Goal: Task Accomplishment & Management: Use online tool/utility

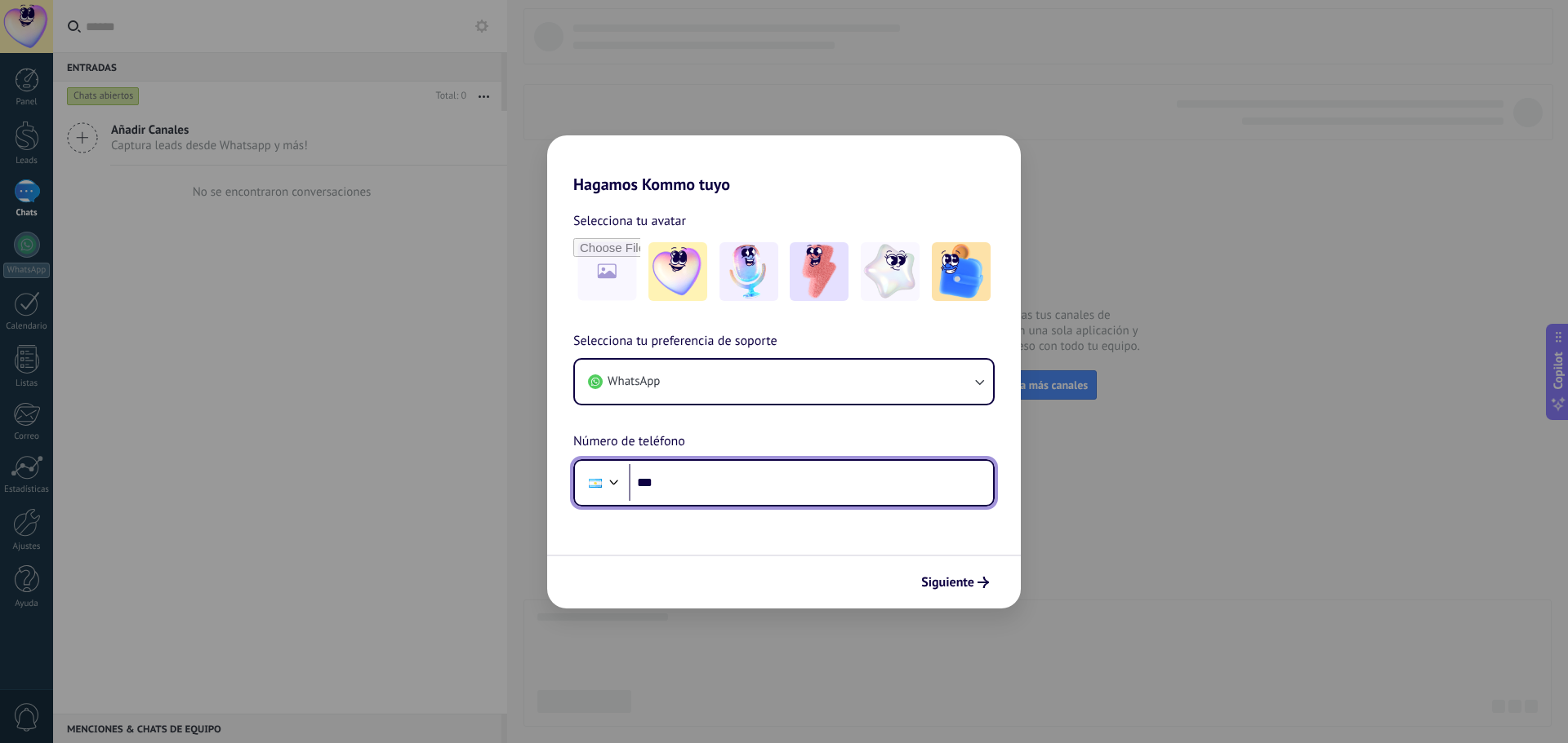
click at [780, 484] on input "***" at bounding box center [811, 483] width 364 height 38
type input "**********"
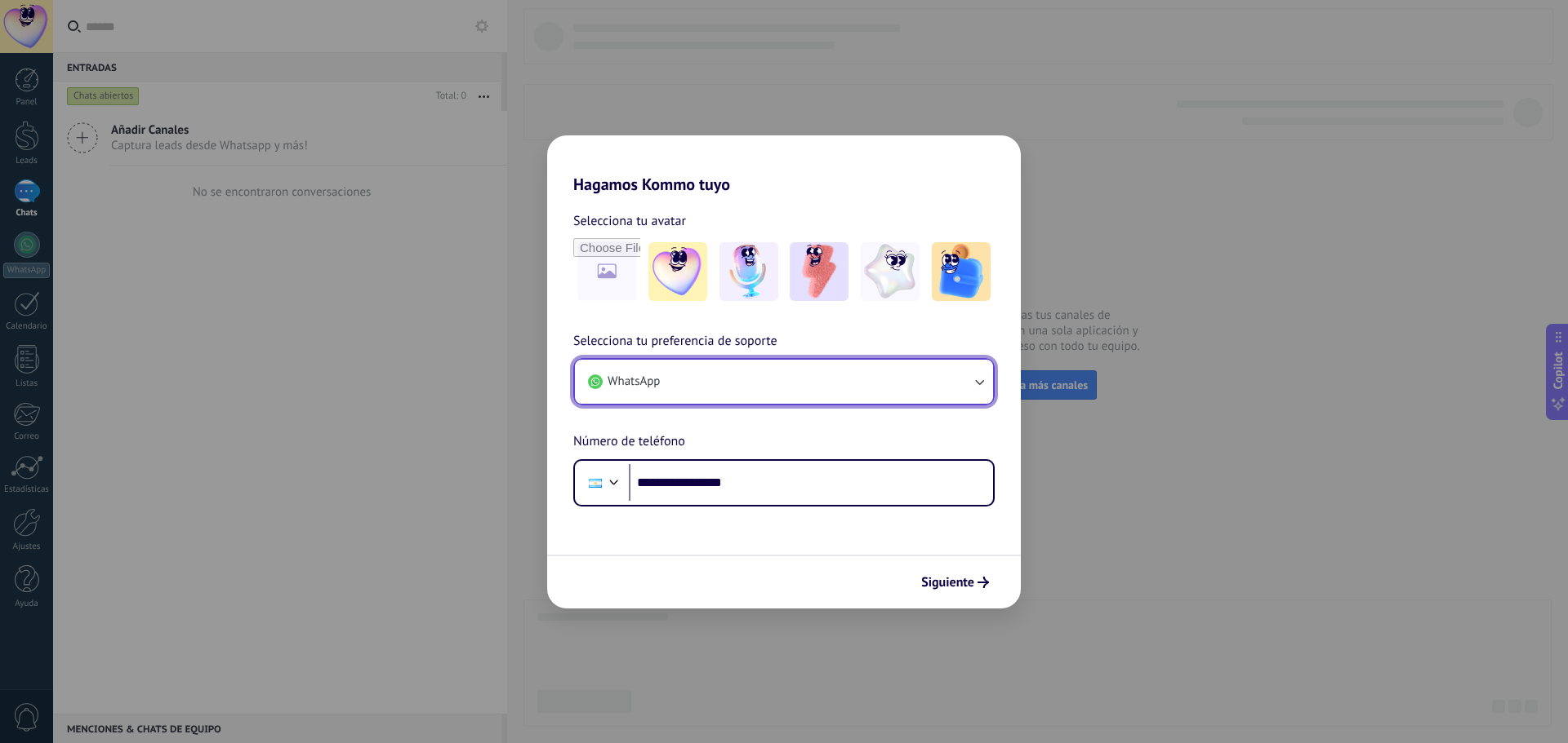
click at [971, 369] on button "WhatsApp" at bounding box center [784, 382] width 418 height 44
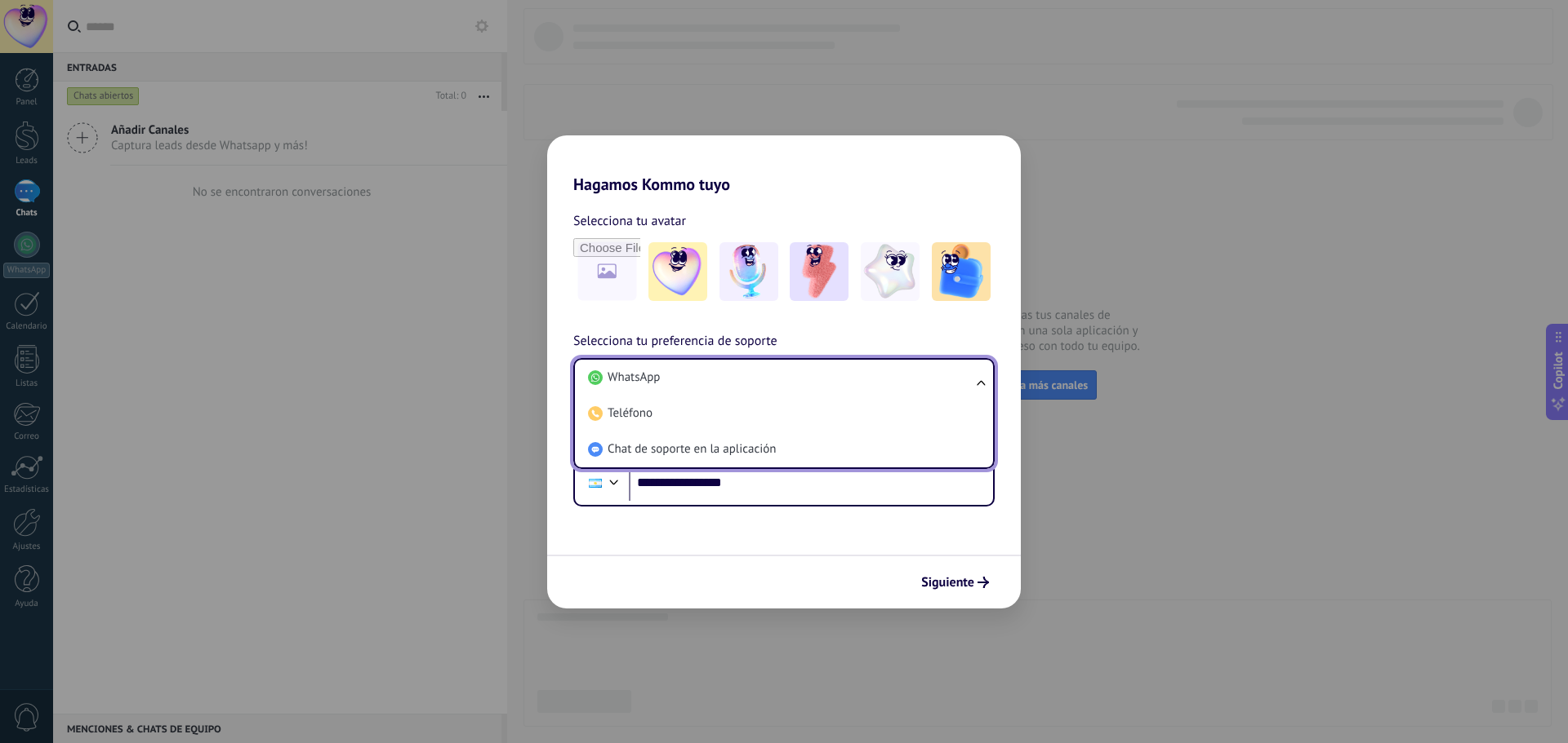
click at [971, 369] on li "WhatsApp" at bounding box center [781, 378] width 399 height 36
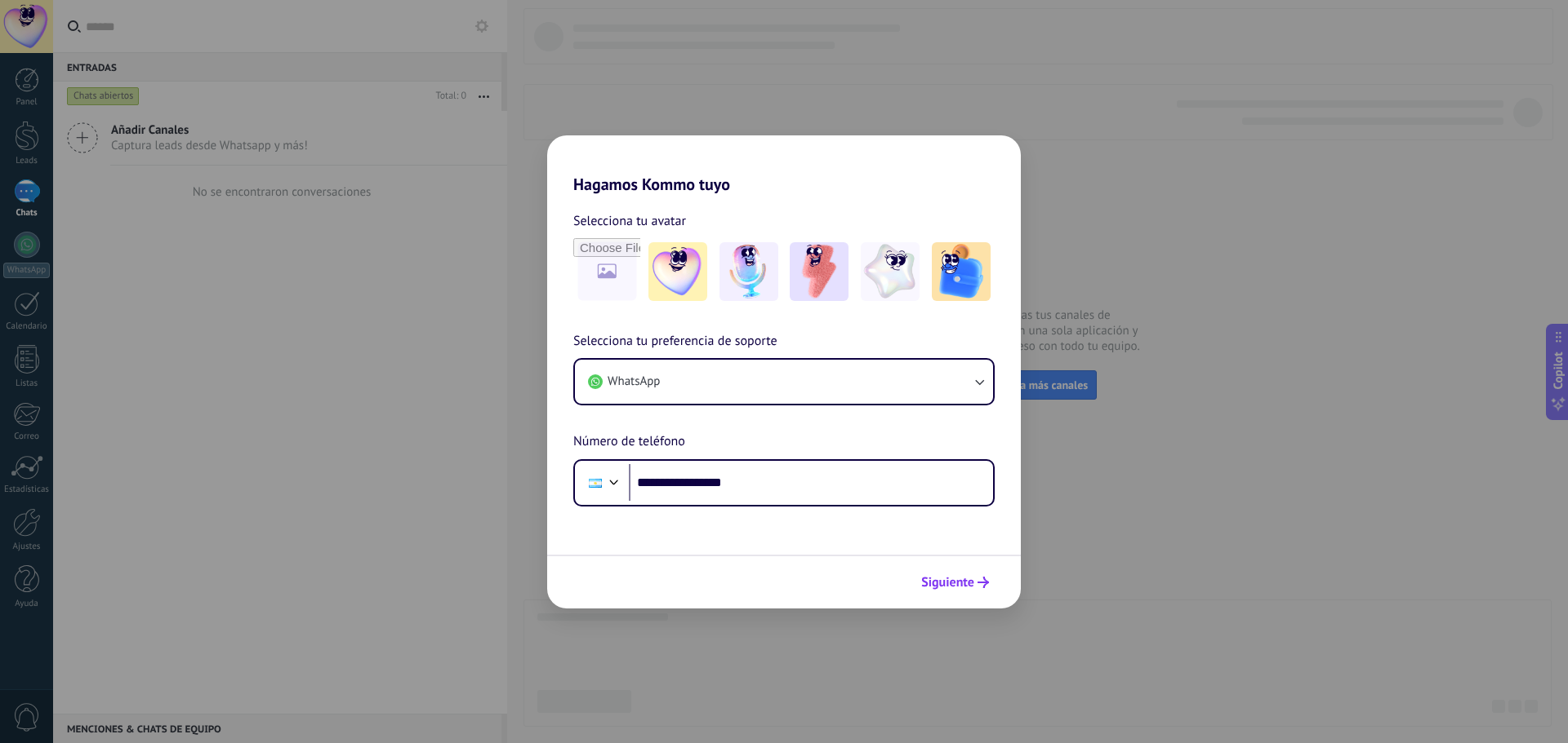
click at [962, 583] on span "Siguiente" at bounding box center [948, 582] width 53 height 11
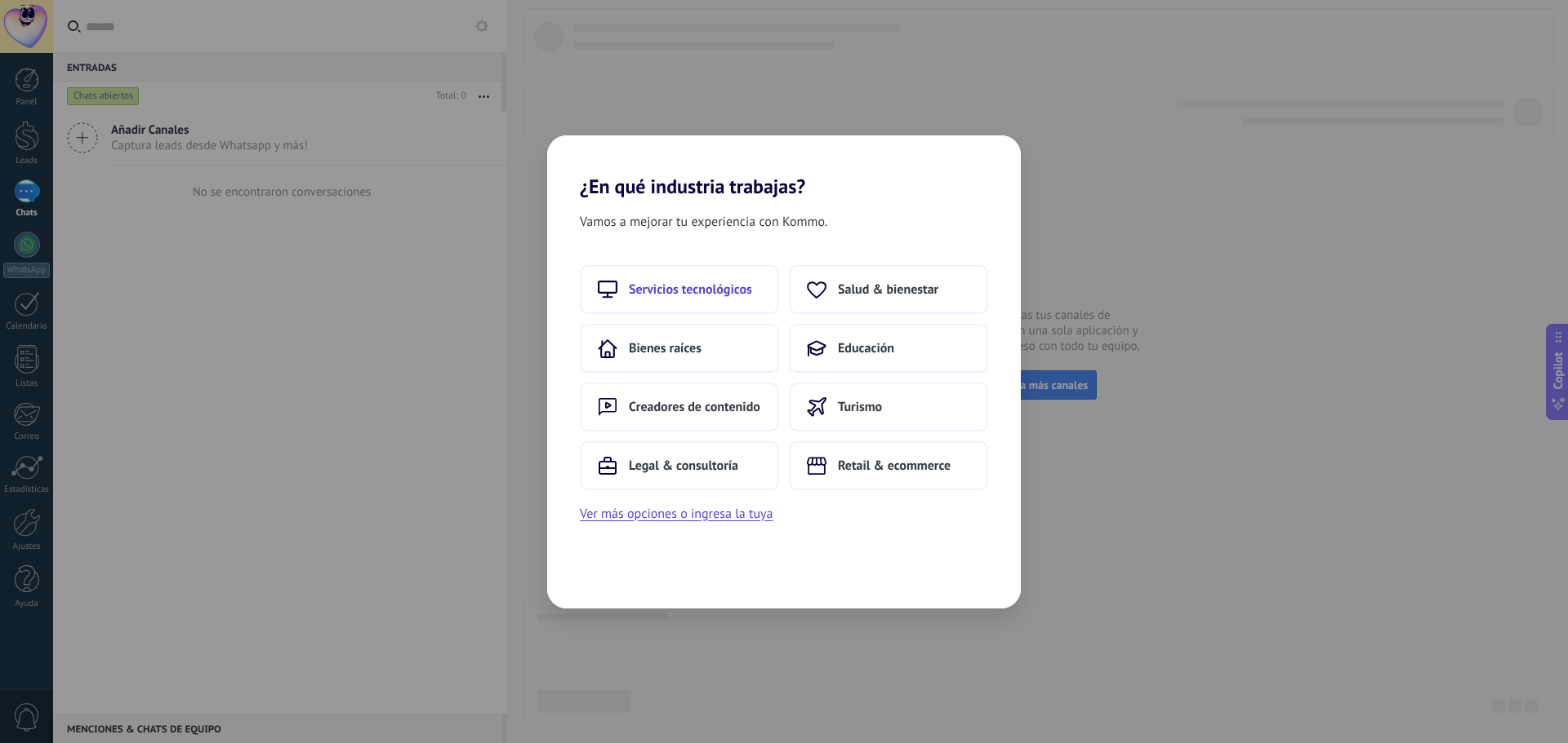
click at [730, 292] on span "Servicios tecnológicos" at bounding box center [690, 289] width 123 height 16
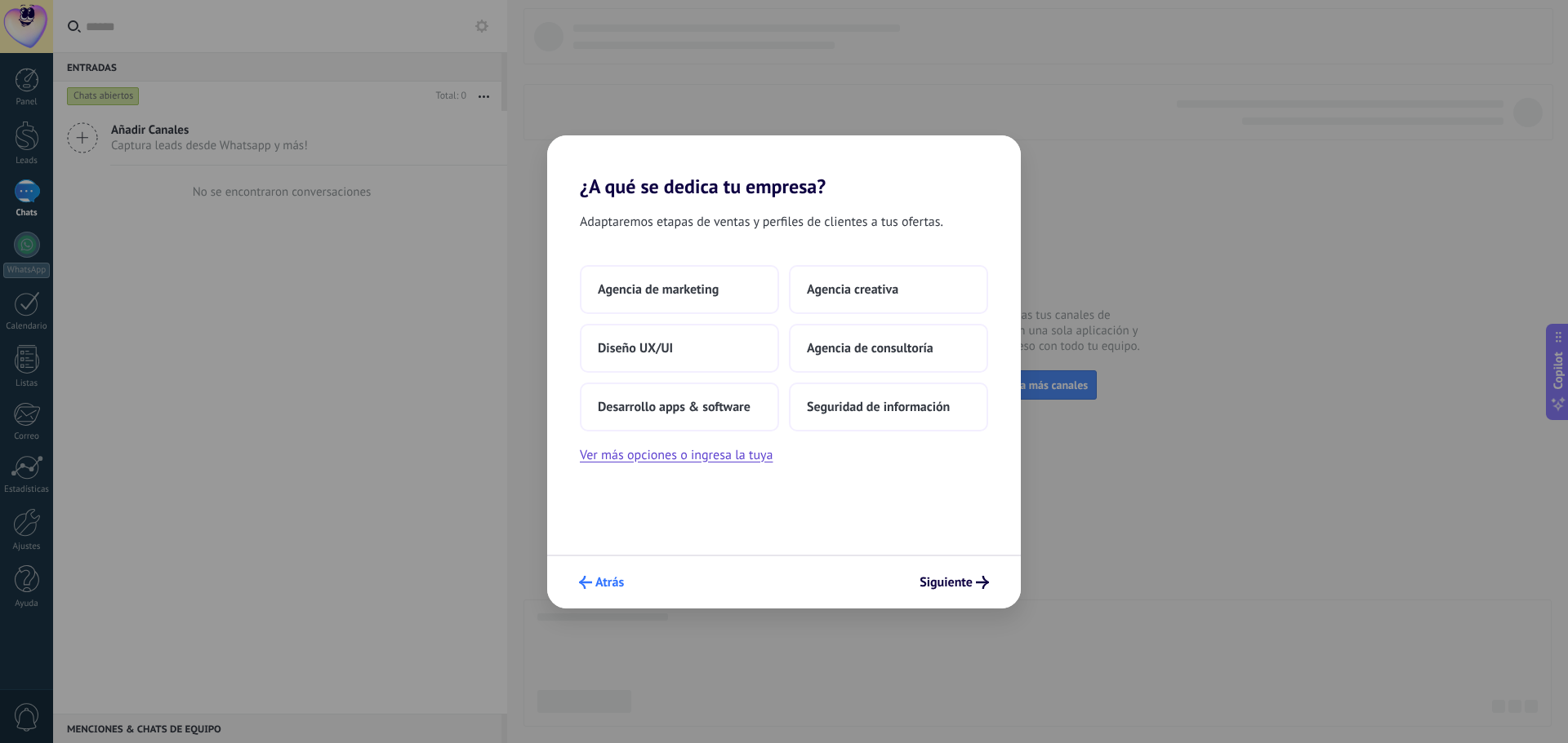
click at [610, 587] on span "Atrás" at bounding box center [609, 582] width 28 height 11
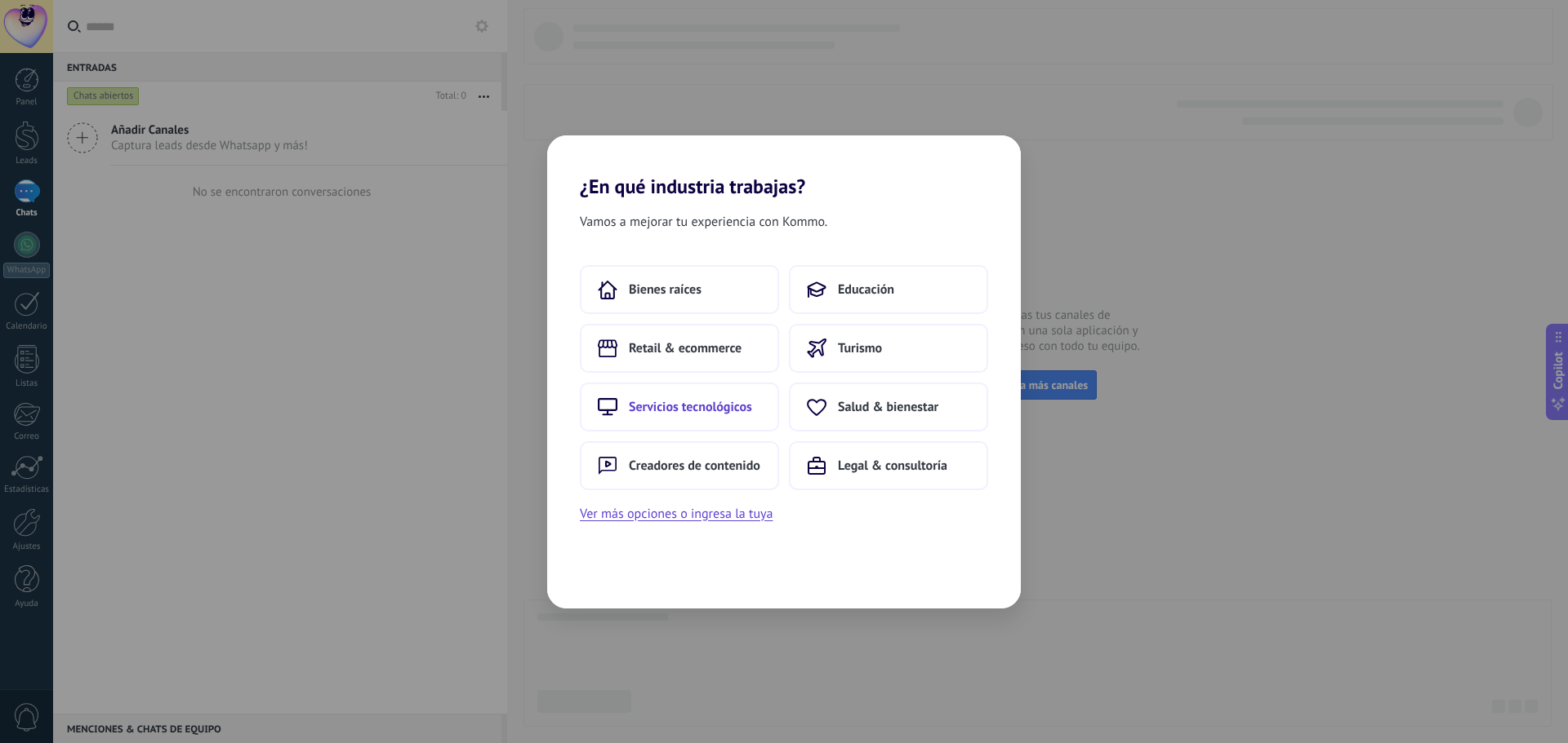
click at [709, 414] on span "Servicios tecnológicos" at bounding box center [690, 407] width 123 height 16
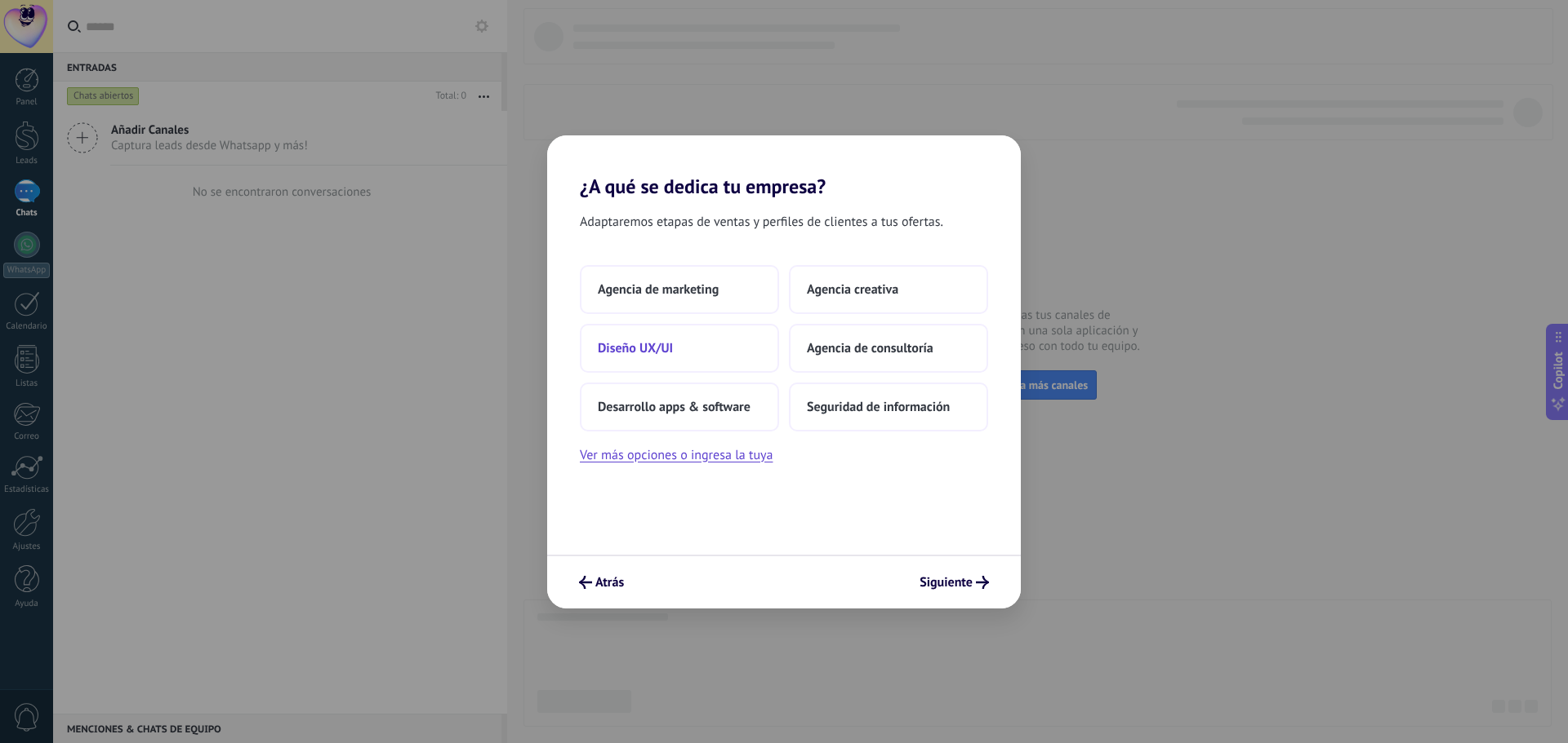
click at [688, 342] on button "Diseño UX/UI" at bounding box center [679, 348] width 199 height 49
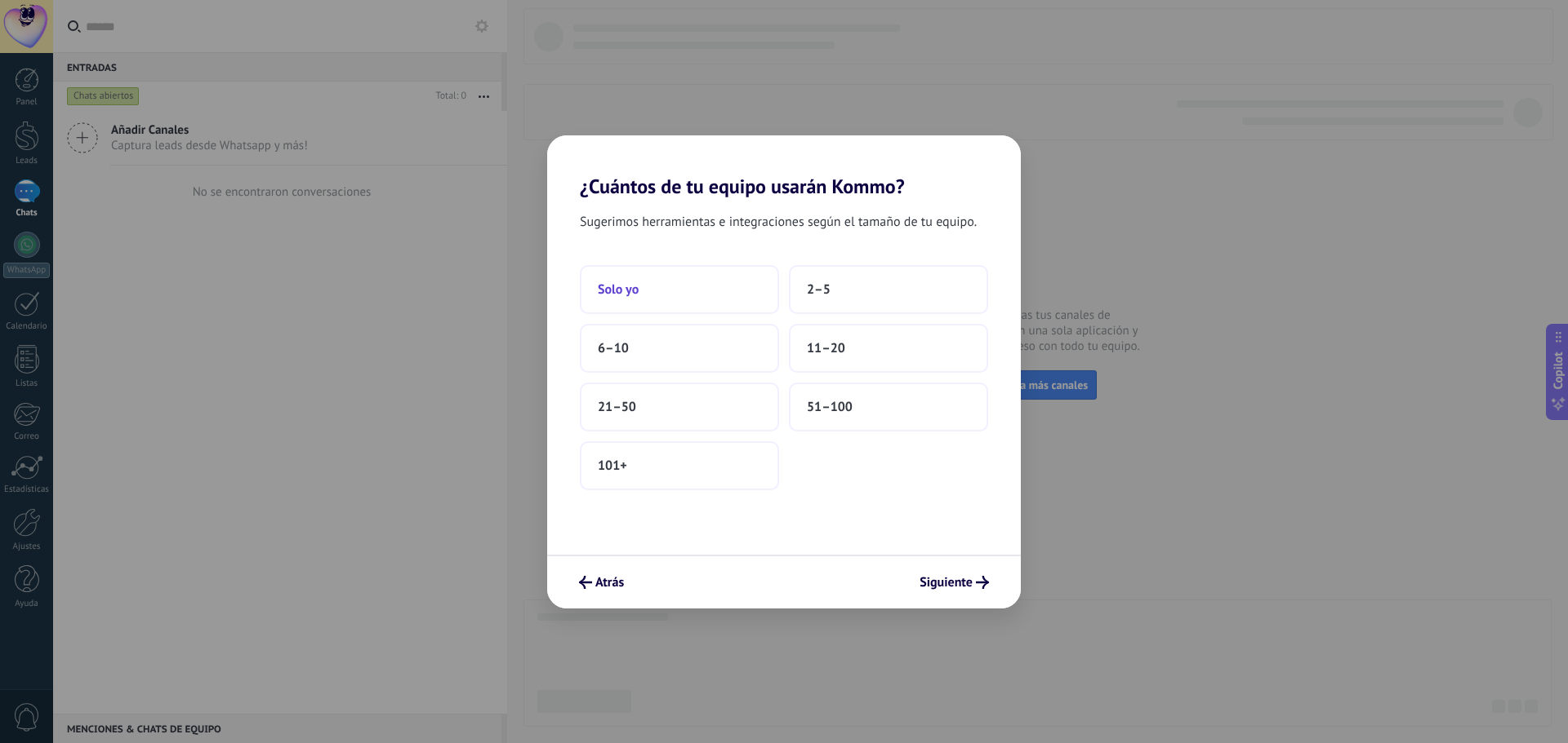
click at [683, 278] on button "Solo yo" at bounding box center [679, 289] width 199 height 49
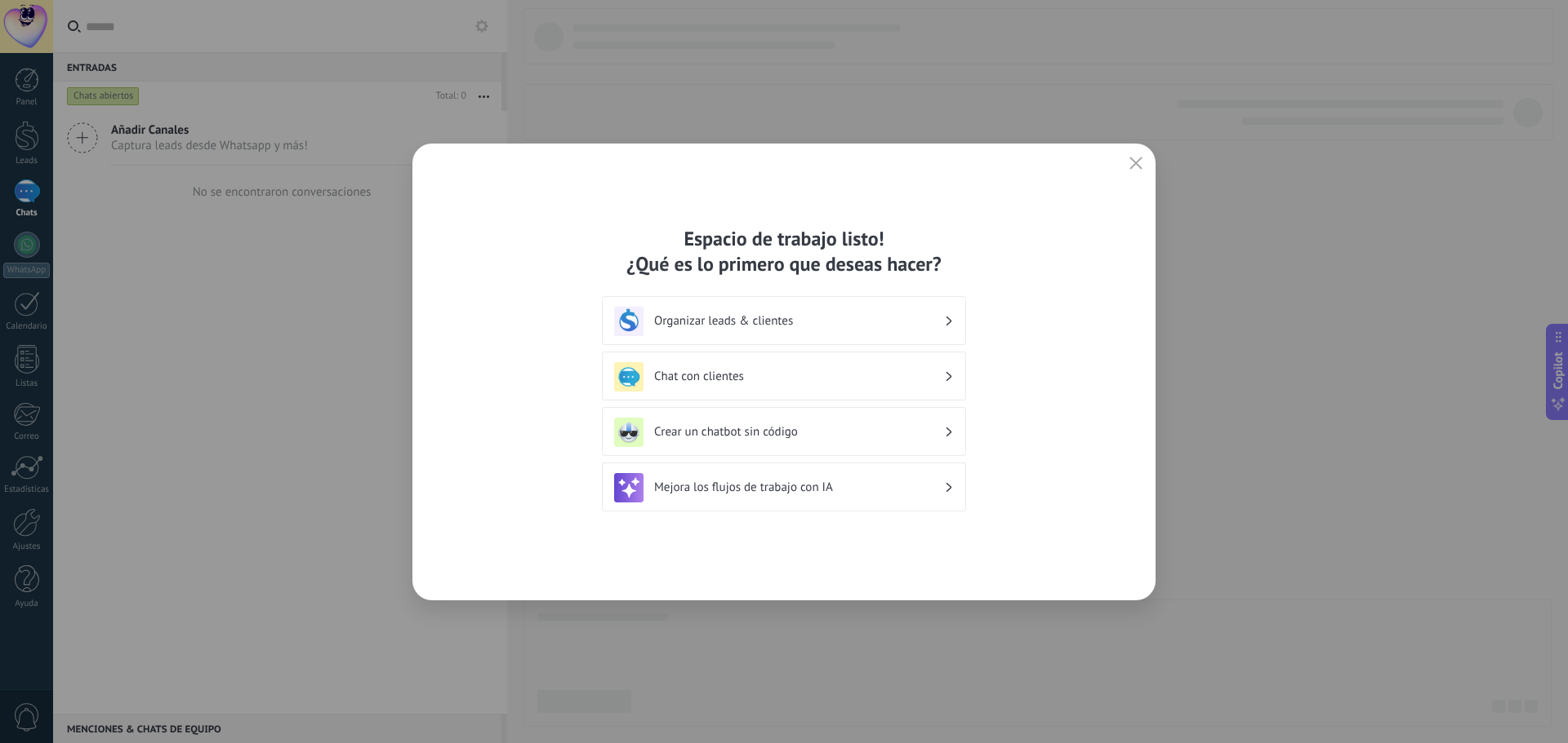
click at [913, 431] on h3 "Crear un chatbot sin código" at bounding box center [799, 432] width 290 height 15
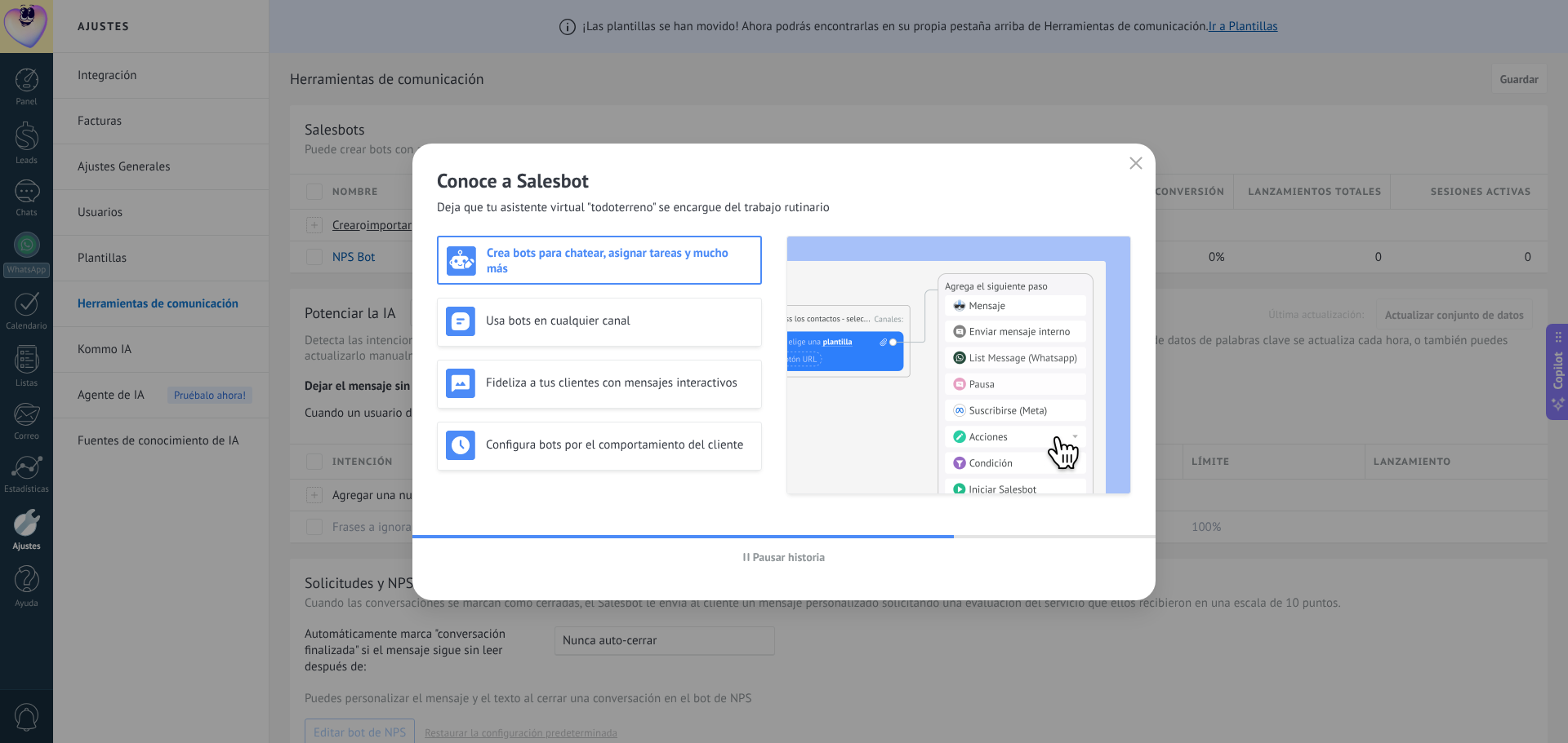
click at [747, 558] on use "button" at bounding box center [746, 557] width 6 height 9
click at [747, 558] on use "button" at bounding box center [746, 557] width 6 height 7
click at [770, 559] on span "Pausar historia" at bounding box center [789, 557] width 73 height 11
click at [707, 261] on h3 "Crea bots para chatear, asignar tareas y mucho más" at bounding box center [619, 261] width 265 height 31
click at [796, 551] on span "Iniciar historia" at bounding box center [789, 557] width 70 height 11
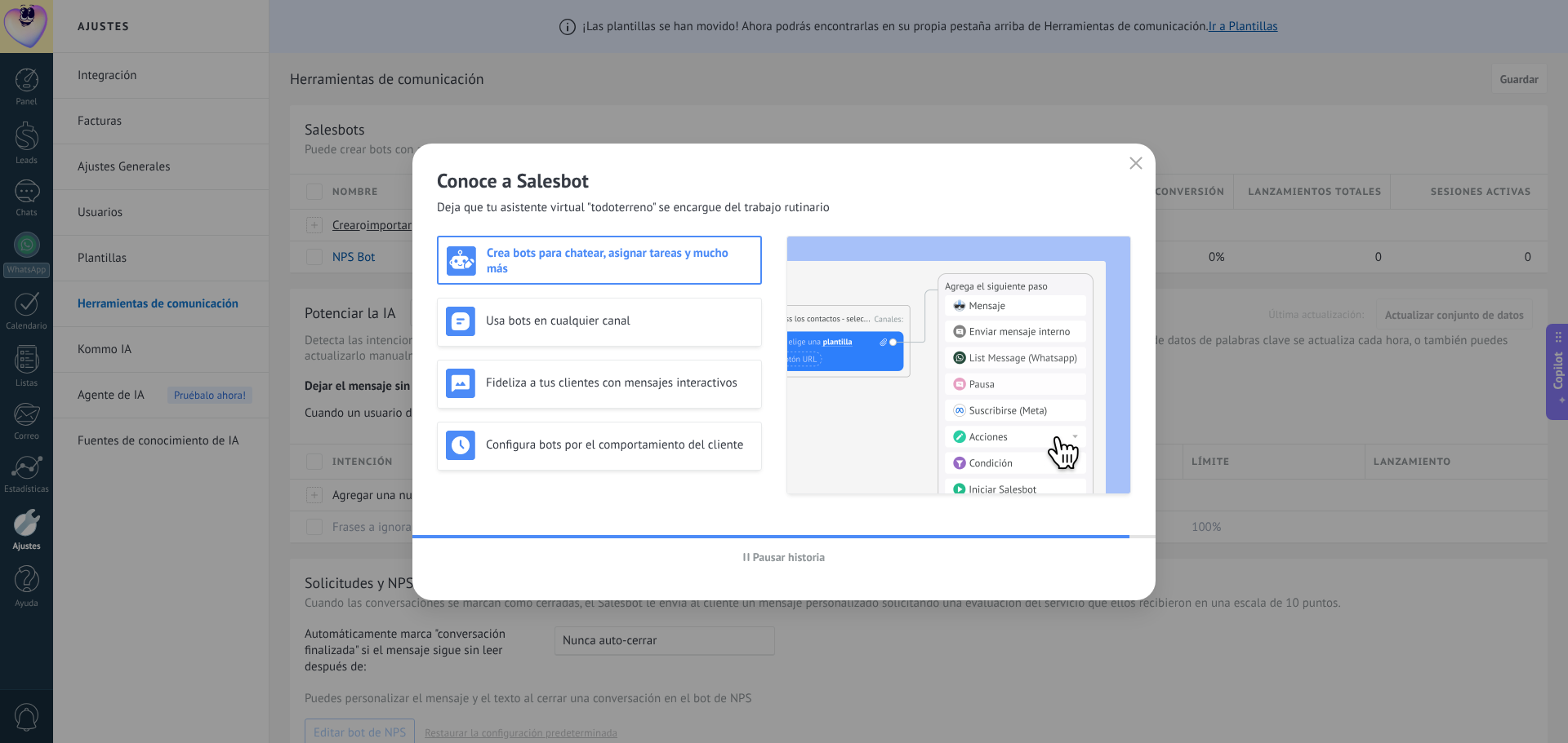
click at [689, 261] on h3 "Crea bots para chatear, asignar tareas y mucho más" at bounding box center [619, 261] width 265 height 31
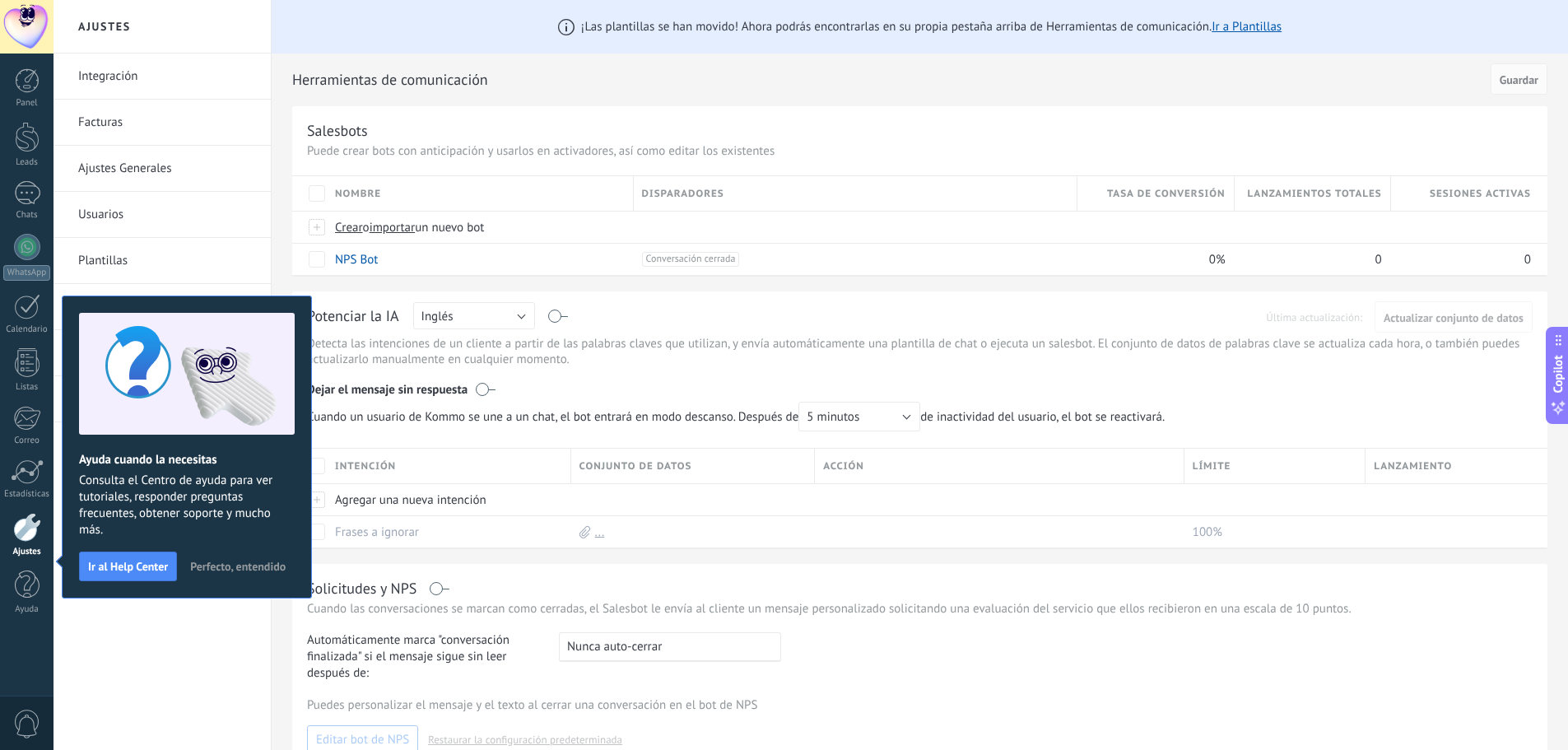
click at [190, 572] on span "Perfecto, entendido" at bounding box center [237, 566] width 96 height 11
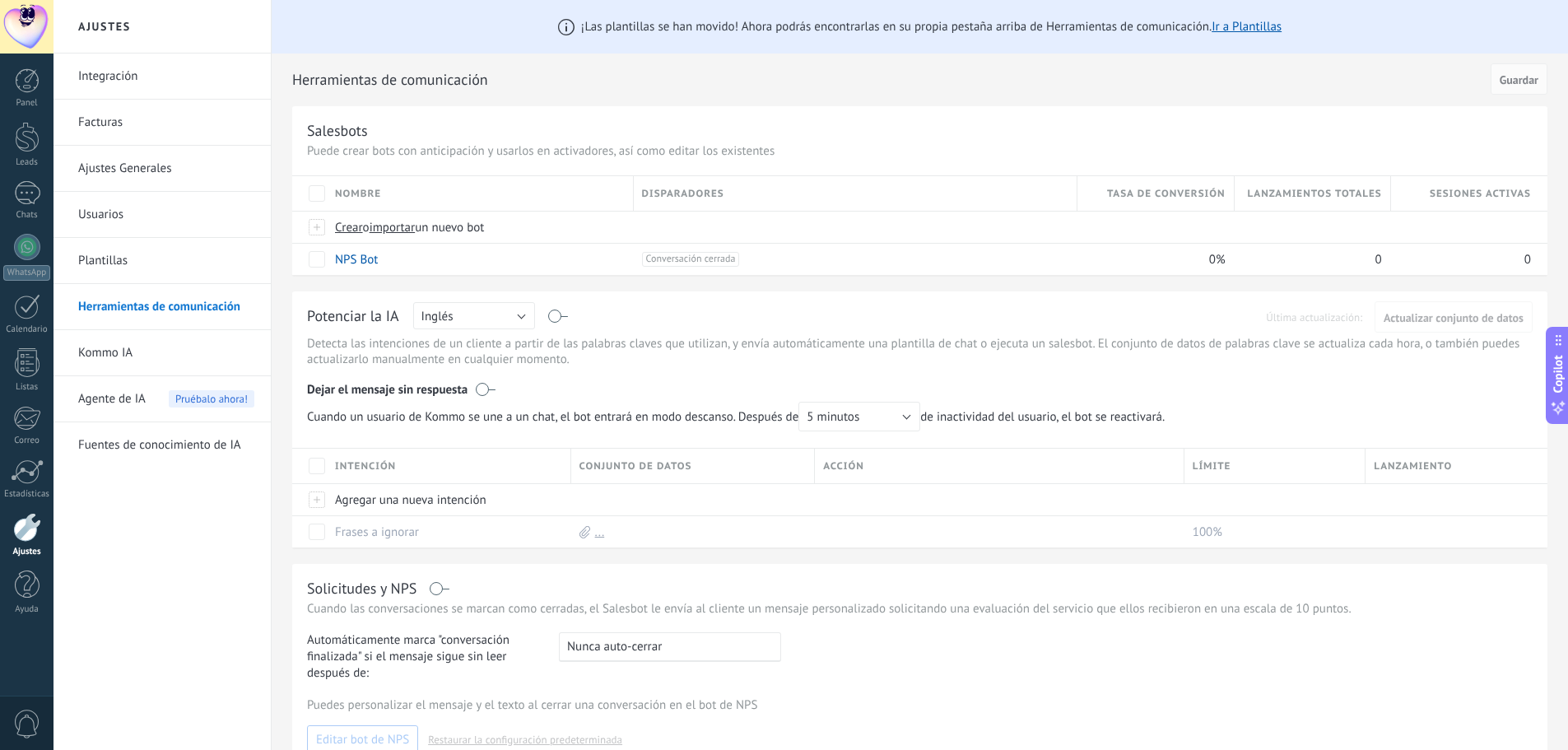
click at [196, 401] on span "Pruébalo ahora!" at bounding box center [211, 399] width 85 height 17
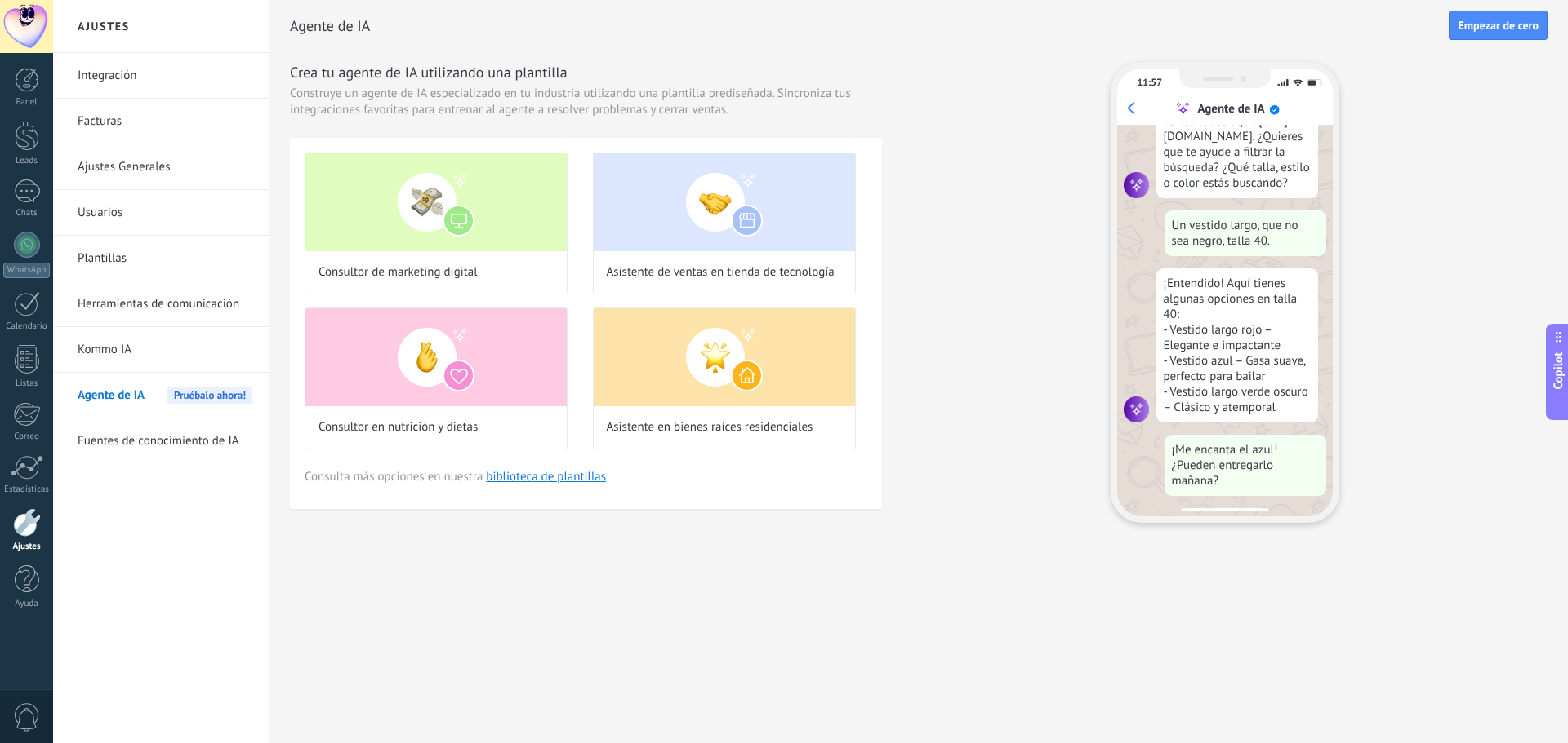
scroll to position [165, 0]
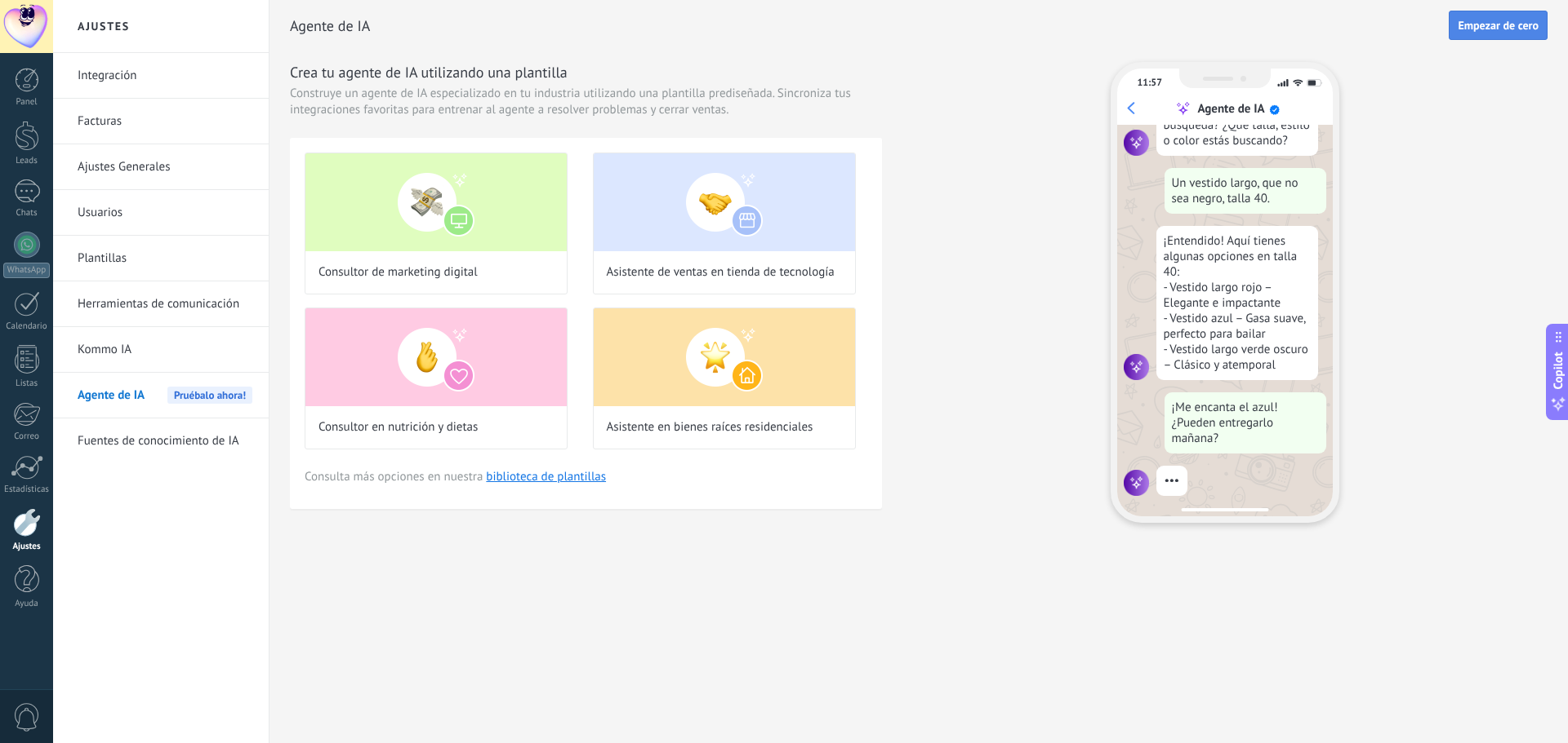
click at [1497, 26] on span "Empezar de cero" at bounding box center [1498, 25] width 80 height 11
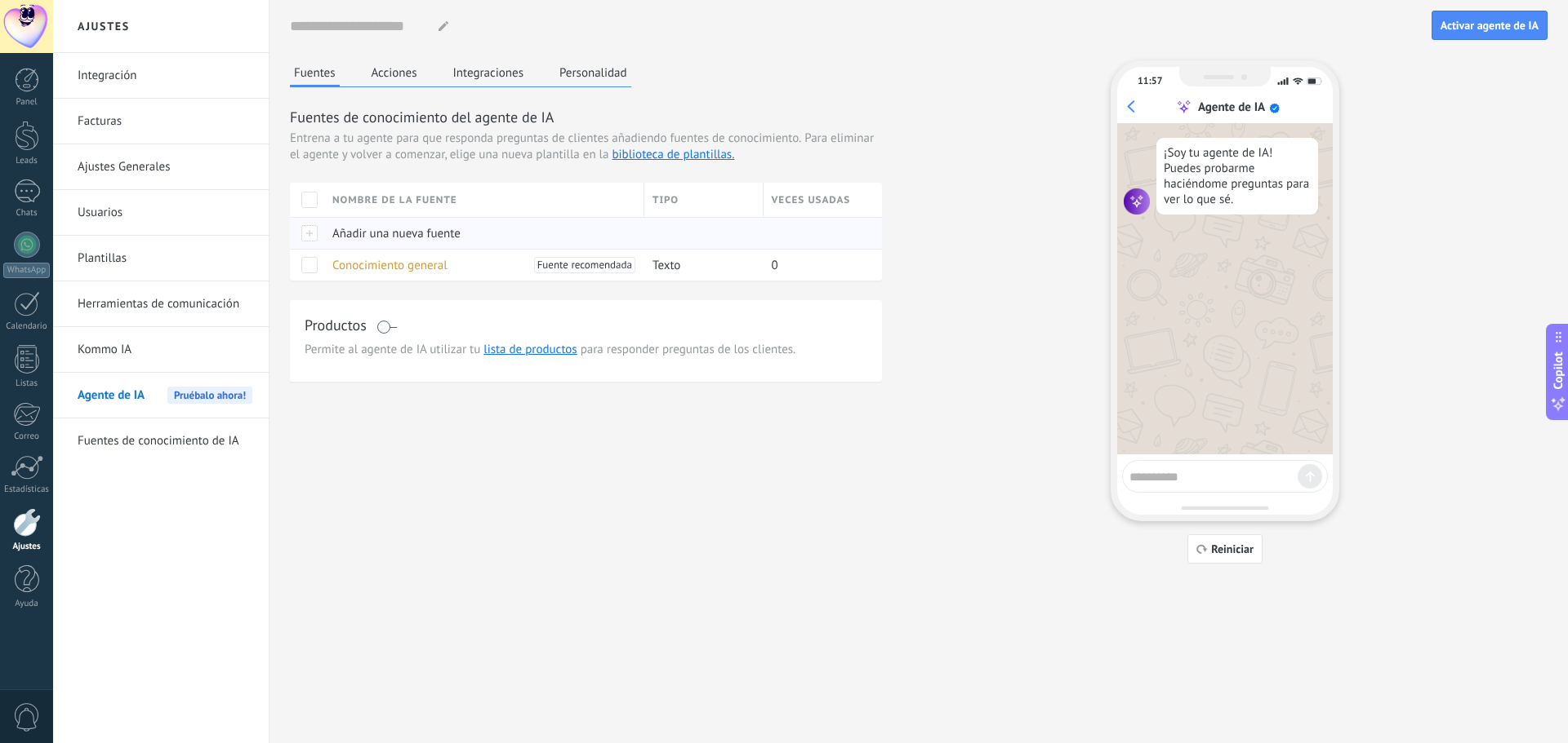
click at [405, 238] on span "Añadir una nueva fuente" at bounding box center [396, 233] width 128 height 15
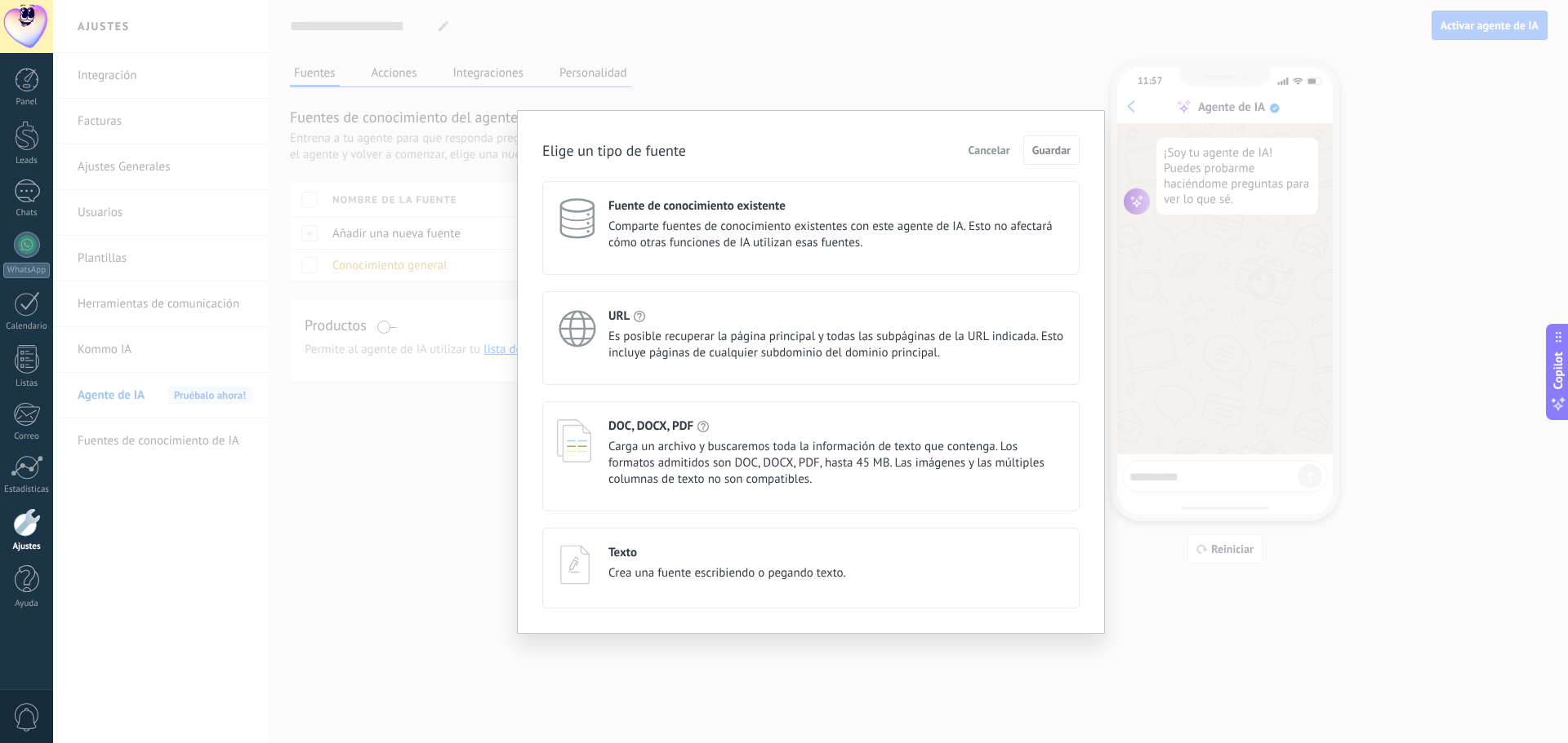
click at [826, 328] on div "URL Es posible recuperar la página principal y todas las subpáginas de la URL i…" at bounding box center [837, 335] width 457 height 53
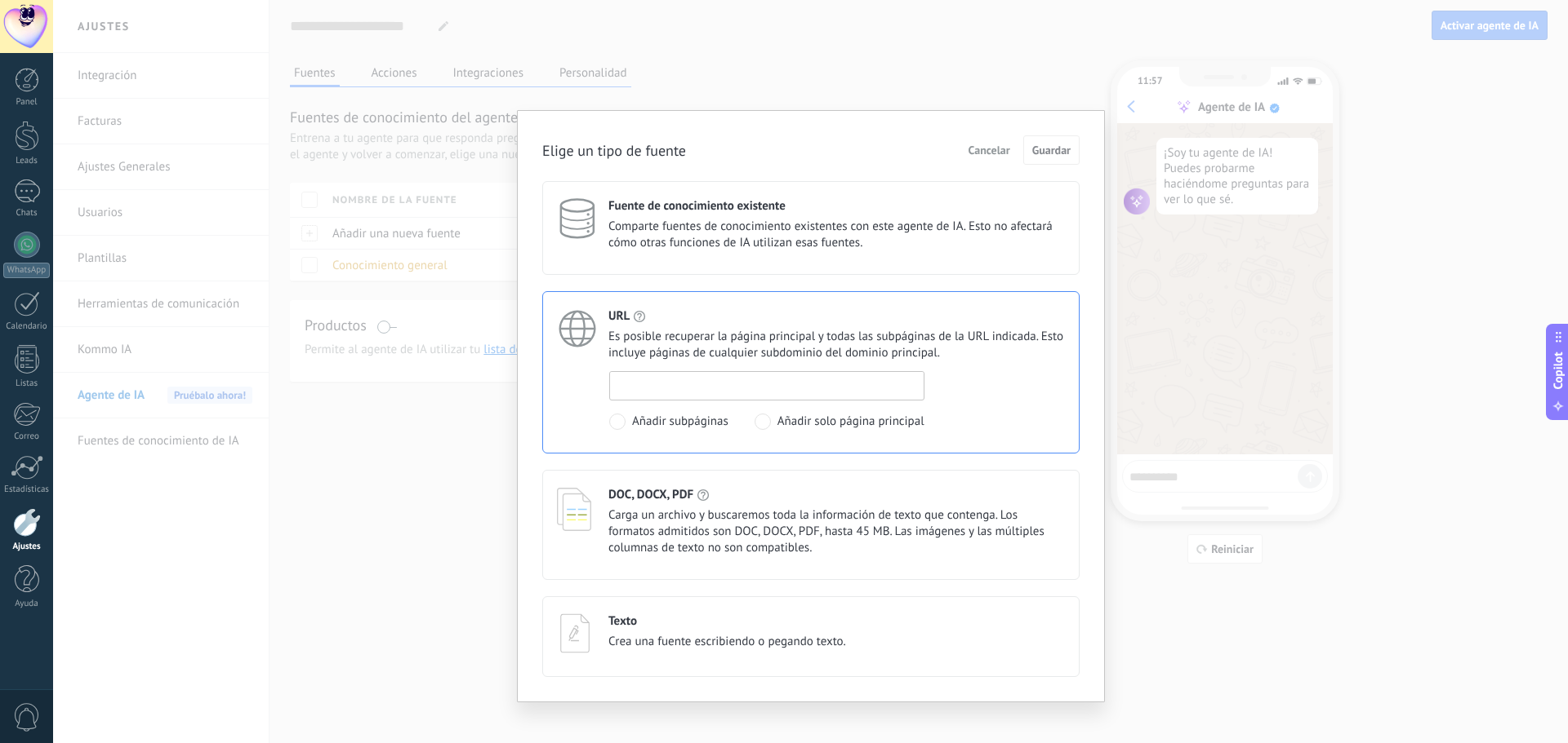
click at [687, 382] on input at bounding box center [766, 385] width 314 height 27
paste input "**********"
type input "**********"
click at [861, 417] on span "Añadir solo página principal" at bounding box center [851, 422] width 147 height 16
click at [689, 424] on span "Añadir subpáginas" at bounding box center [680, 422] width 97 height 16
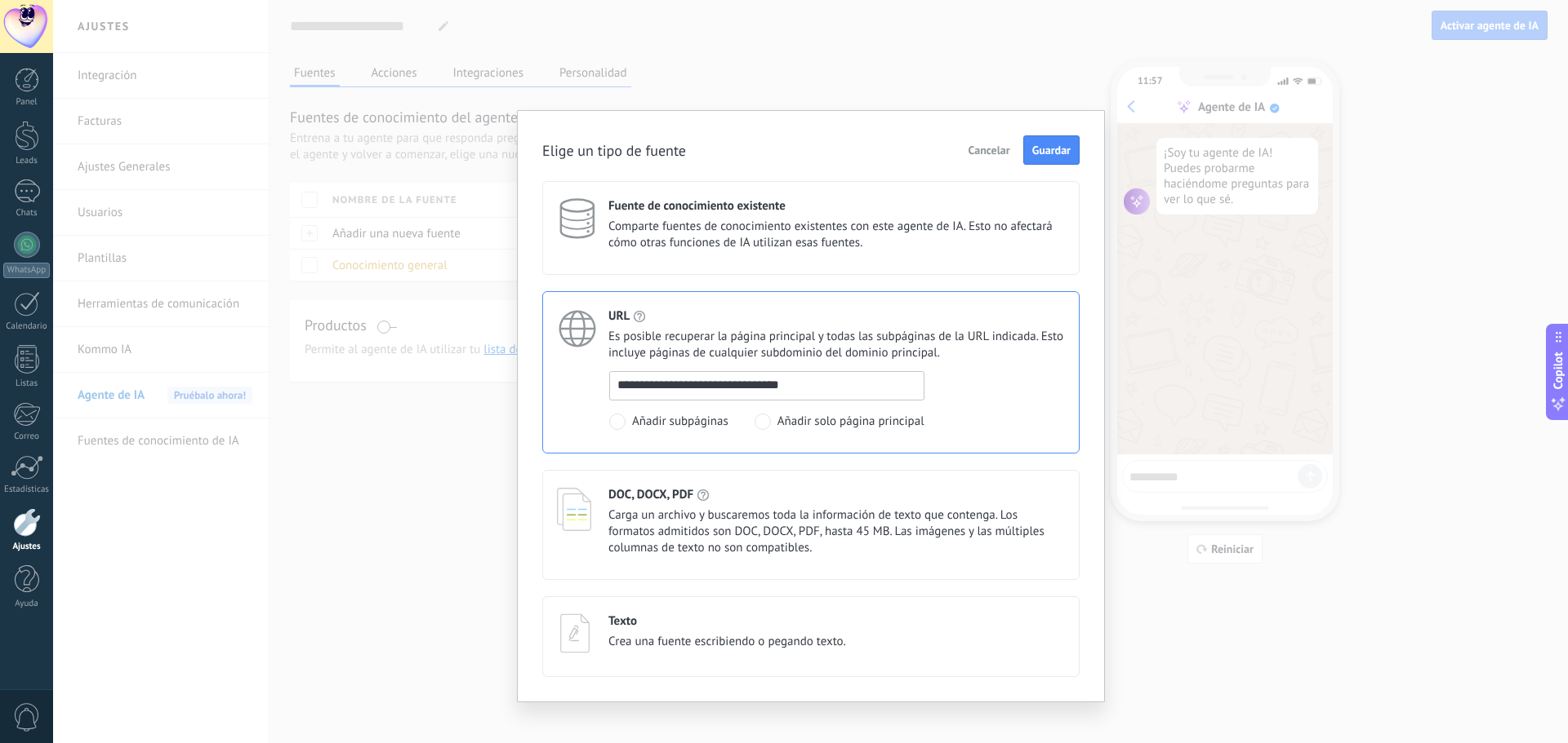
click at [1064, 149] on span "Guardar" at bounding box center [1050, 150] width 38 height 11
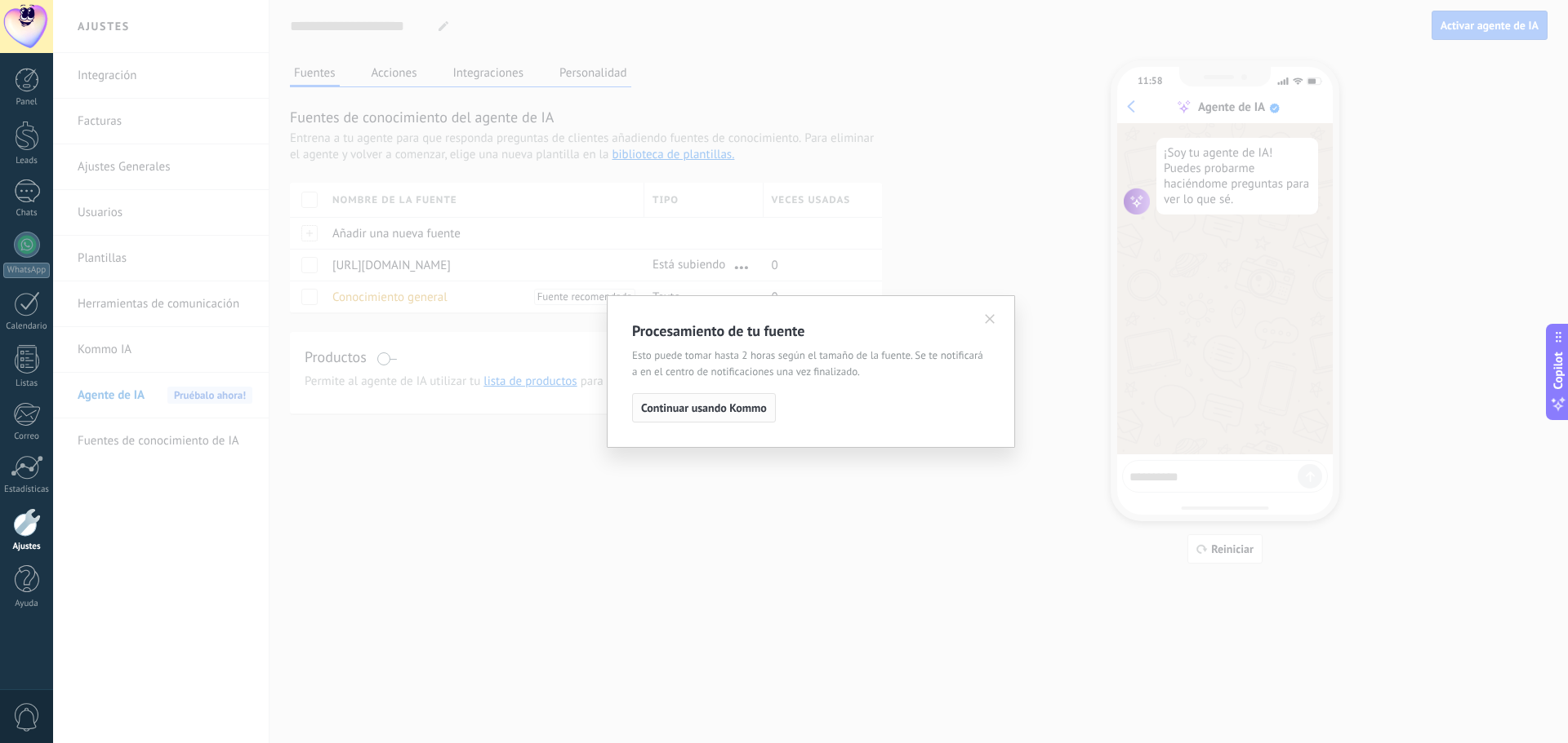
click at [752, 412] on span "Continuar usando Kommo" at bounding box center [703, 408] width 126 height 11
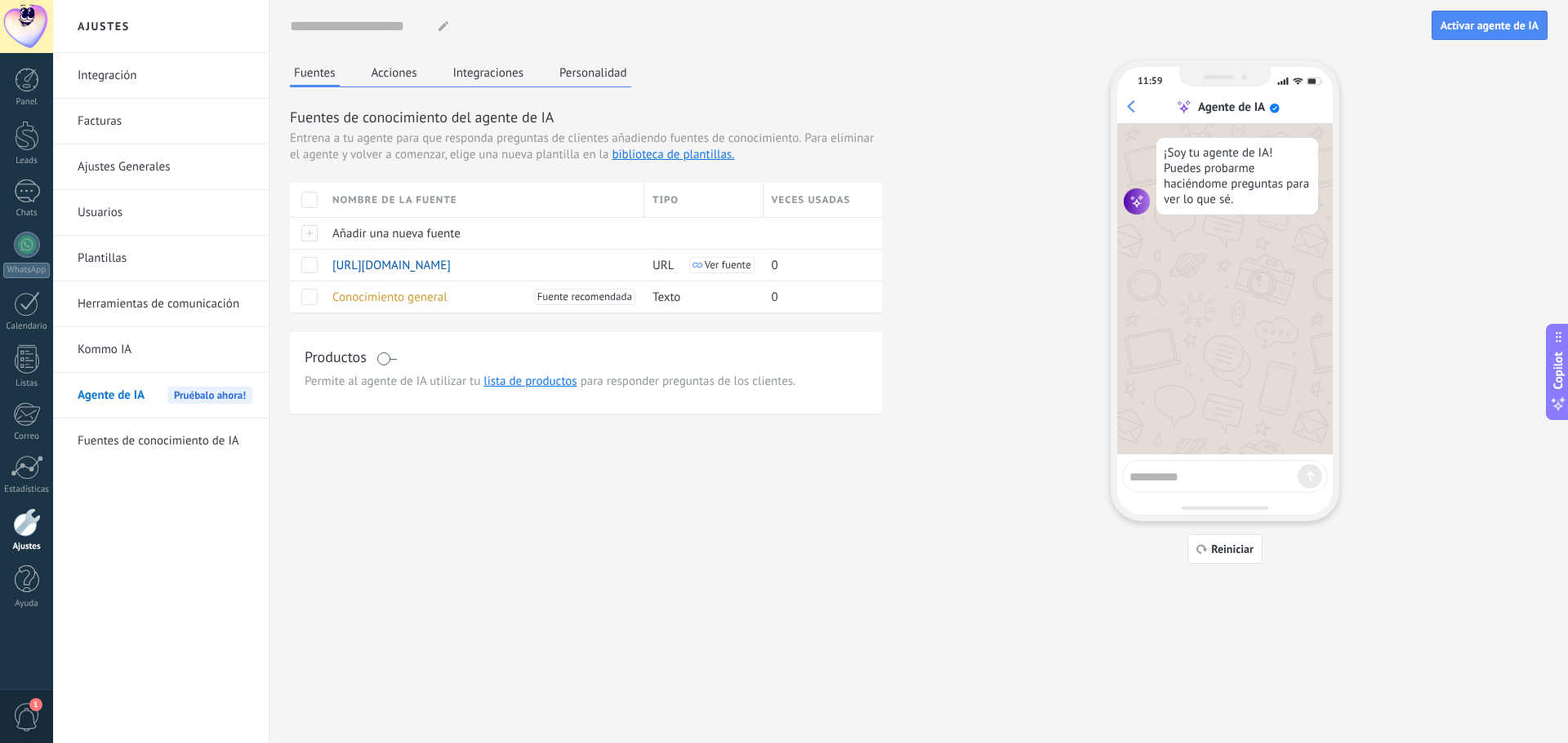
click at [31, 709] on span "1" at bounding box center [35, 705] width 13 height 13
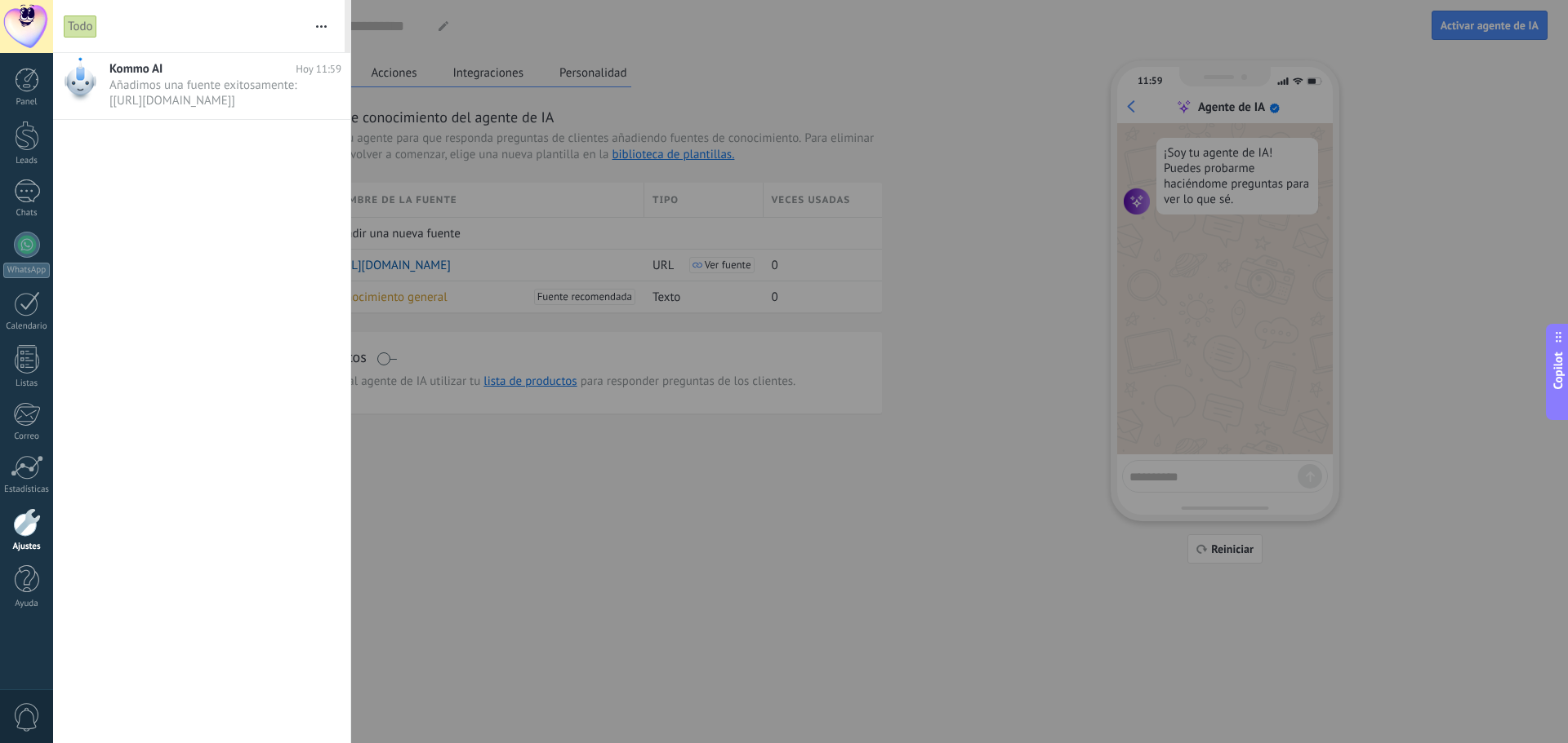
click at [494, 618] on div at bounding box center [784, 371] width 1568 height 743
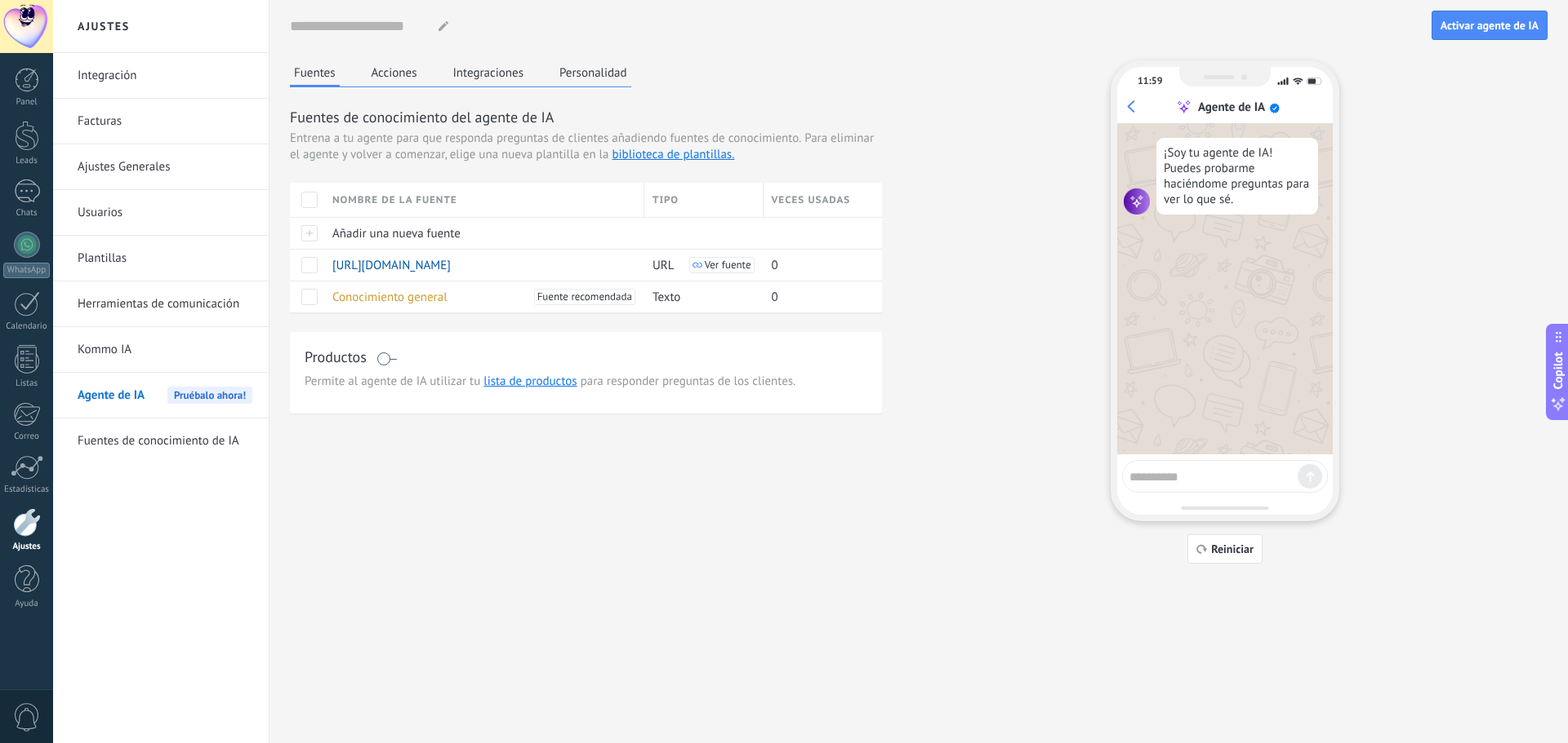
click at [398, 66] on button "Acciones" at bounding box center [393, 73] width 54 height 25
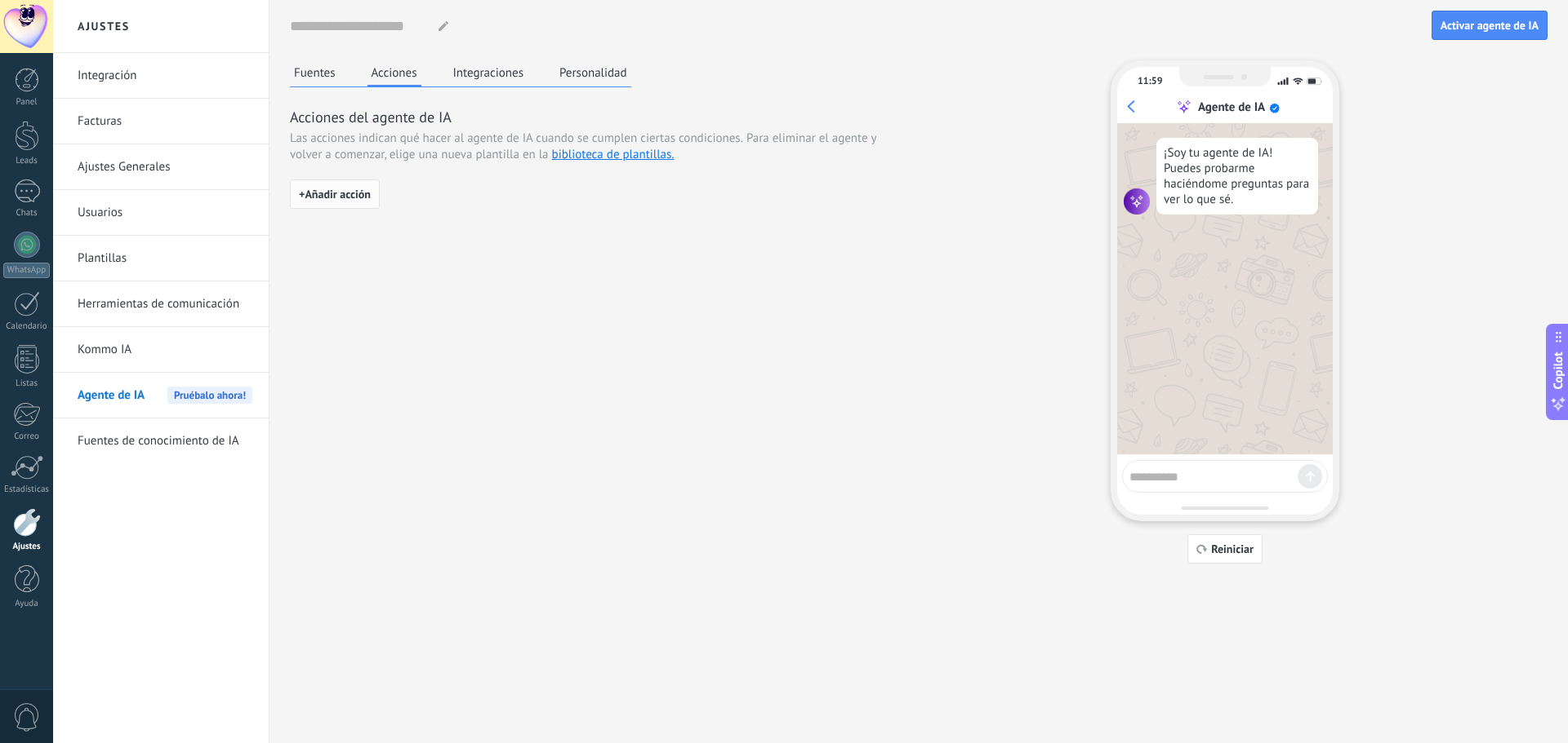
click at [357, 192] on span "+ Añadir acción" at bounding box center [334, 193] width 72 height 11
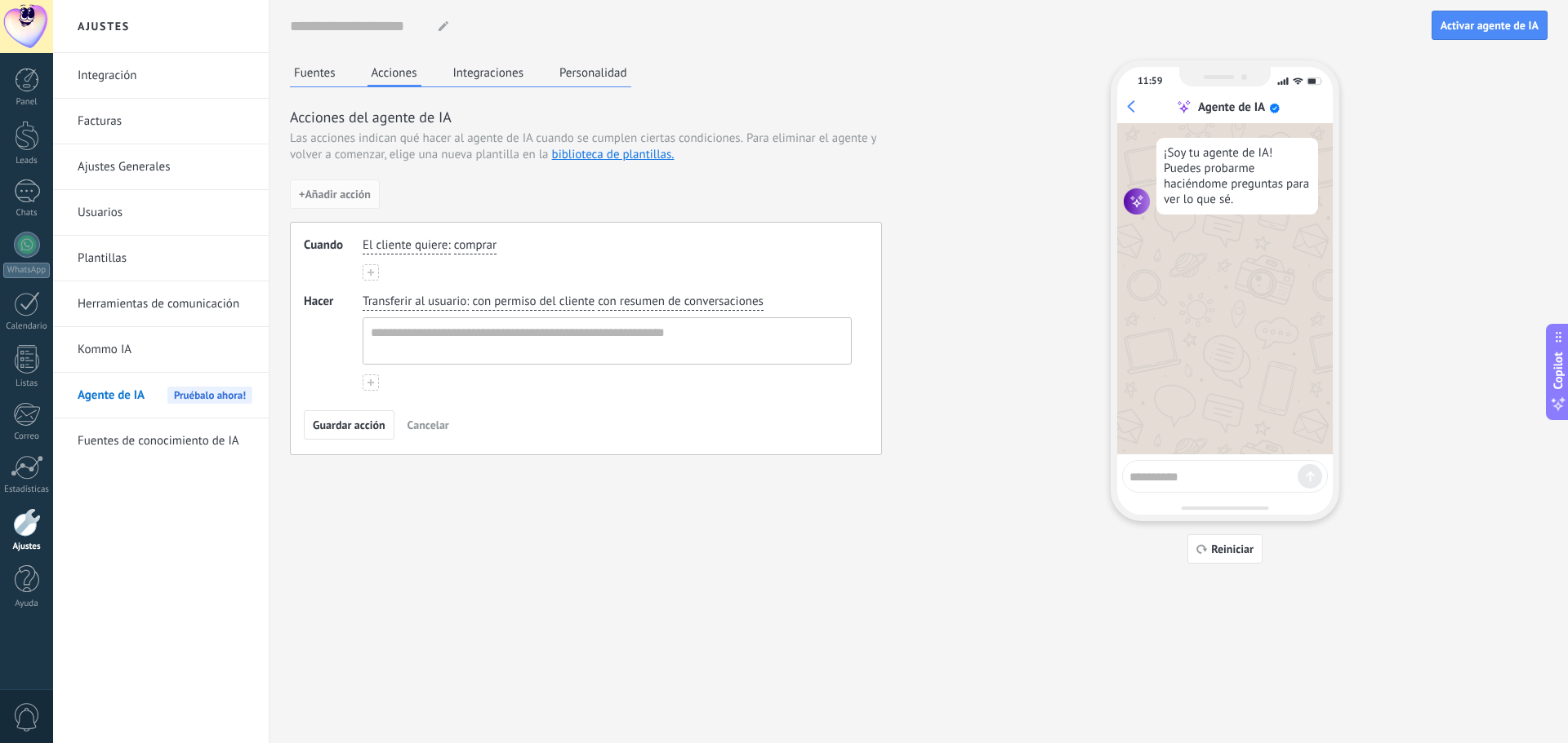
click at [439, 242] on span "El cliente quiere" at bounding box center [405, 245] width 85 height 16
click at [451, 205] on div "+ Añadir acción Cuando El cliente quiere El cliente quiere El cliente pregunta …" at bounding box center [586, 317] width 592 height 276
click at [1163, 470] on textarea at bounding box center [1213, 475] width 169 height 21
type textarea "****"
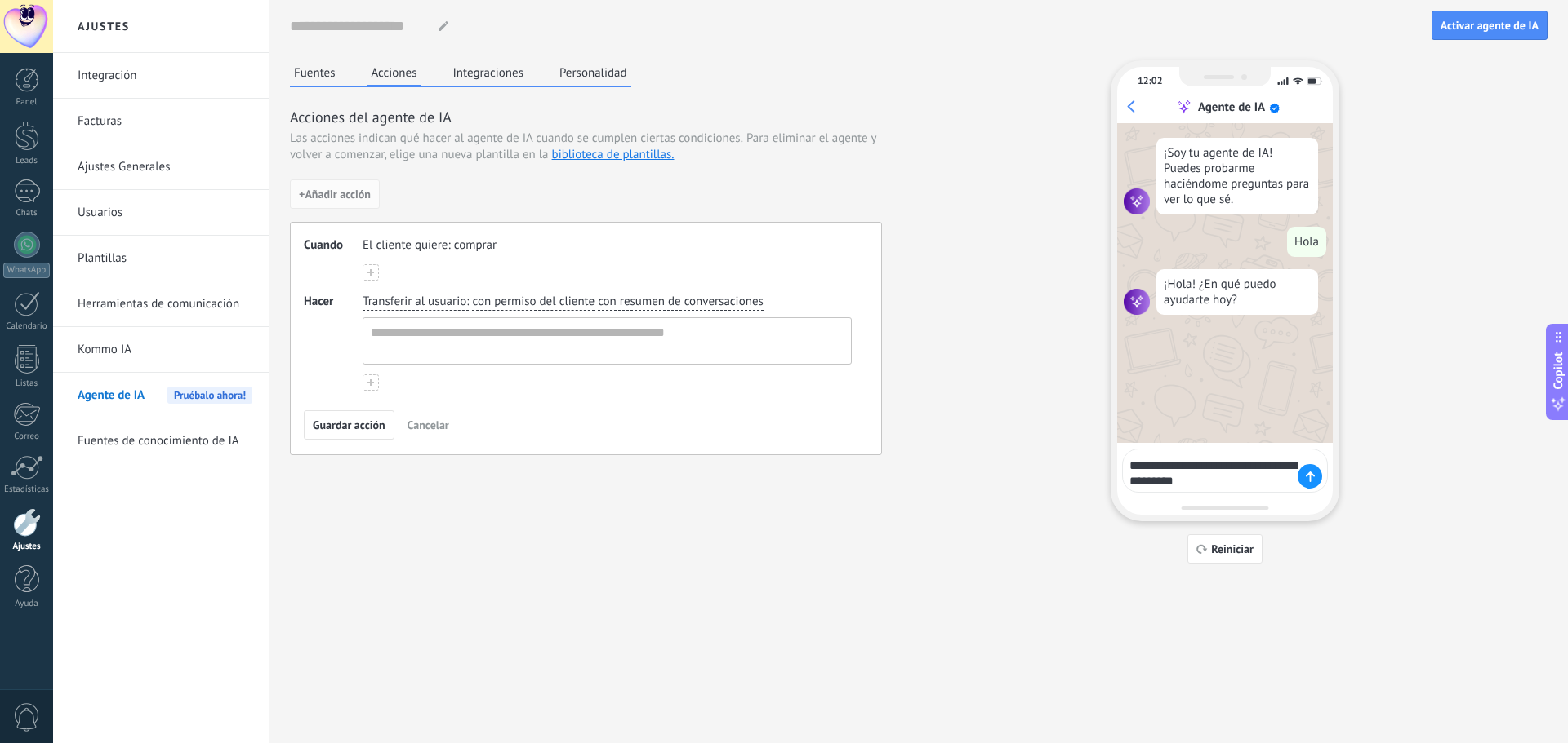
type textarea "**********"
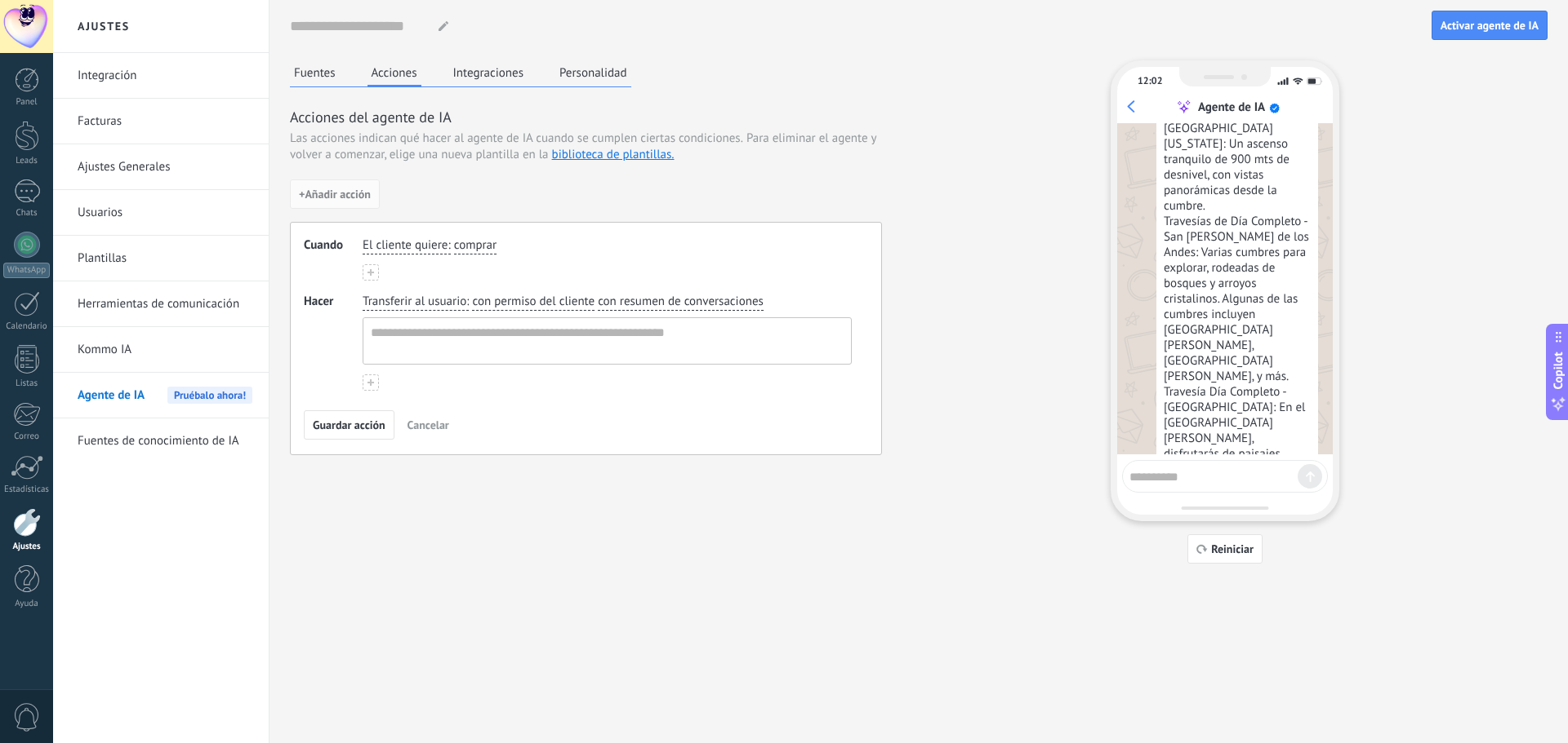
scroll to position [416, 0]
click at [1229, 476] on textarea at bounding box center [1213, 475] width 169 height 21
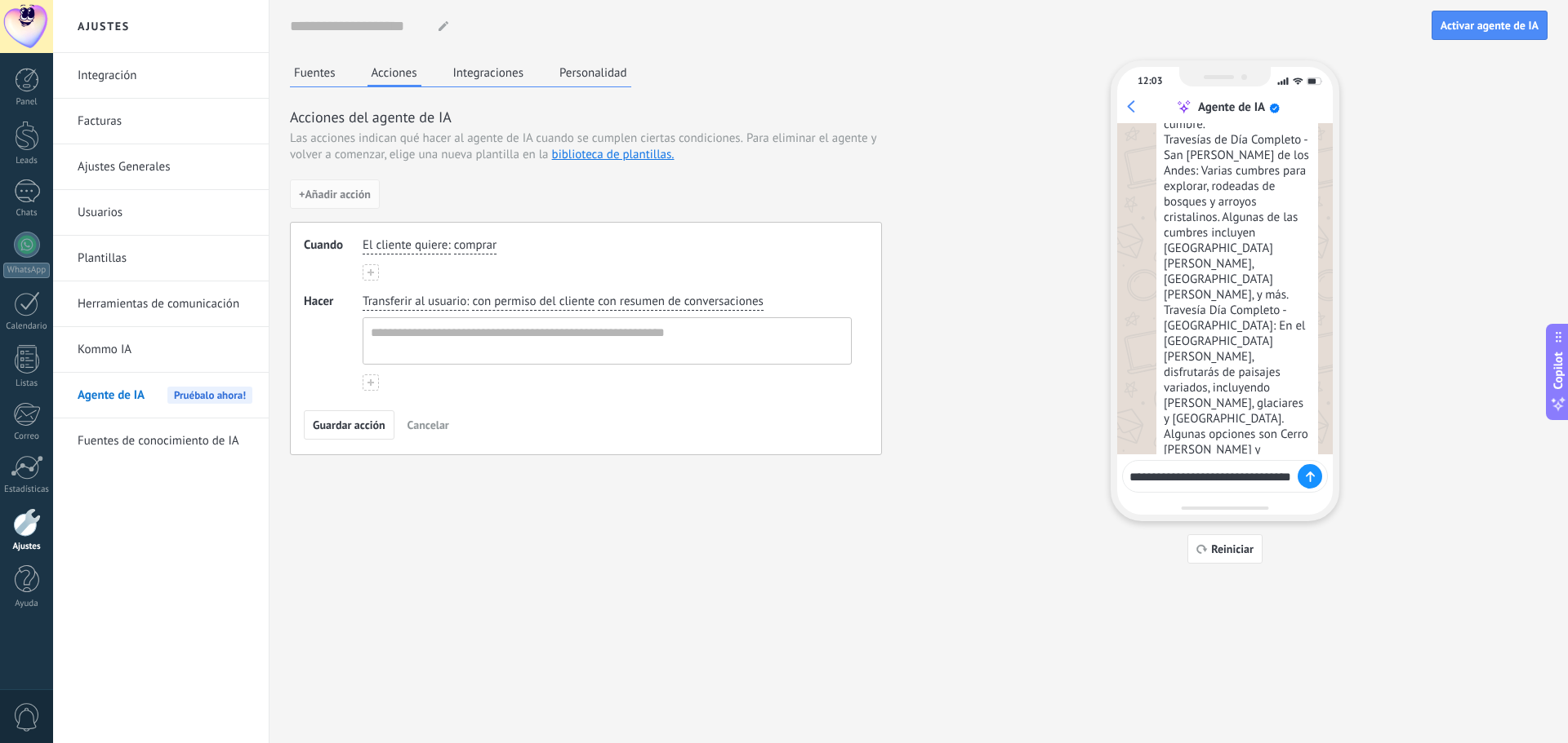
scroll to position [427, 0]
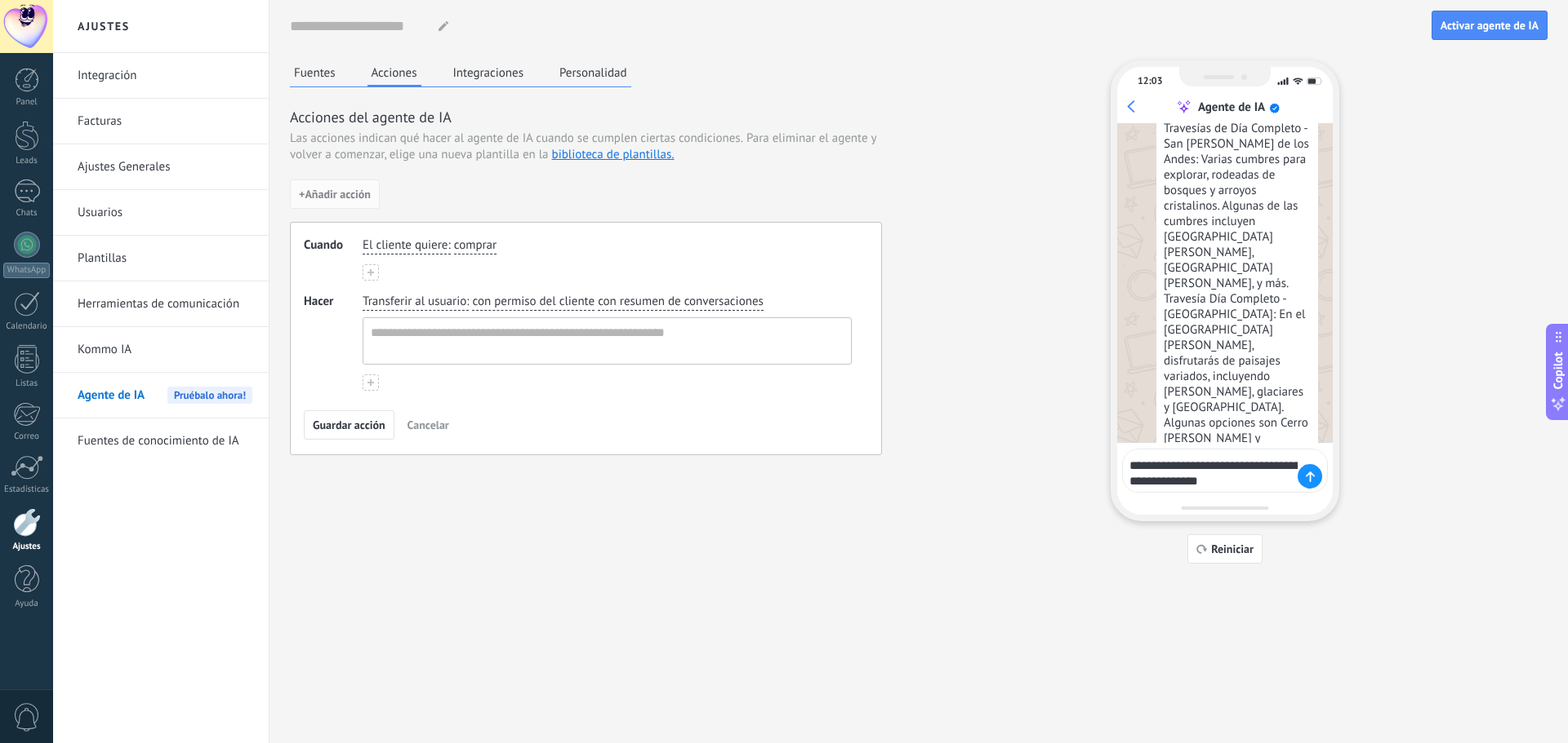
type textarea "**********"
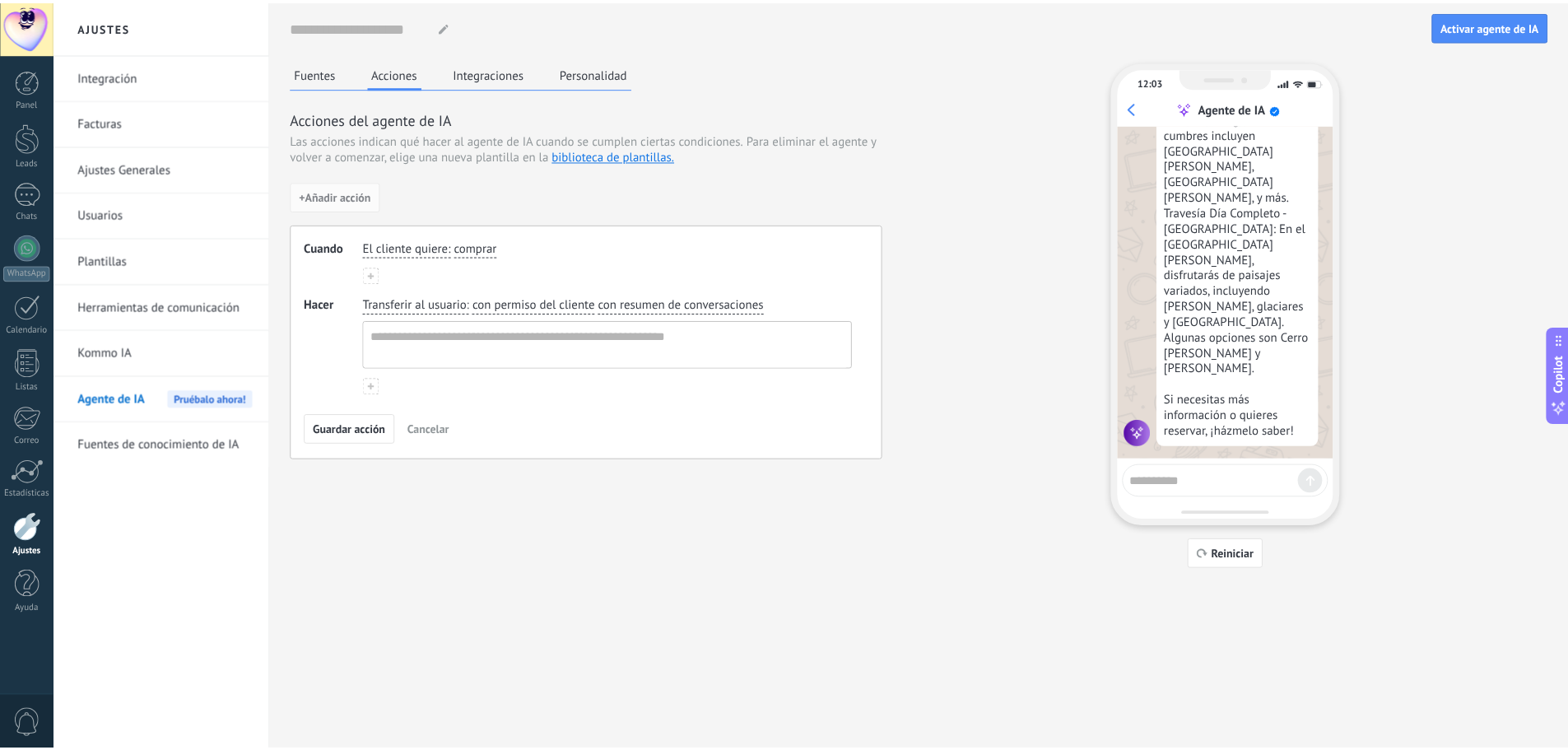
scroll to position [709, 0]
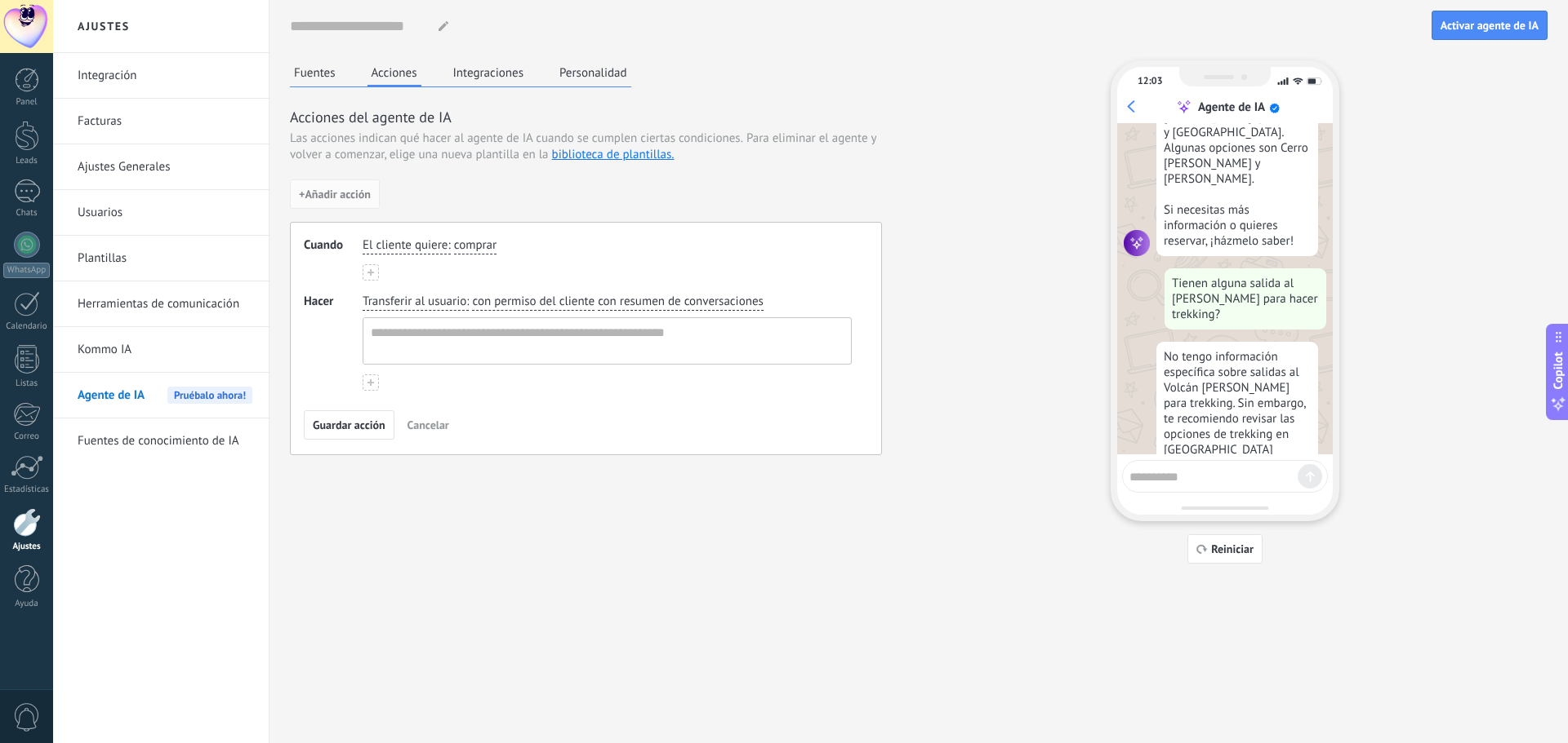
click at [506, 80] on button "Integraciones" at bounding box center [488, 73] width 80 height 25
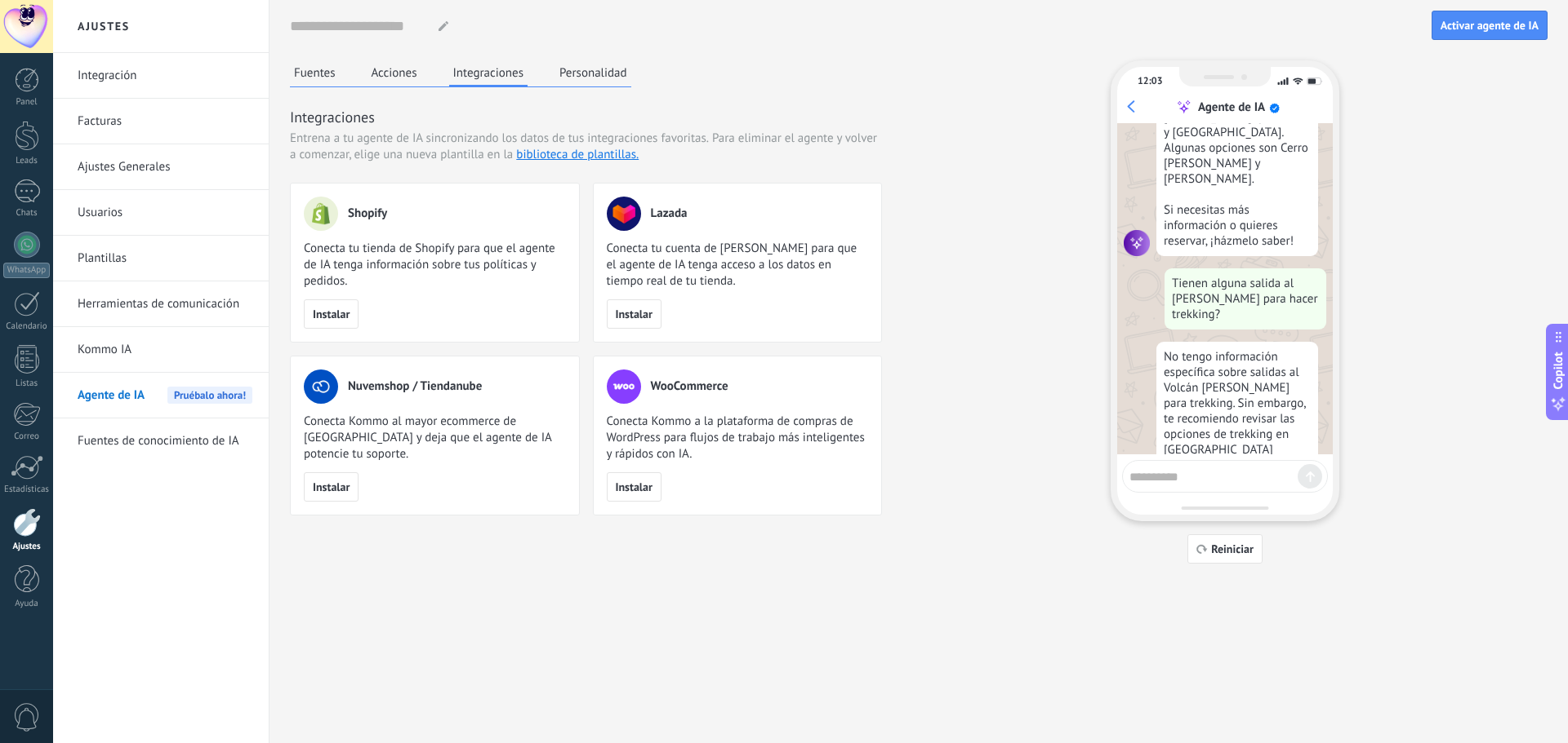
click at [386, 74] on button "Acciones" at bounding box center [393, 73] width 54 height 25
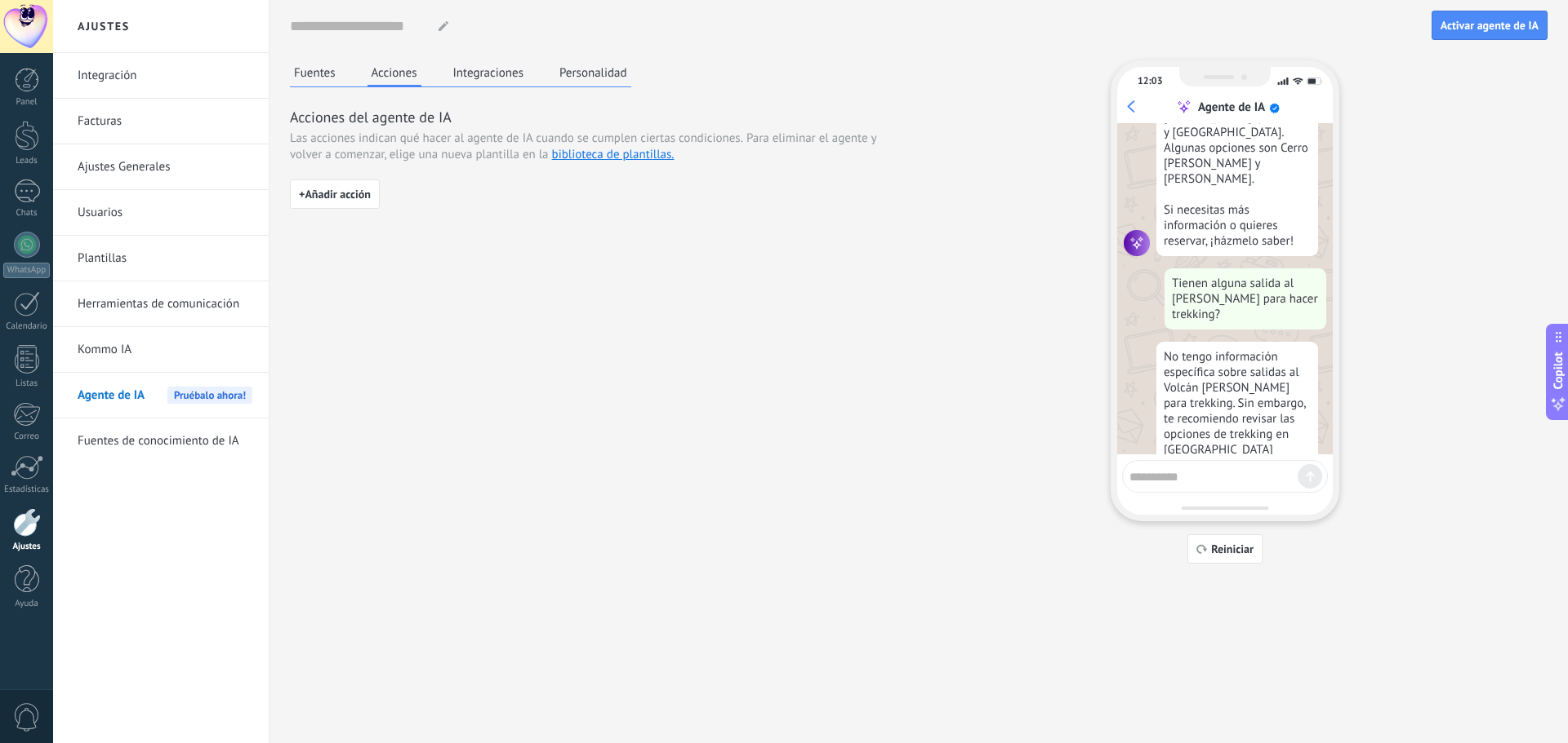
click at [324, 74] on button "Fuentes" at bounding box center [315, 73] width 50 height 25
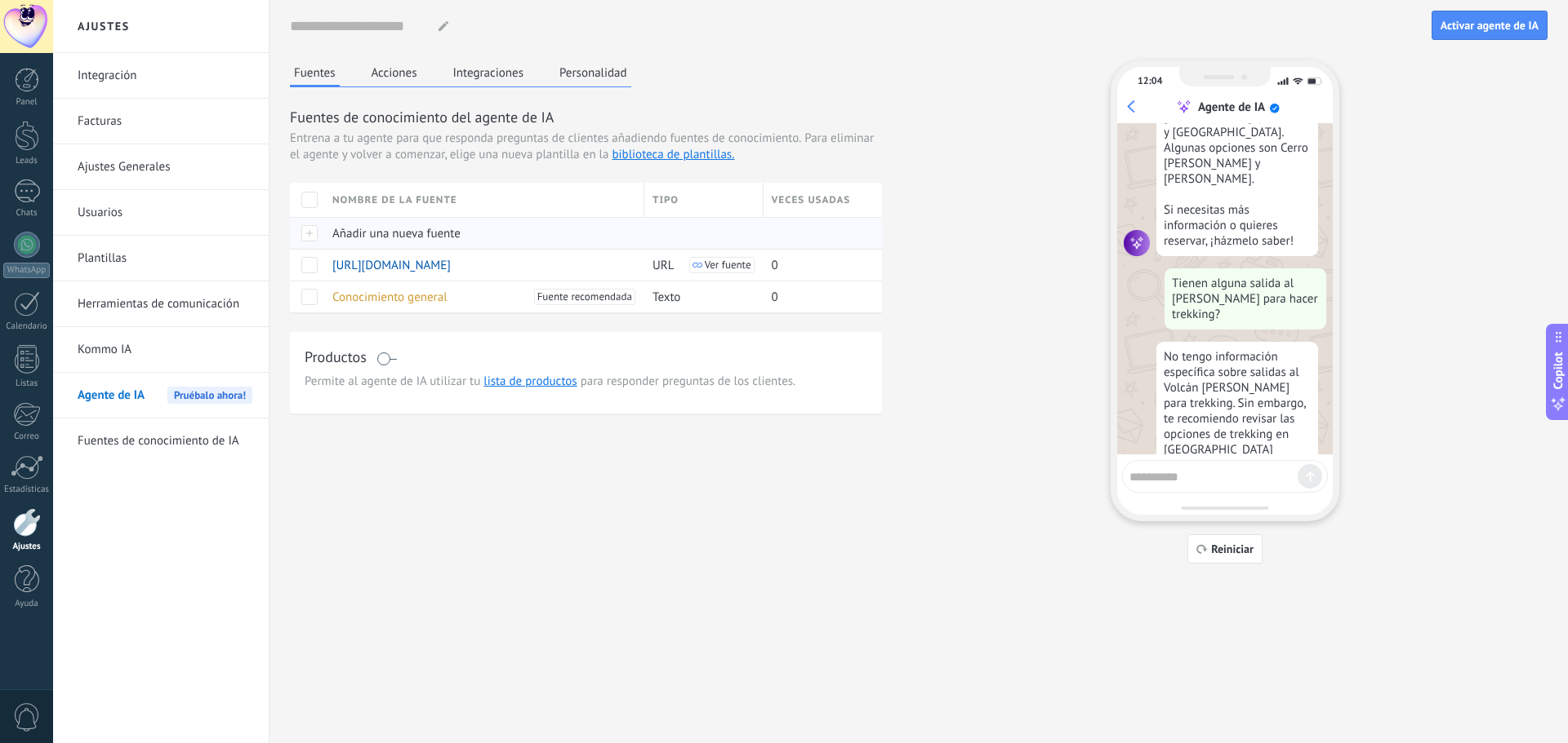
click at [312, 230] on div at bounding box center [307, 233] width 34 height 32
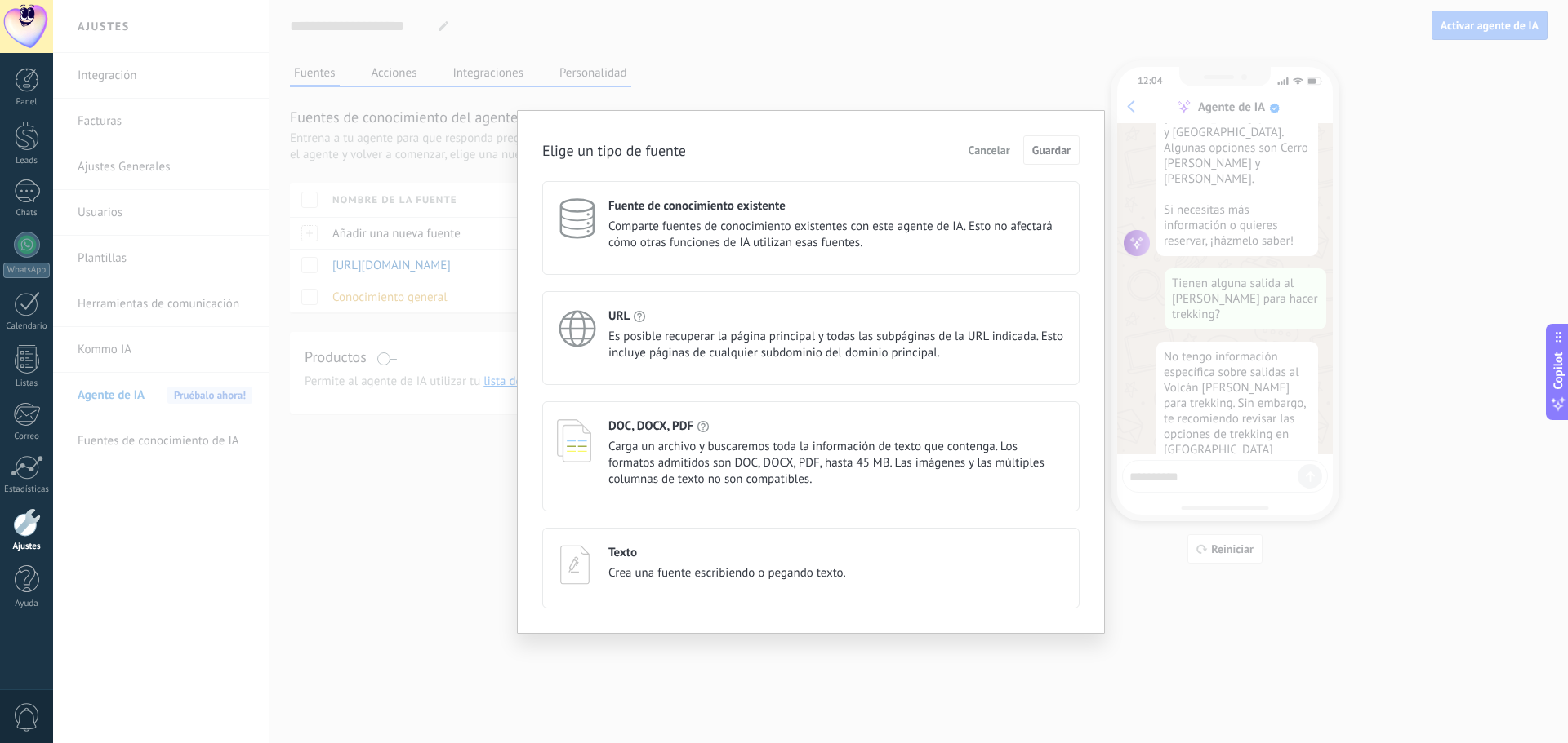
click at [829, 344] on span "Es posible recuperar la página principal y todas las subpáginas de la URL indic…" at bounding box center [837, 345] width 457 height 32
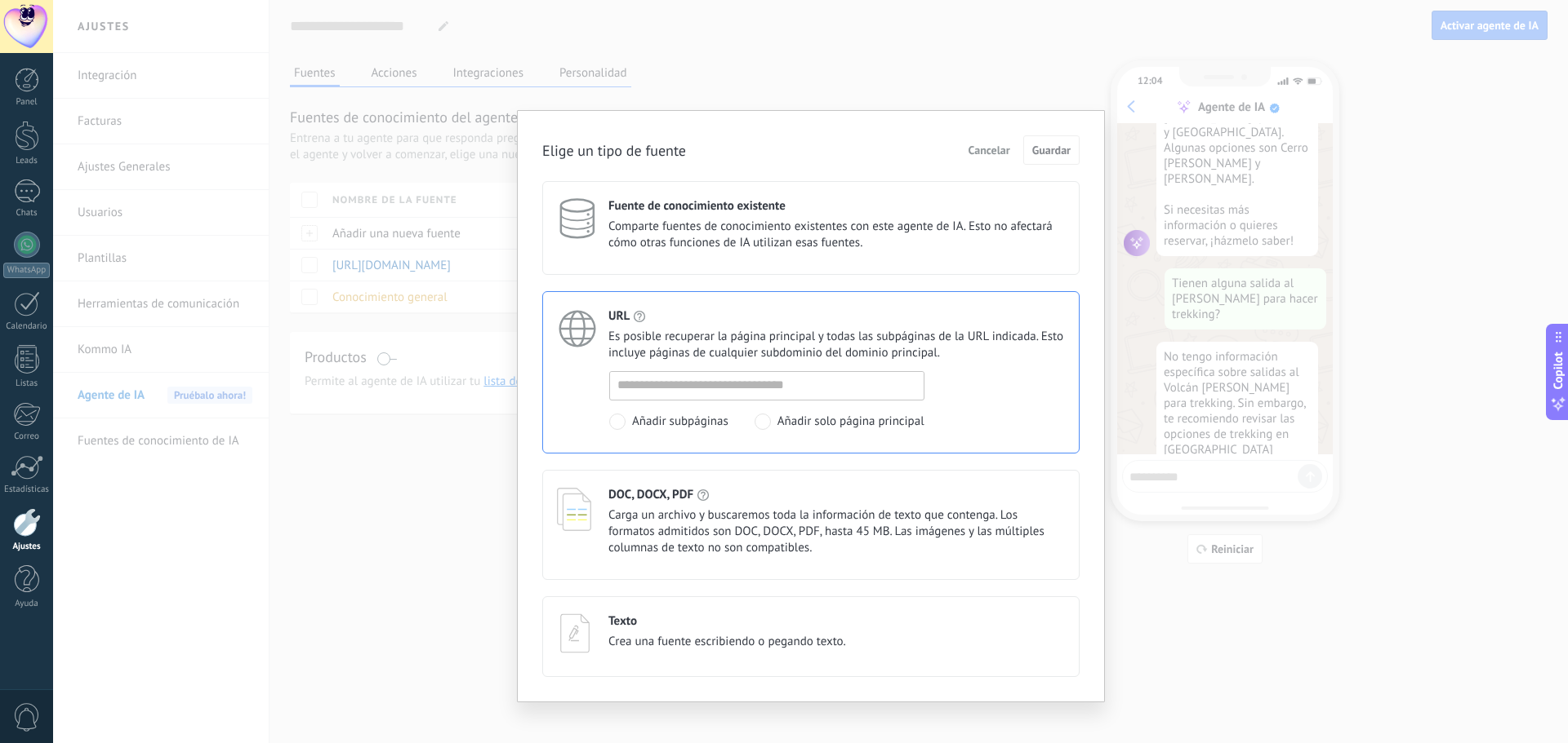
click at [995, 145] on span "Cancelar" at bounding box center [989, 150] width 42 height 11
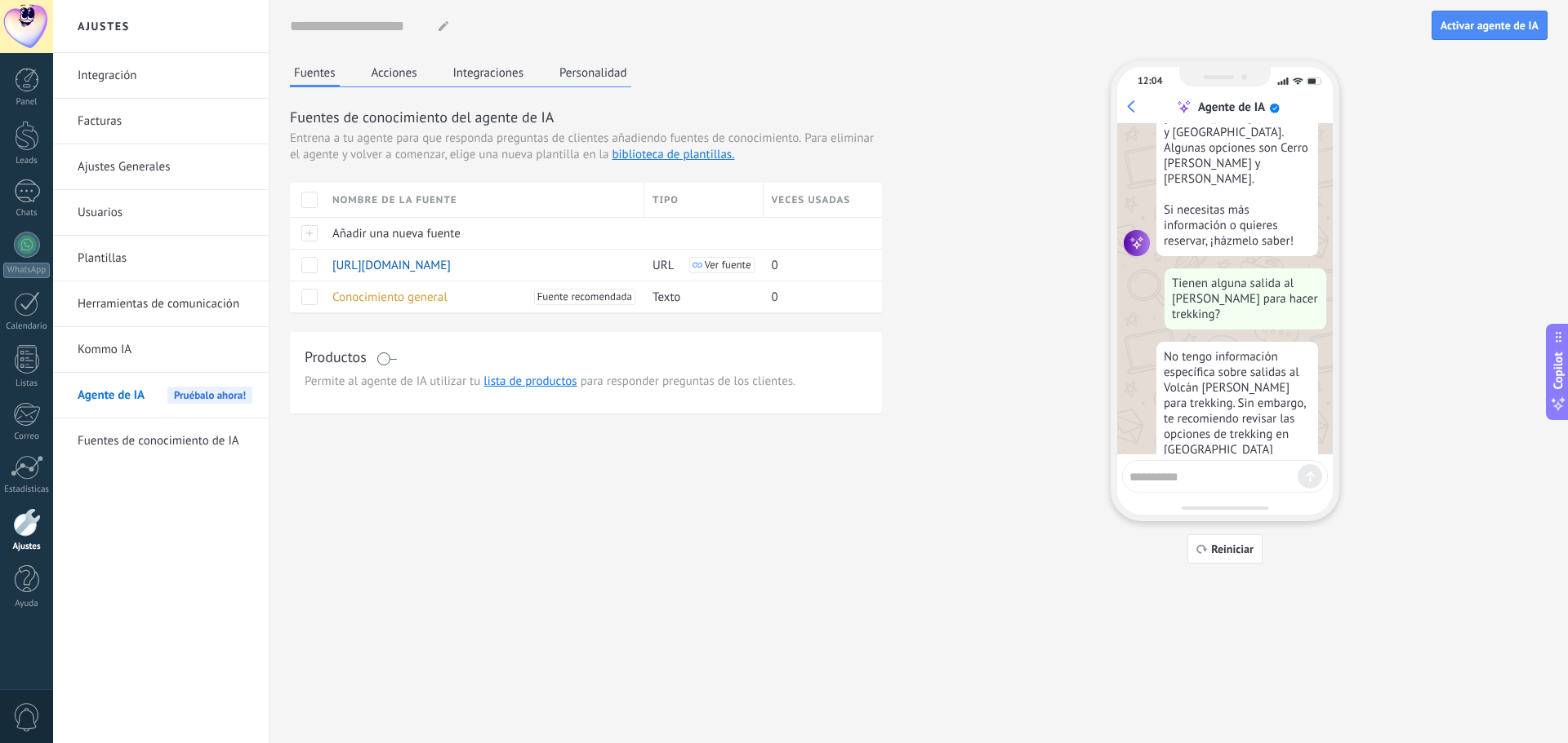
click at [493, 72] on button "Integraciones" at bounding box center [488, 73] width 80 height 25
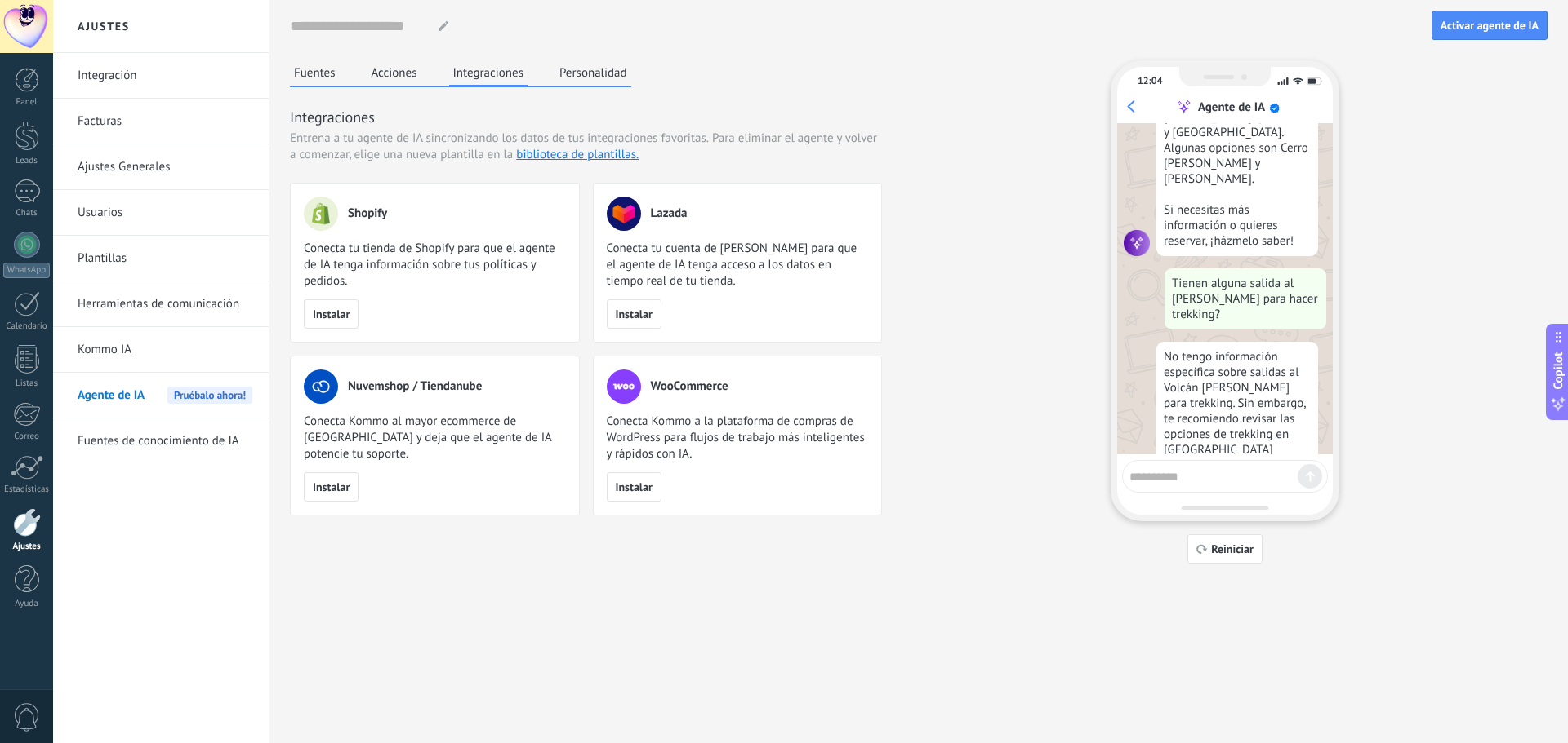
click at [568, 77] on button "Personalidad" at bounding box center [593, 73] width 76 height 25
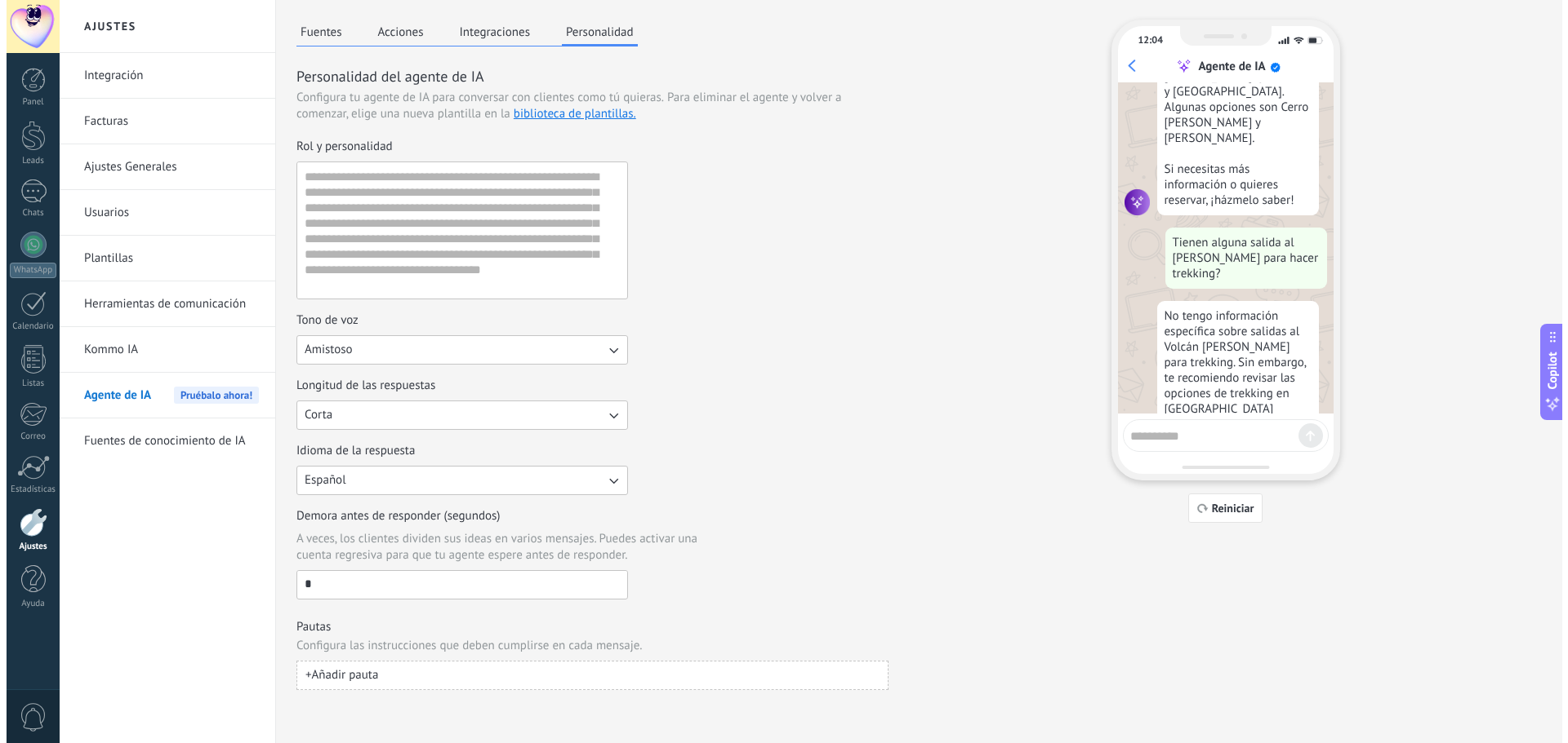
scroll to position [0, 0]
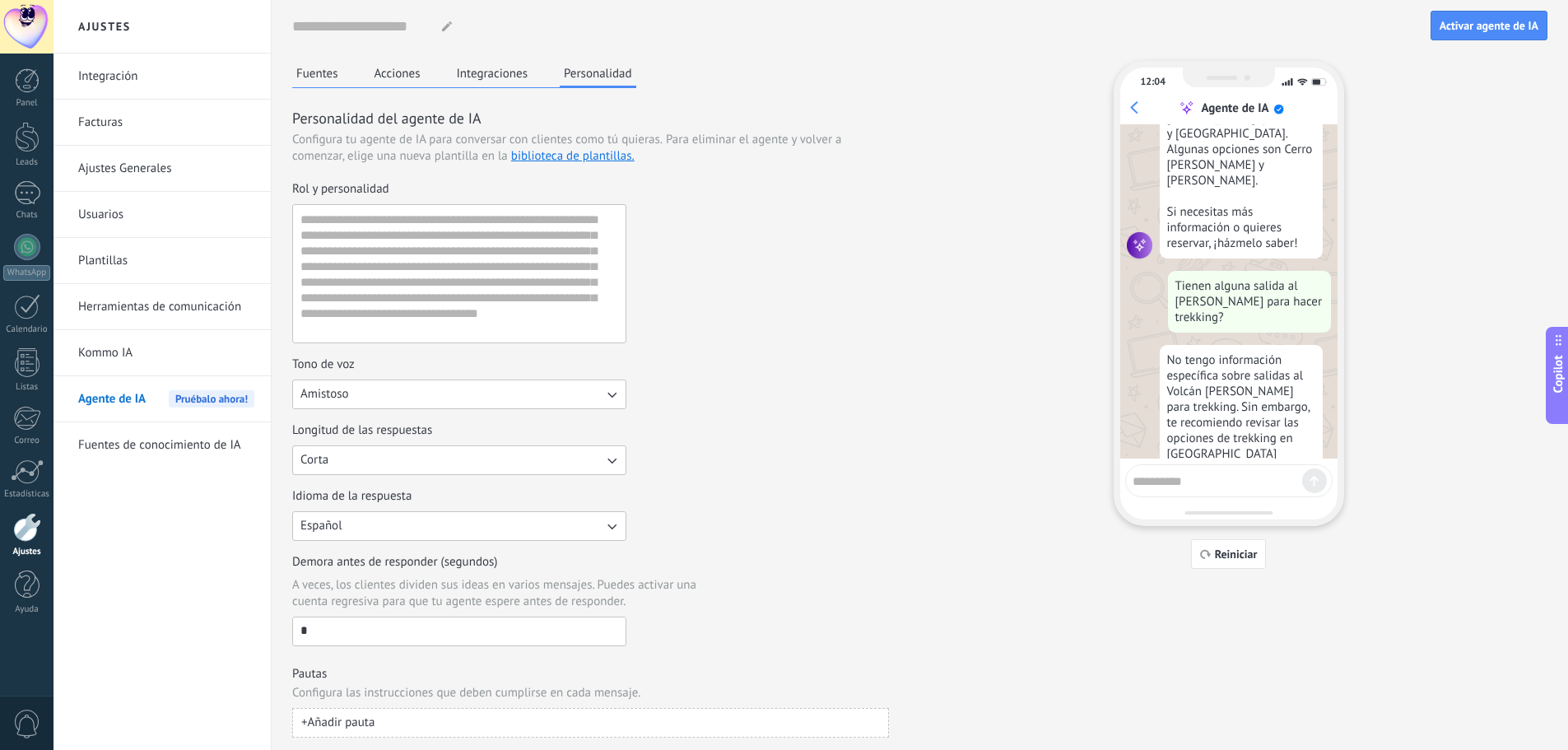
click at [489, 73] on button "Integraciones" at bounding box center [492, 73] width 80 height 25
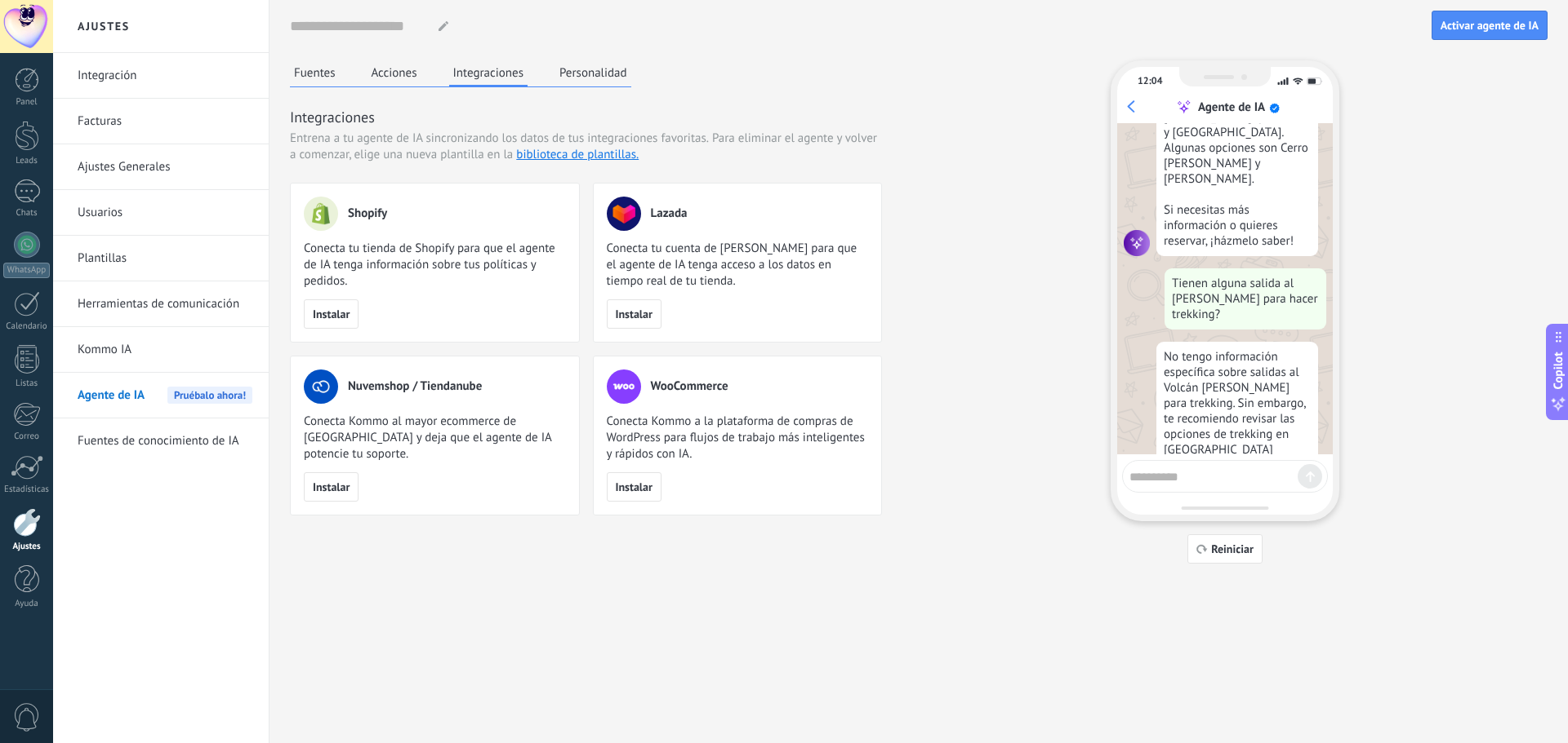
click at [389, 85] on div "Fuentes Acciones Integraciones Personalidad" at bounding box center [460, 74] width 341 height 27
click at [386, 78] on button "Acciones" at bounding box center [393, 73] width 54 height 25
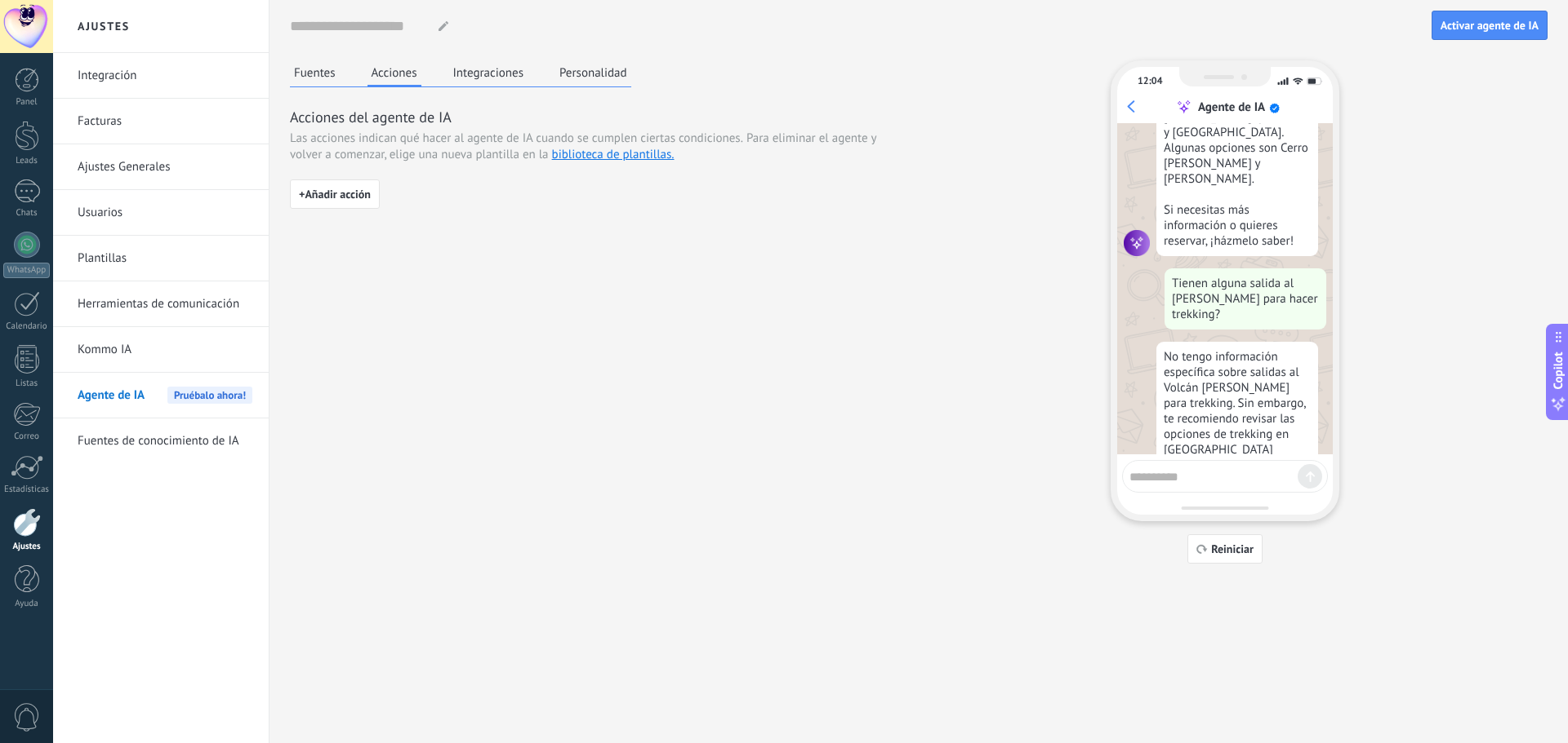
click at [323, 75] on button "Fuentes" at bounding box center [315, 73] width 50 height 25
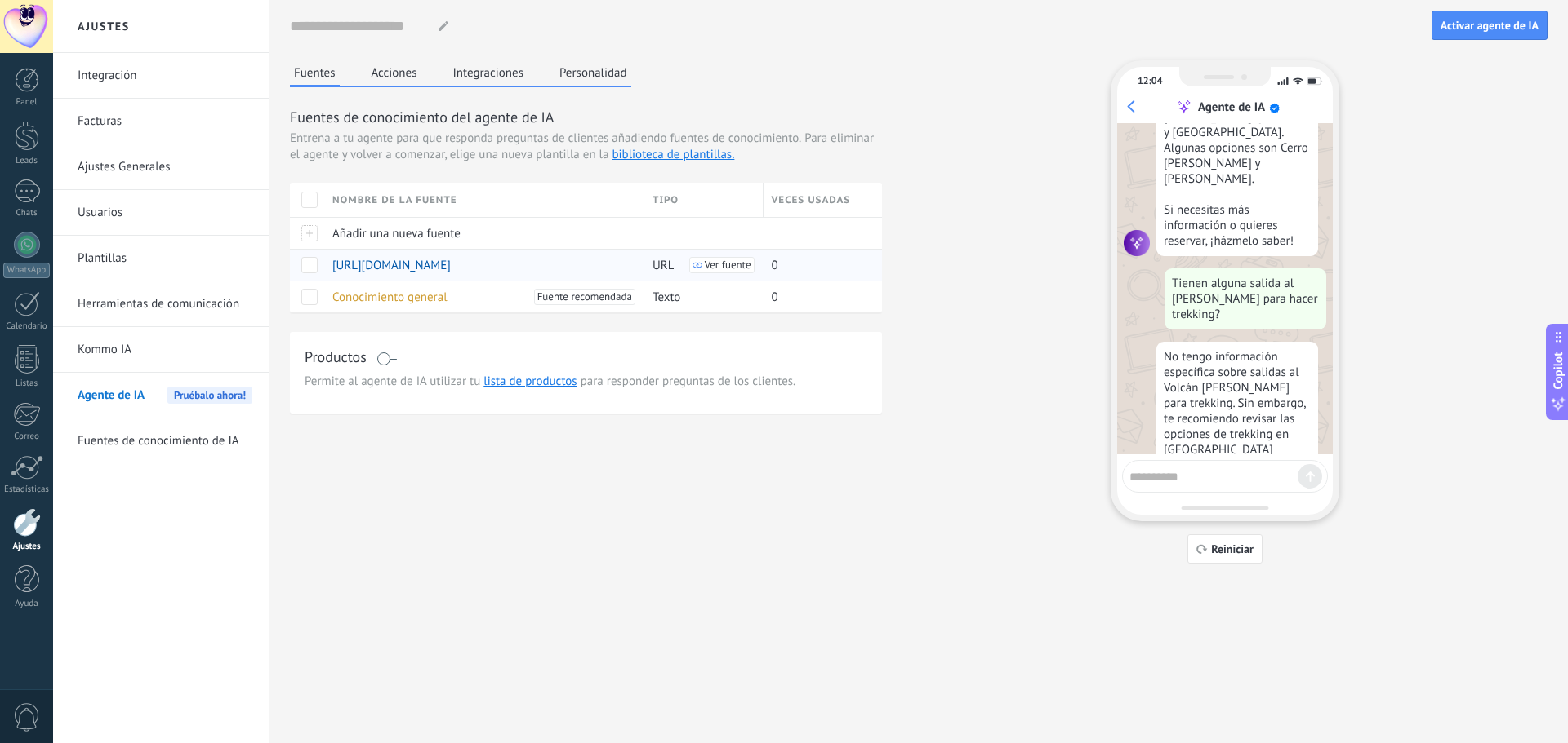
click at [317, 263] on span at bounding box center [309, 265] width 16 height 16
click at [675, 260] on span "Desvincular" at bounding box center [681, 264] width 60 height 32
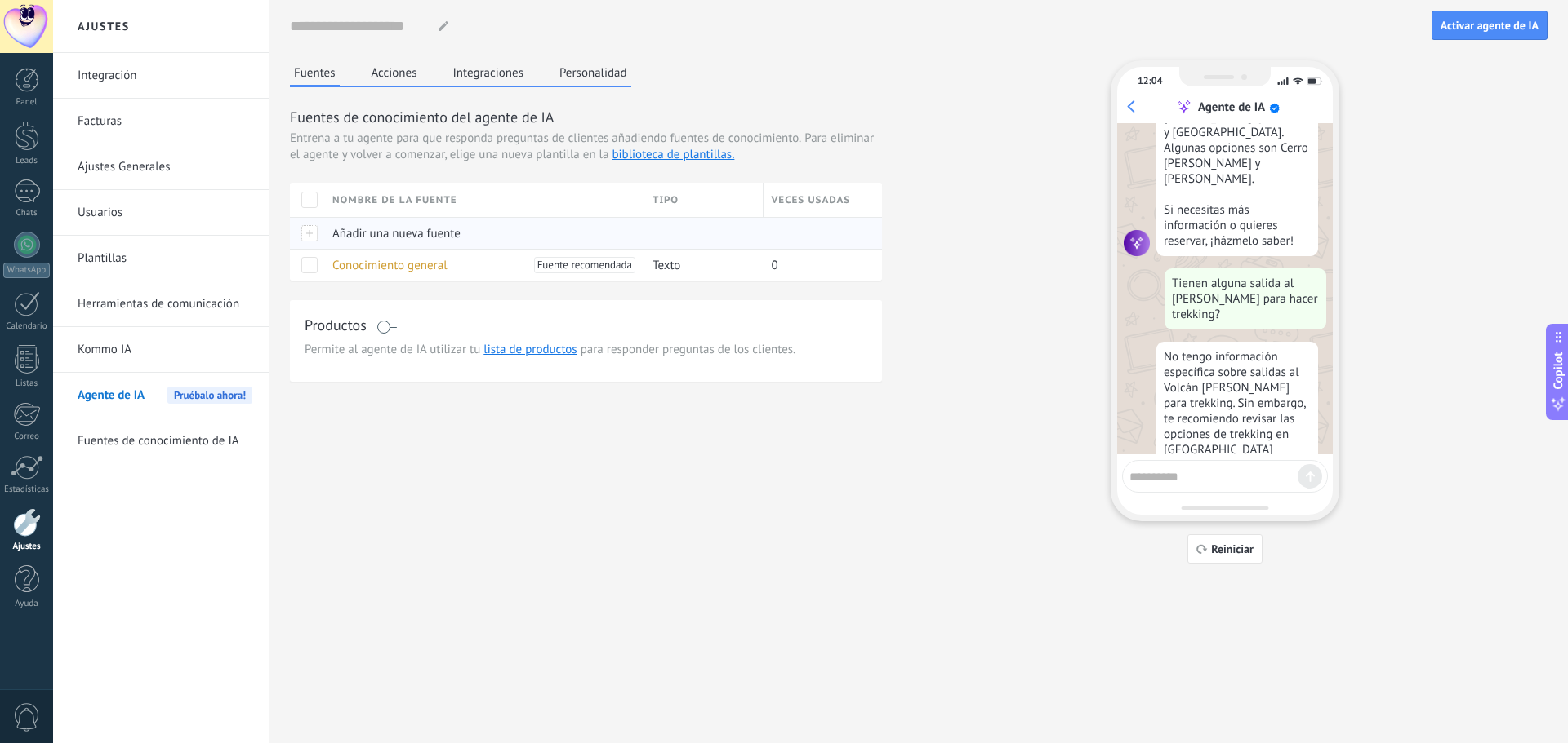
click at [375, 237] on span "Añadir una nueva fuente" at bounding box center [396, 233] width 128 height 15
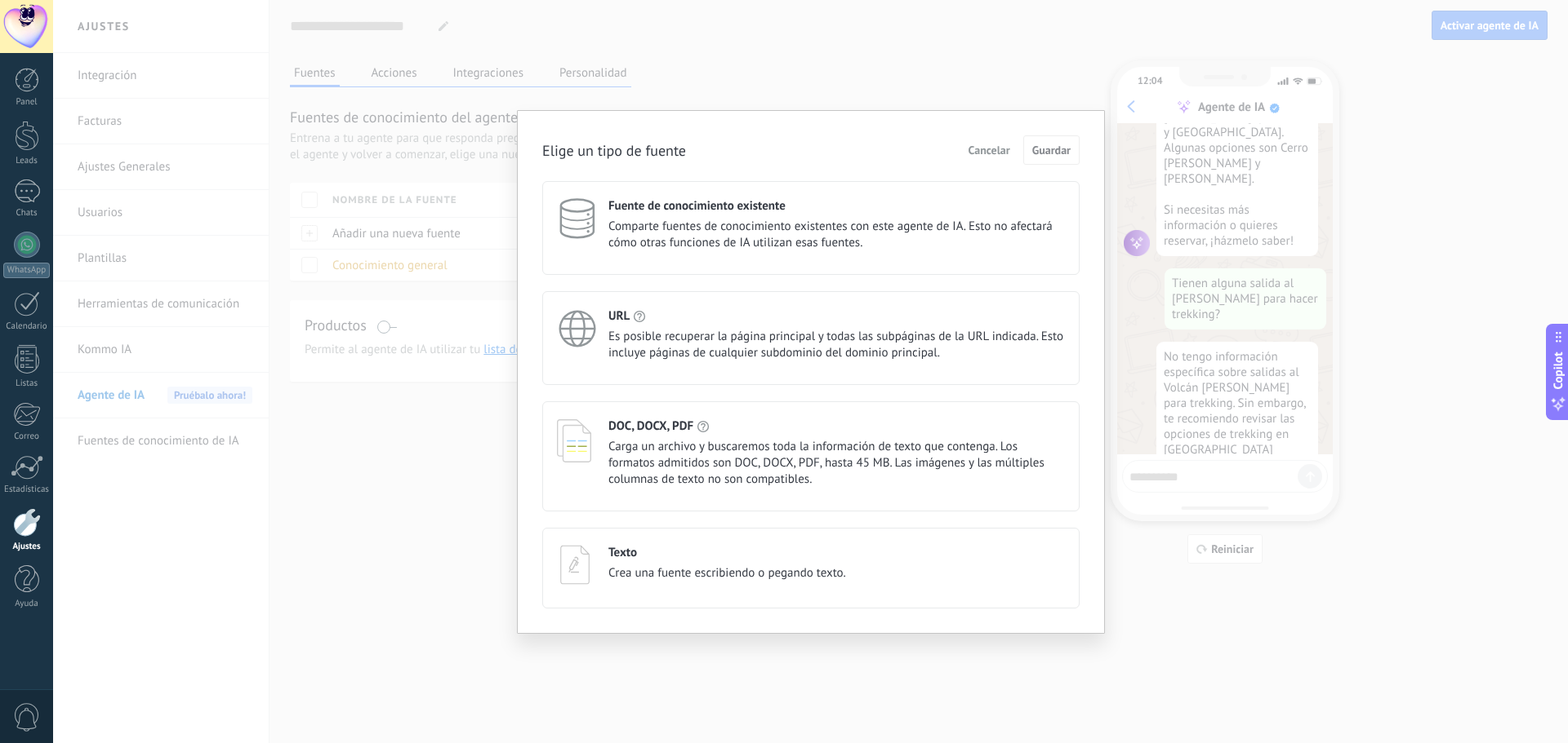
click at [758, 330] on span "Es posible recuperar la página principal y todas las subpáginas de la URL indic…" at bounding box center [837, 345] width 457 height 32
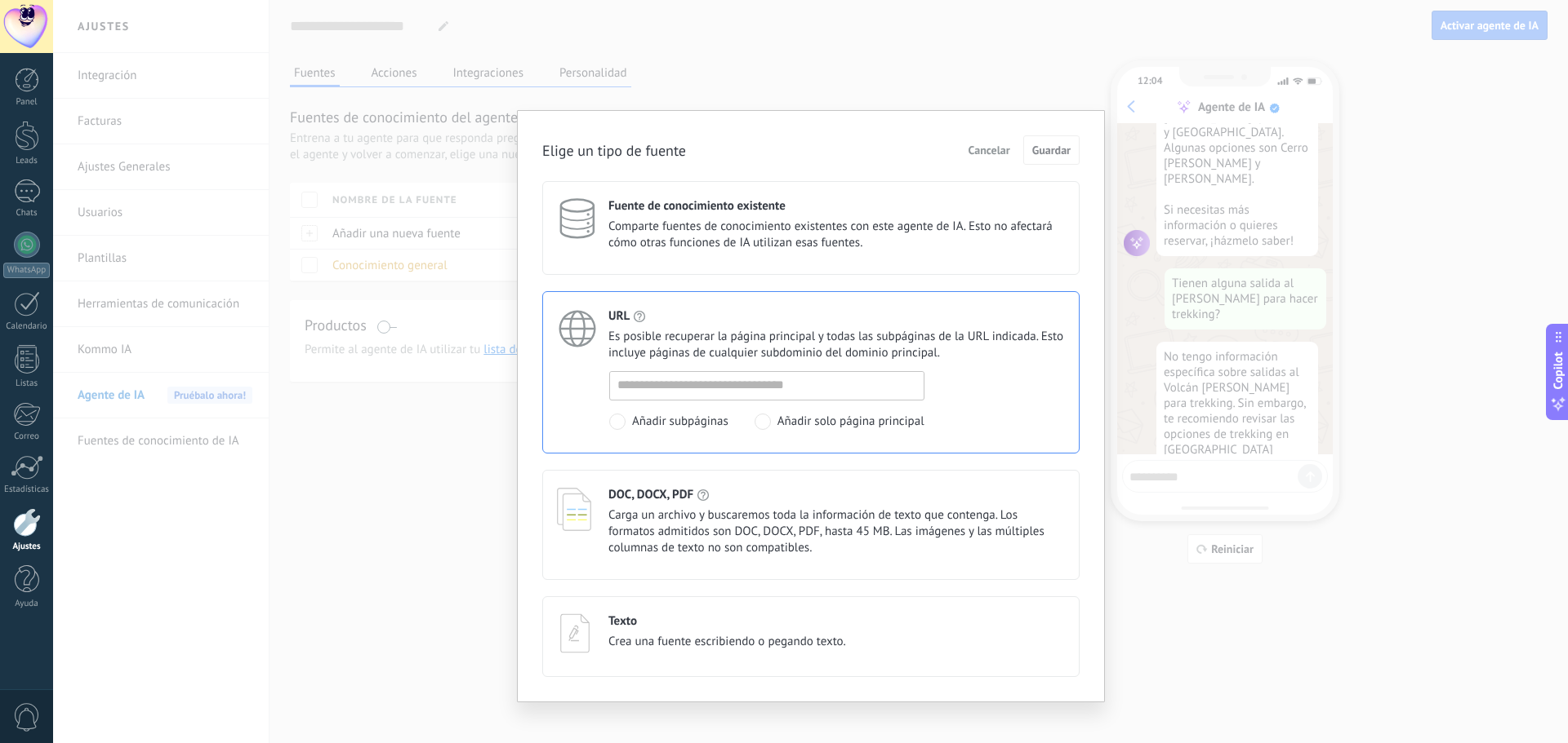
click at [763, 418] on span at bounding box center [762, 422] width 16 height 16
click at [713, 383] on input at bounding box center [766, 385] width 314 height 27
paste input "**********"
type input "**********"
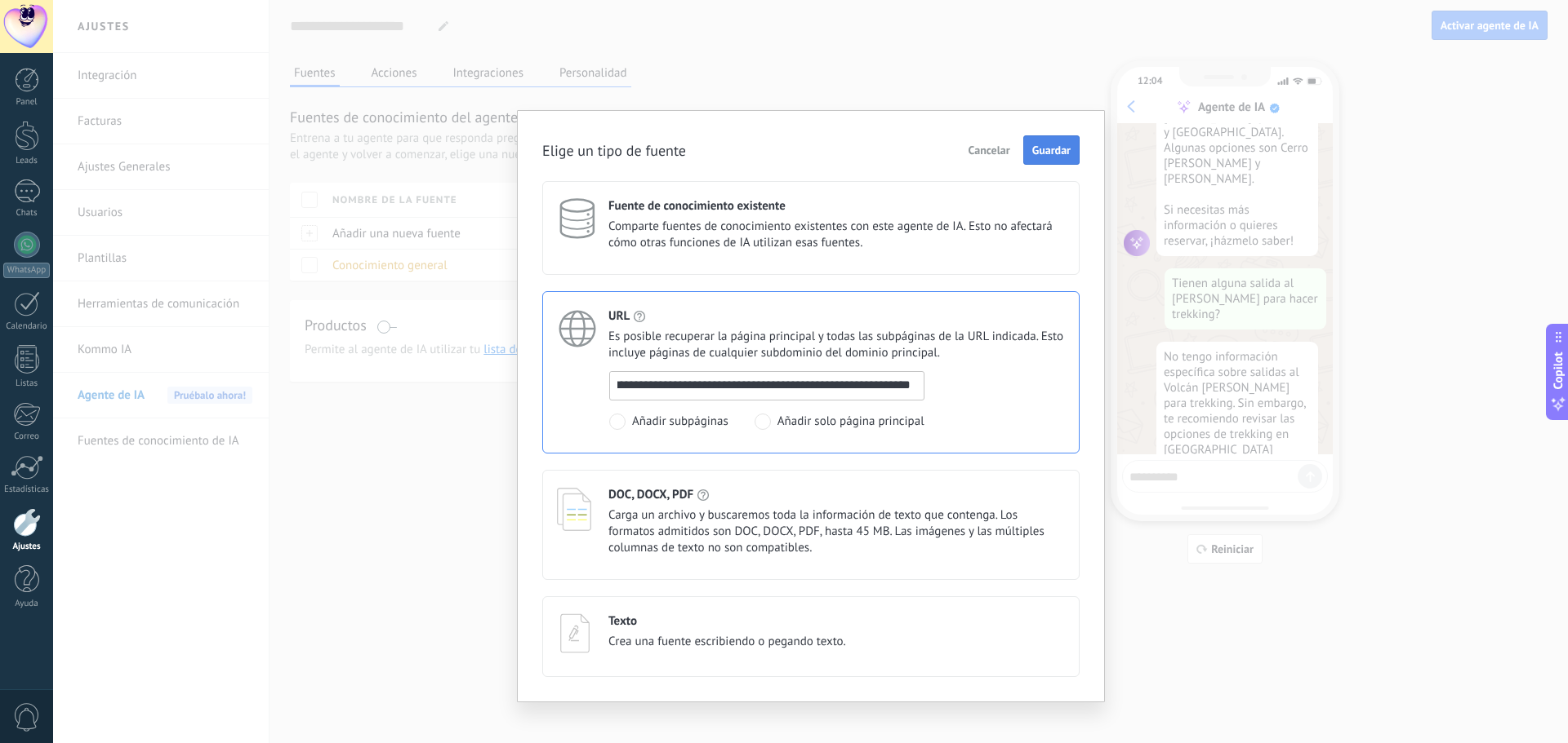
click at [1052, 156] on span "Guardar" at bounding box center [1050, 150] width 38 height 11
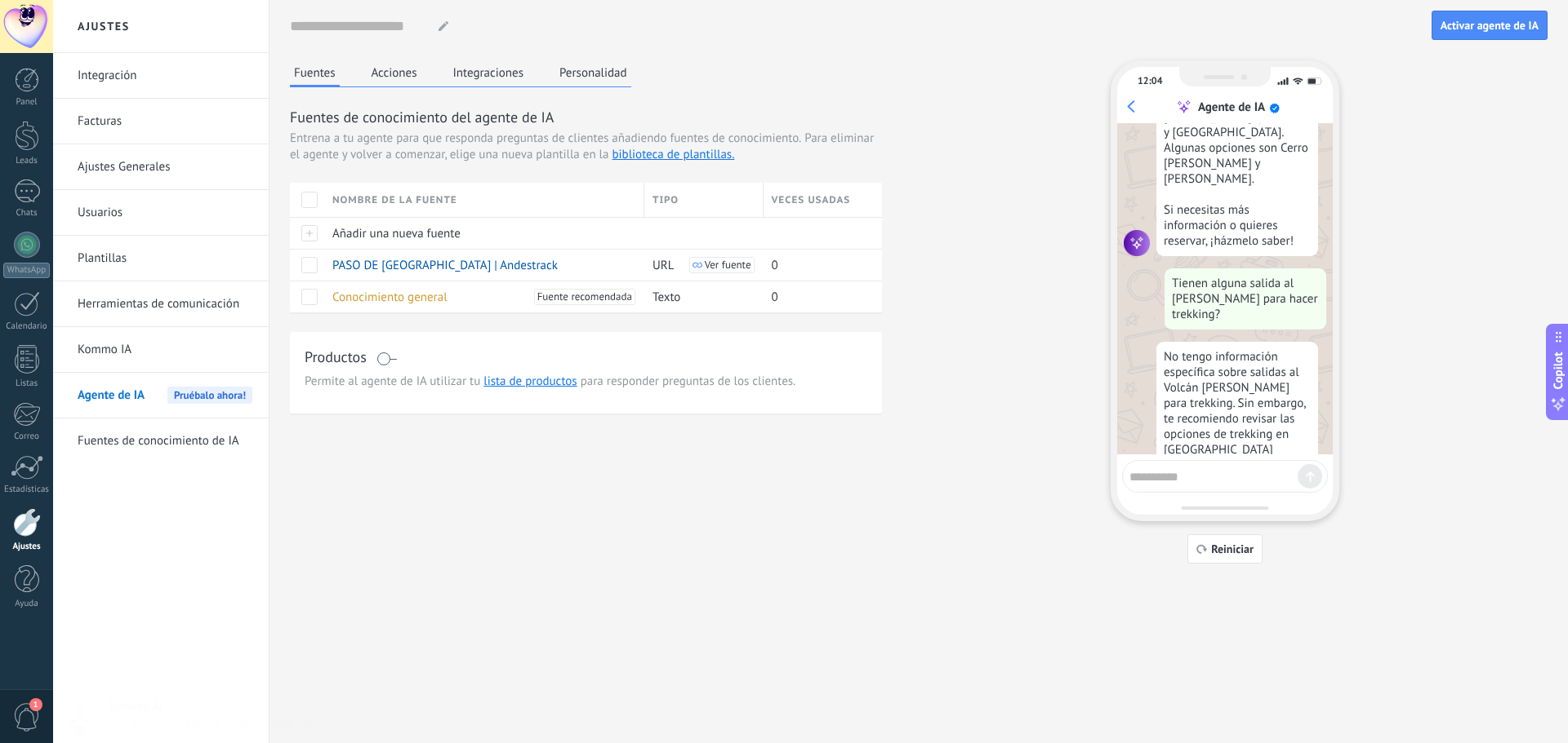
click at [1186, 475] on textarea at bounding box center [1213, 475] width 169 height 21
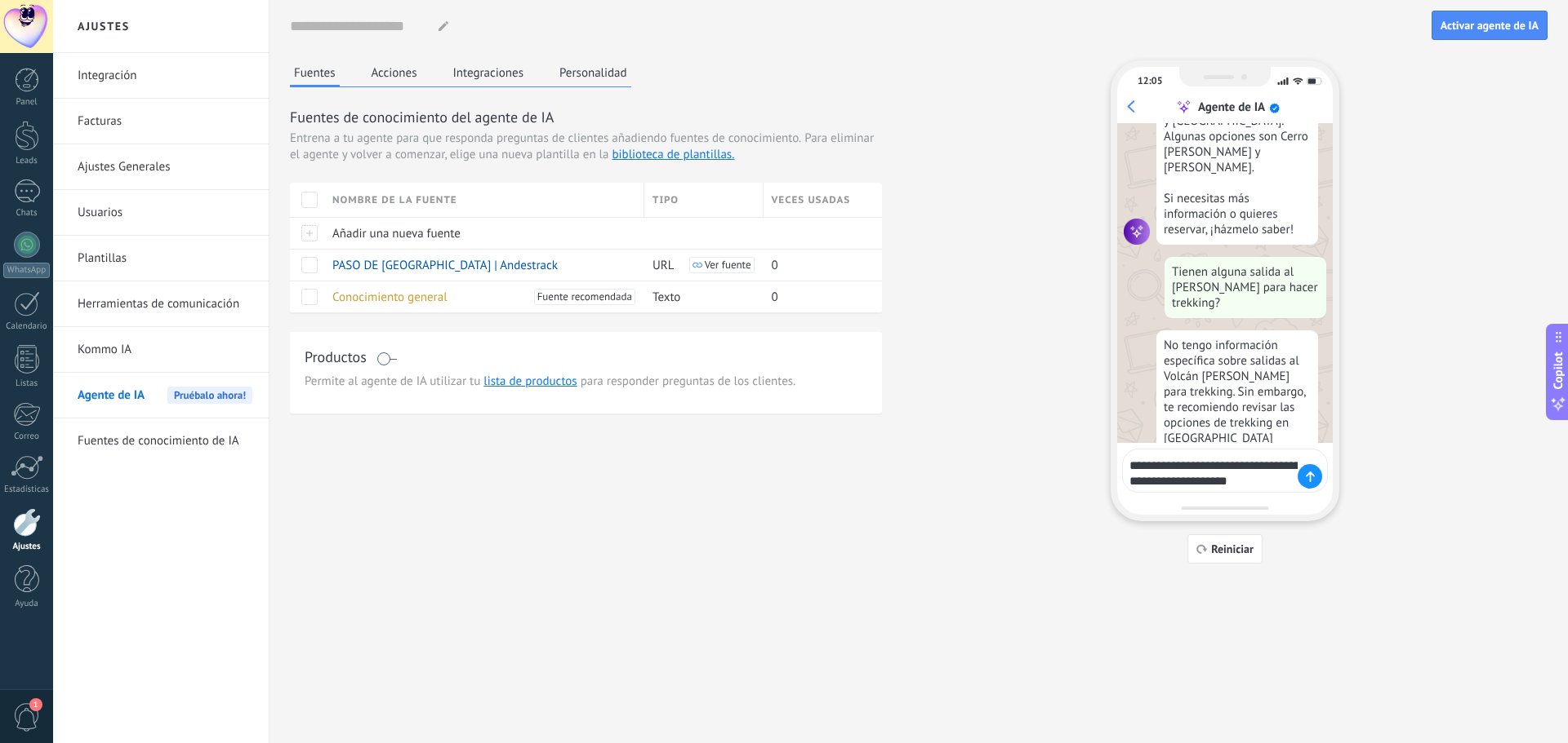
type textarea "**********"
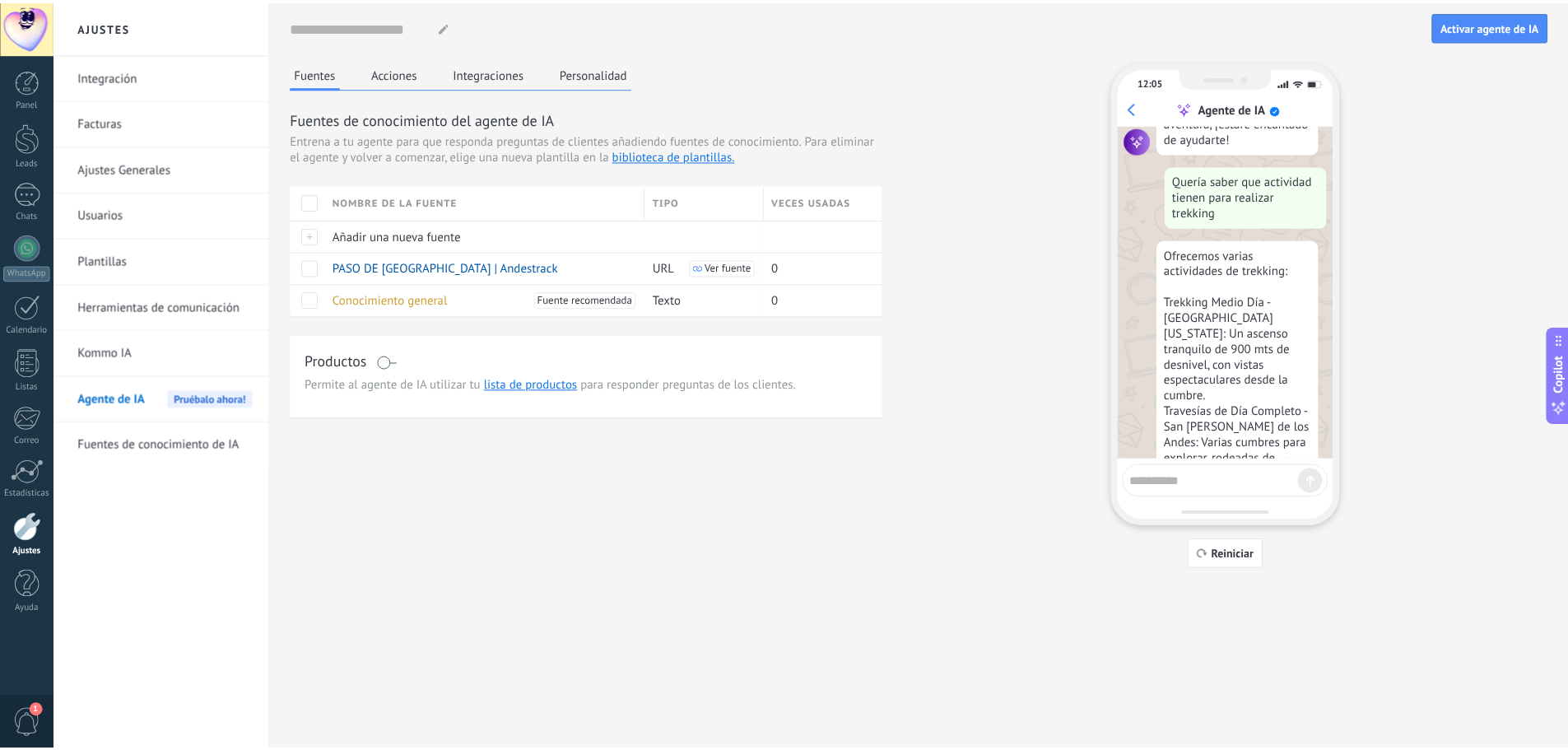
scroll to position [1217, 0]
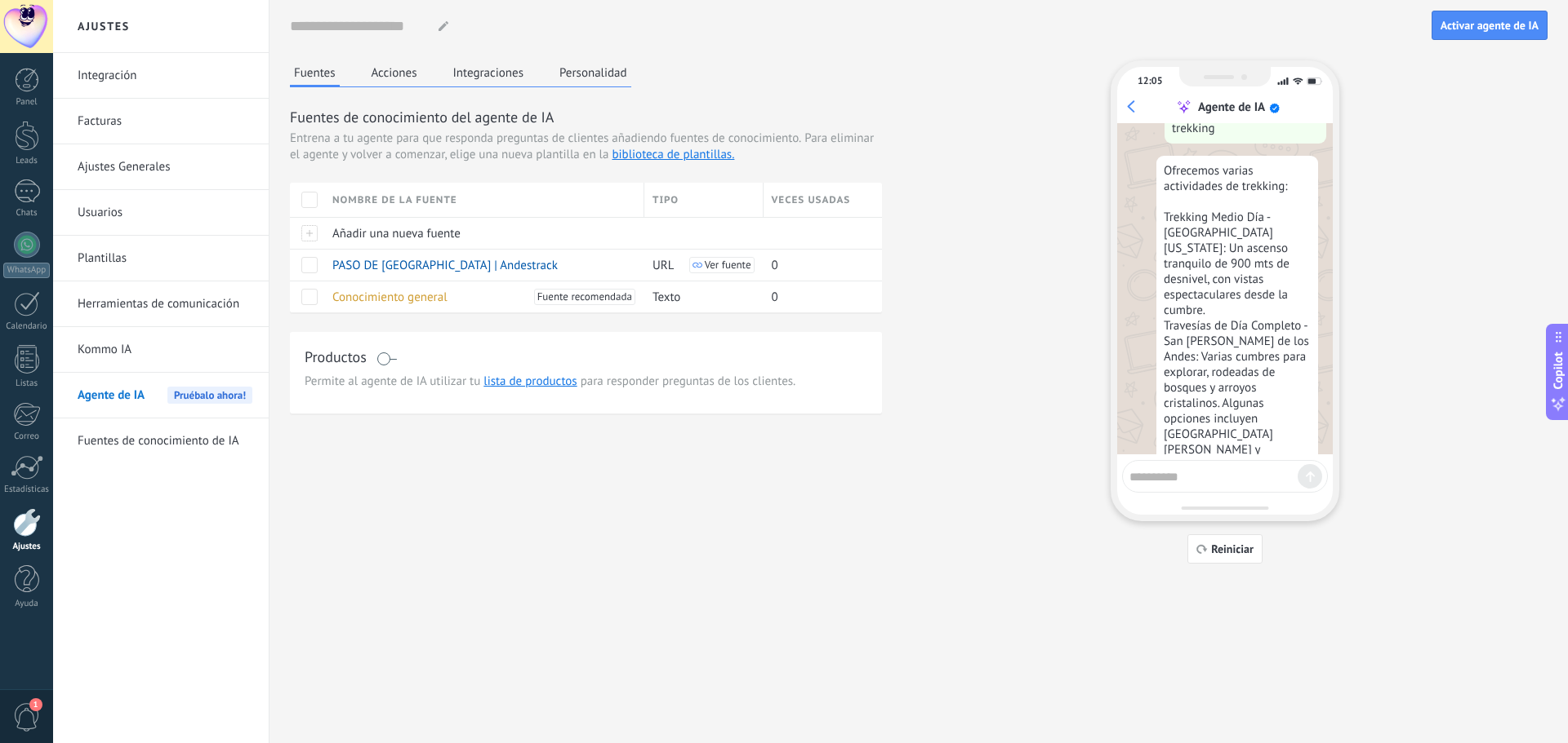
click at [381, 72] on button "Acciones" at bounding box center [393, 73] width 54 height 25
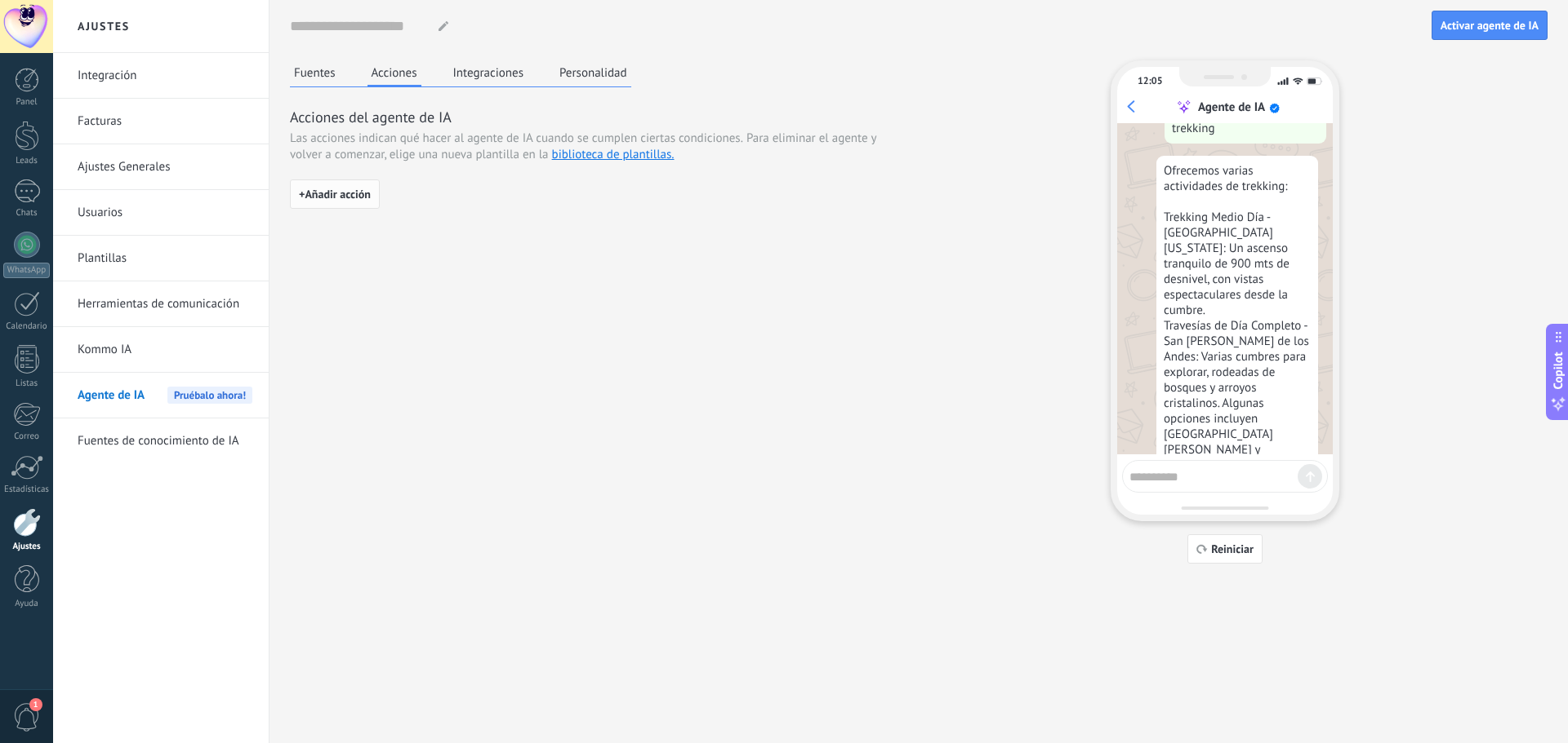
click at [352, 186] on button "+ Añadir acción" at bounding box center [334, 194] width 90 height 29
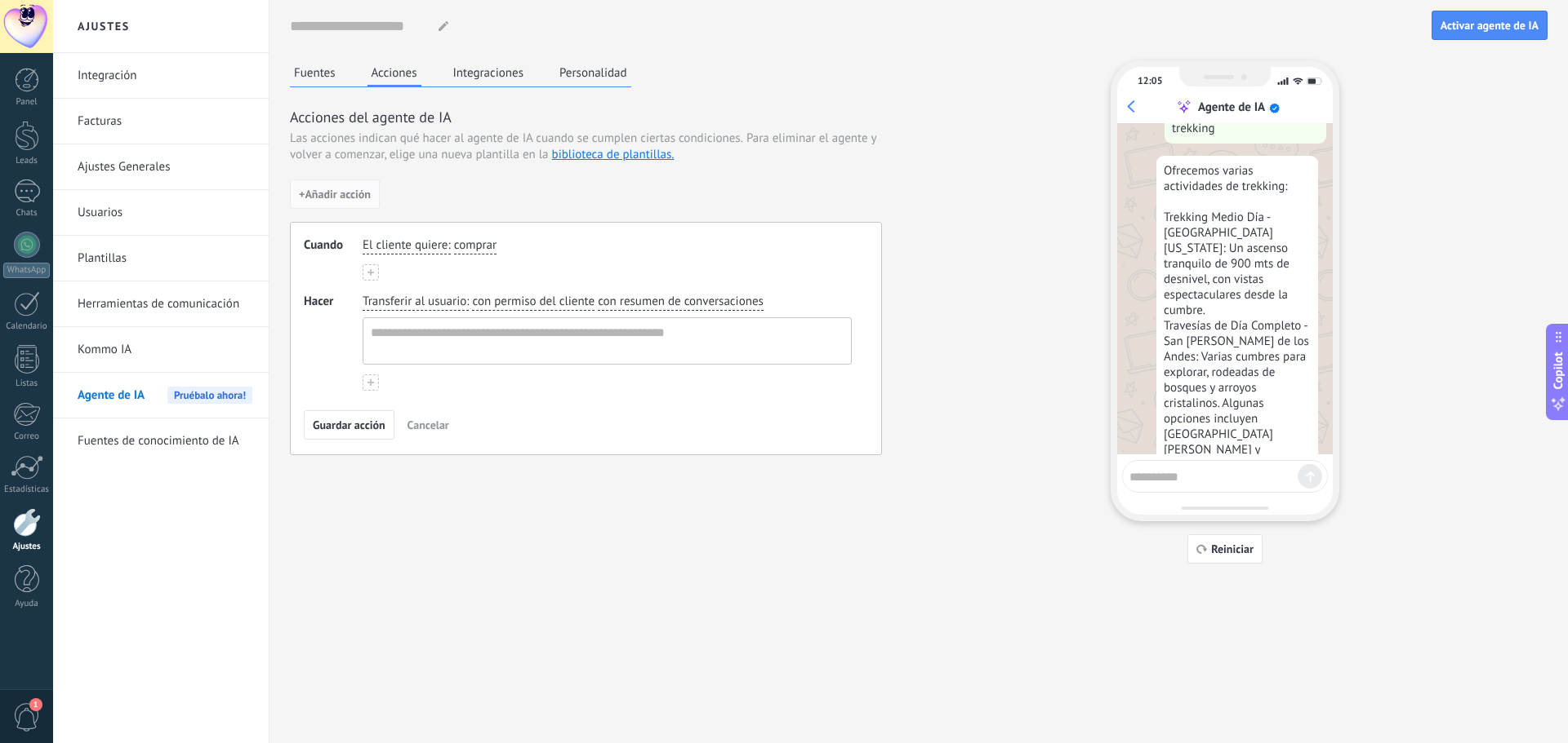
click at [475, 244] on span "comprar" at bounding box center [476, 245] width 43 height 16
click at [541, 298] on span "obtener soporte" at bounding box center [514, 299] width 83 height 16
click at [453, 297] on span "Transferir al usuario" at bounding box center [414, 302] width 104 height 16
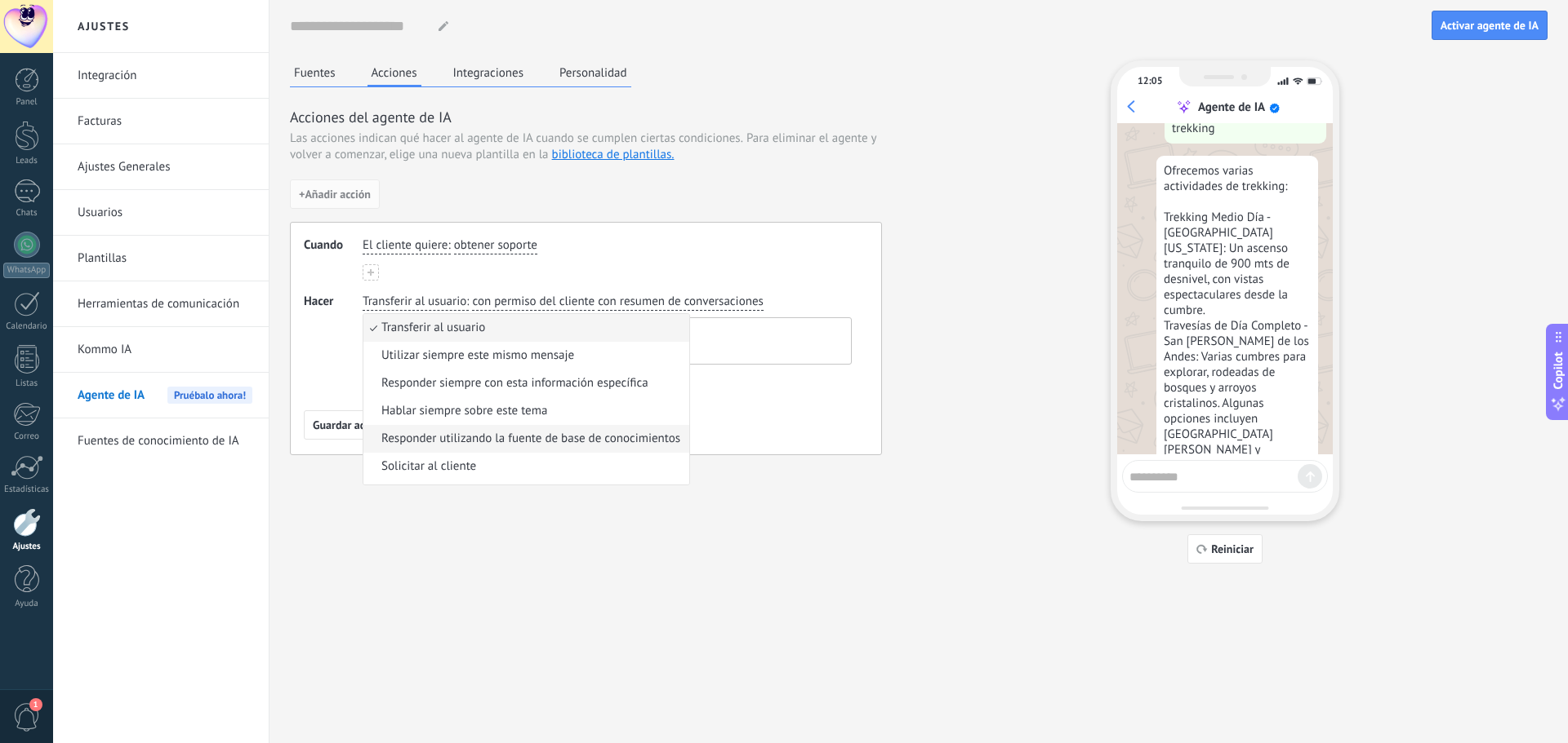
click at [597, 442] on span "Responder utilizando la fuente de base de conocimientos" at bounding box center [530, 439] width 299 height 16
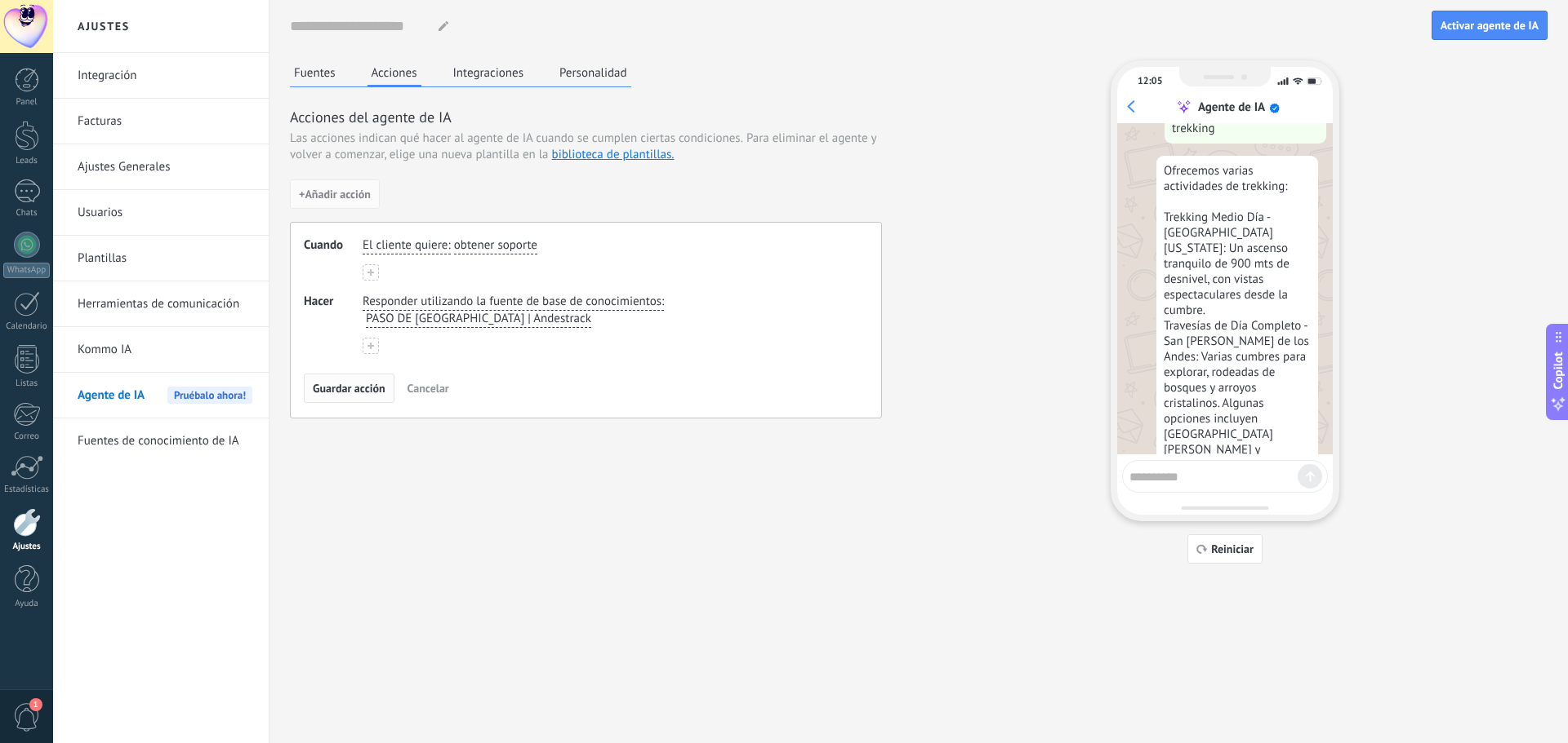
click at [373, 383] on span "Guardar acción" at bounding box center [349, 388] width 73 height 11
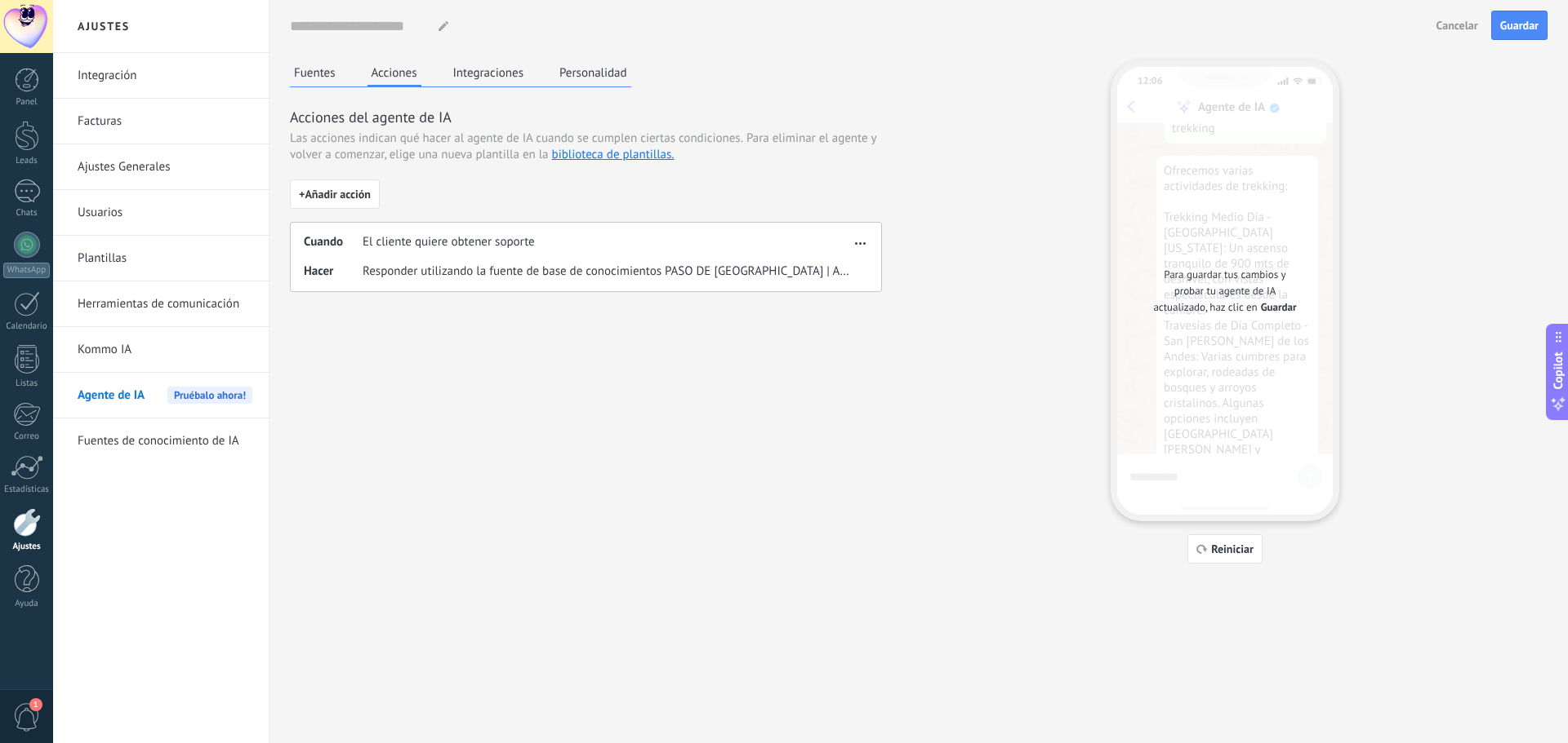
click at [482, 73] on button "Integraciones" at bounding box center [488, 73] width 80 height 25
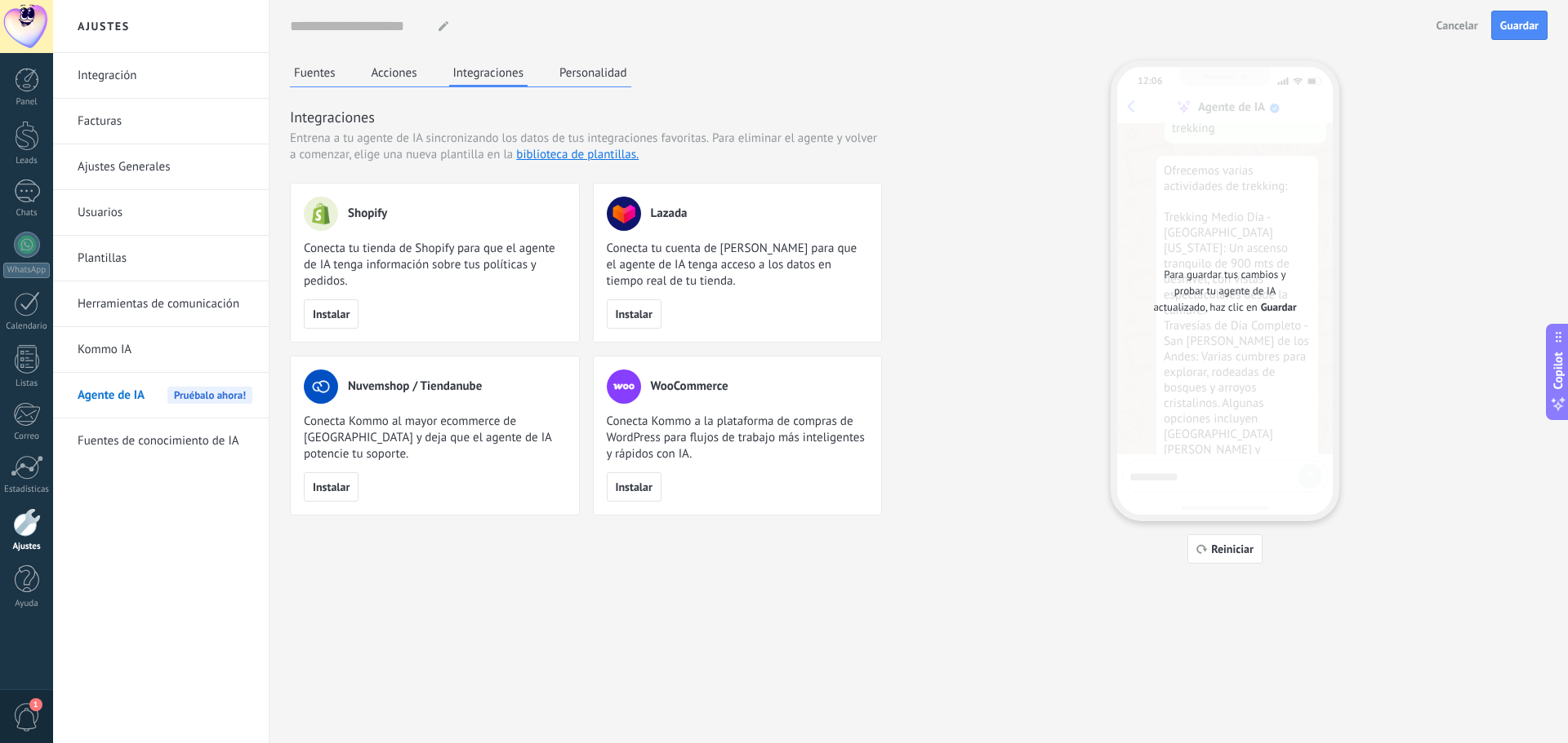
click at [583, 79] on button "Personalidad" at bounding box center [593, 73] width 76 height 25
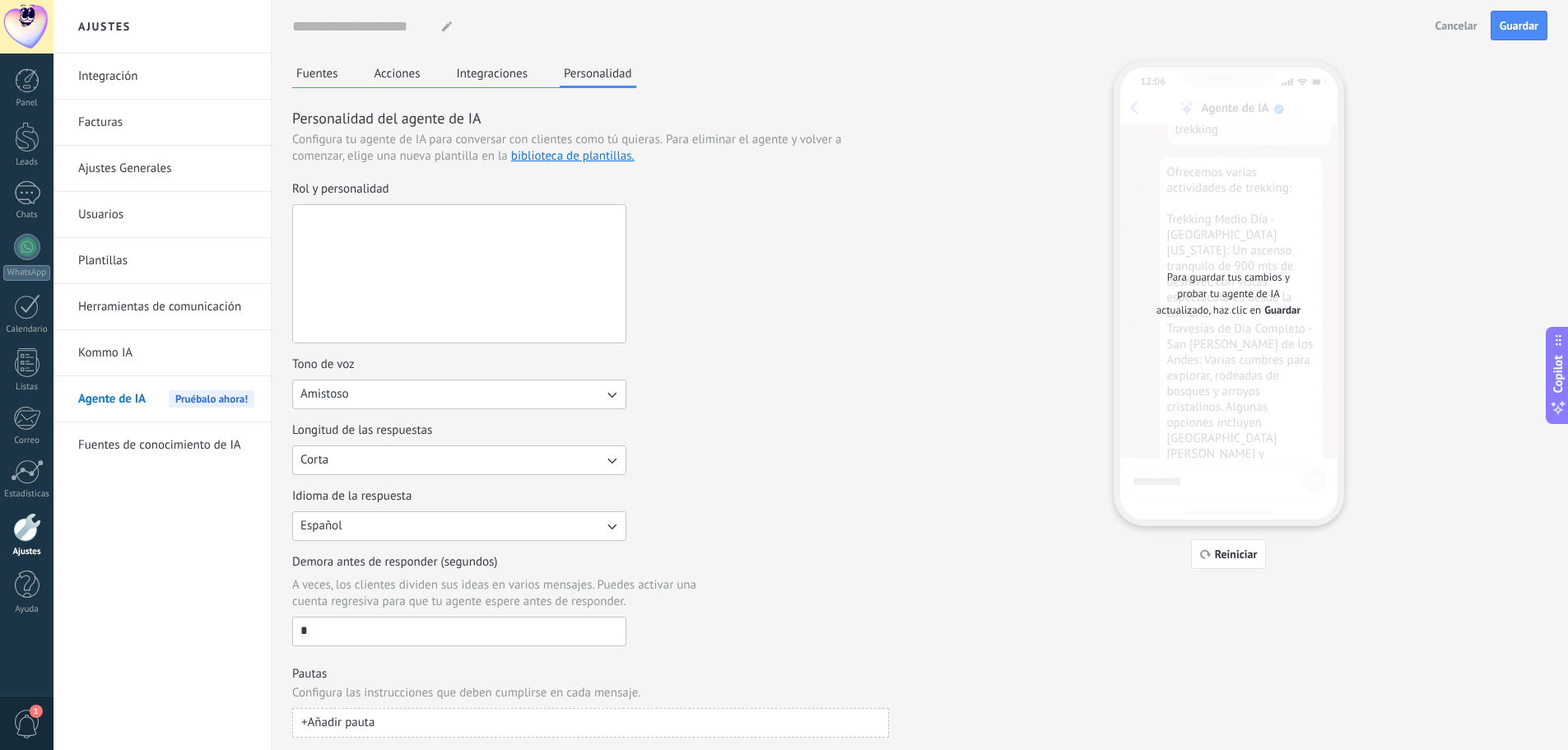
click at [398, 231] on textarea "Rol y personalidad" at bounding box center [458, 274] width 329 height 137
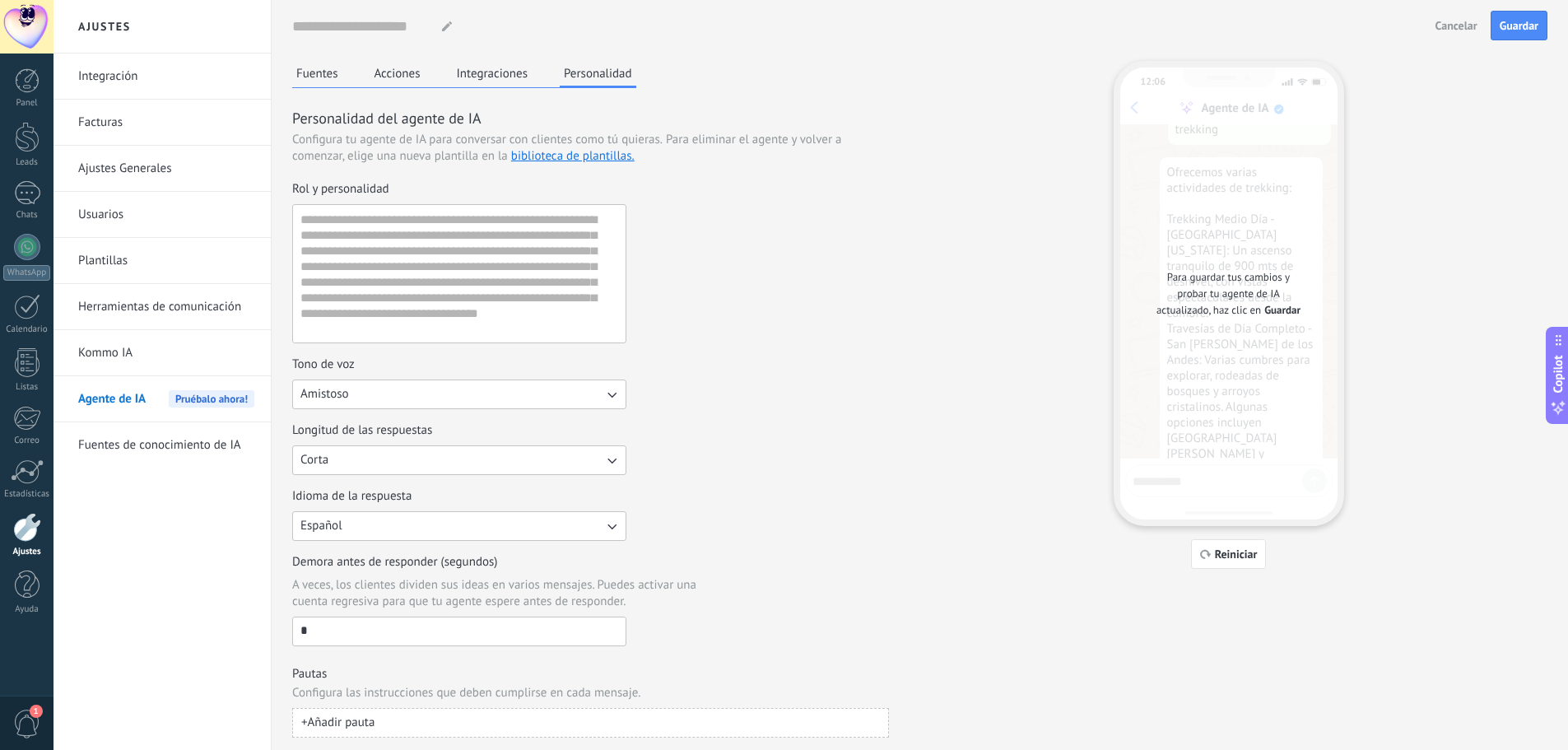
click at [894, 300] on div "Fuentes Acciones Integraciones Personalidad Personalidad del agente de IA Confi…" at bounding box center [920, 400] width 1256 height 678
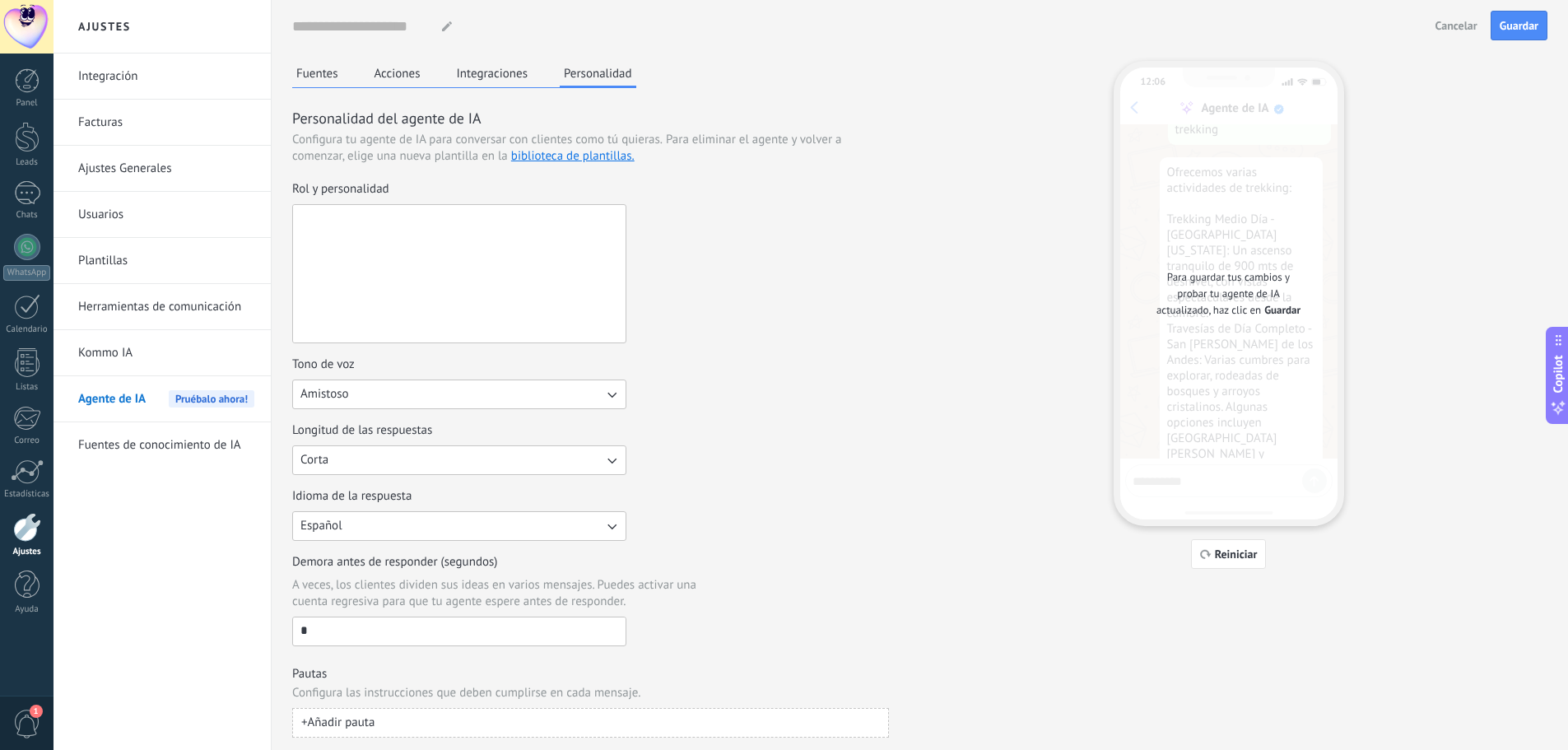
click at [465, 286] on textarea "Rol y personalidad" at bounding box center [458, 274] width 329 height 137
paste textarea "**********"
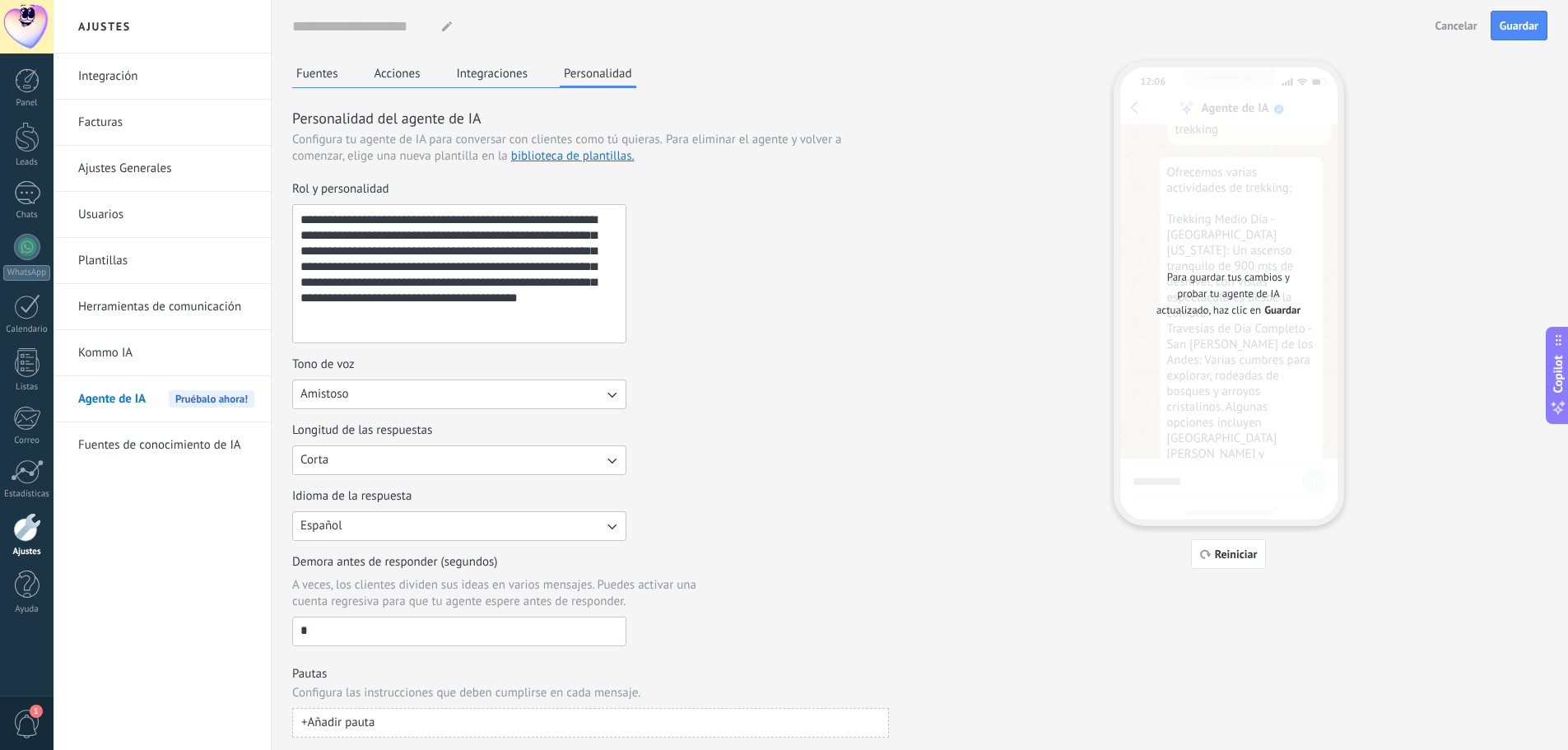
click at [830, 271] on div "**********" at bounding box center [591, 262] width 597 height 162
drag, startPoint x: 566, startPoint y: 283, endPoint x: 581, endPoint y: 309, distance: 30.0
click at [581, 309] on textarea "**********" at bounding box center [458, 274] width 329 height 137
type textarea "**********"
click at [800, 303] on div "**********" at bounding box center [591, 262] width 597 height 162
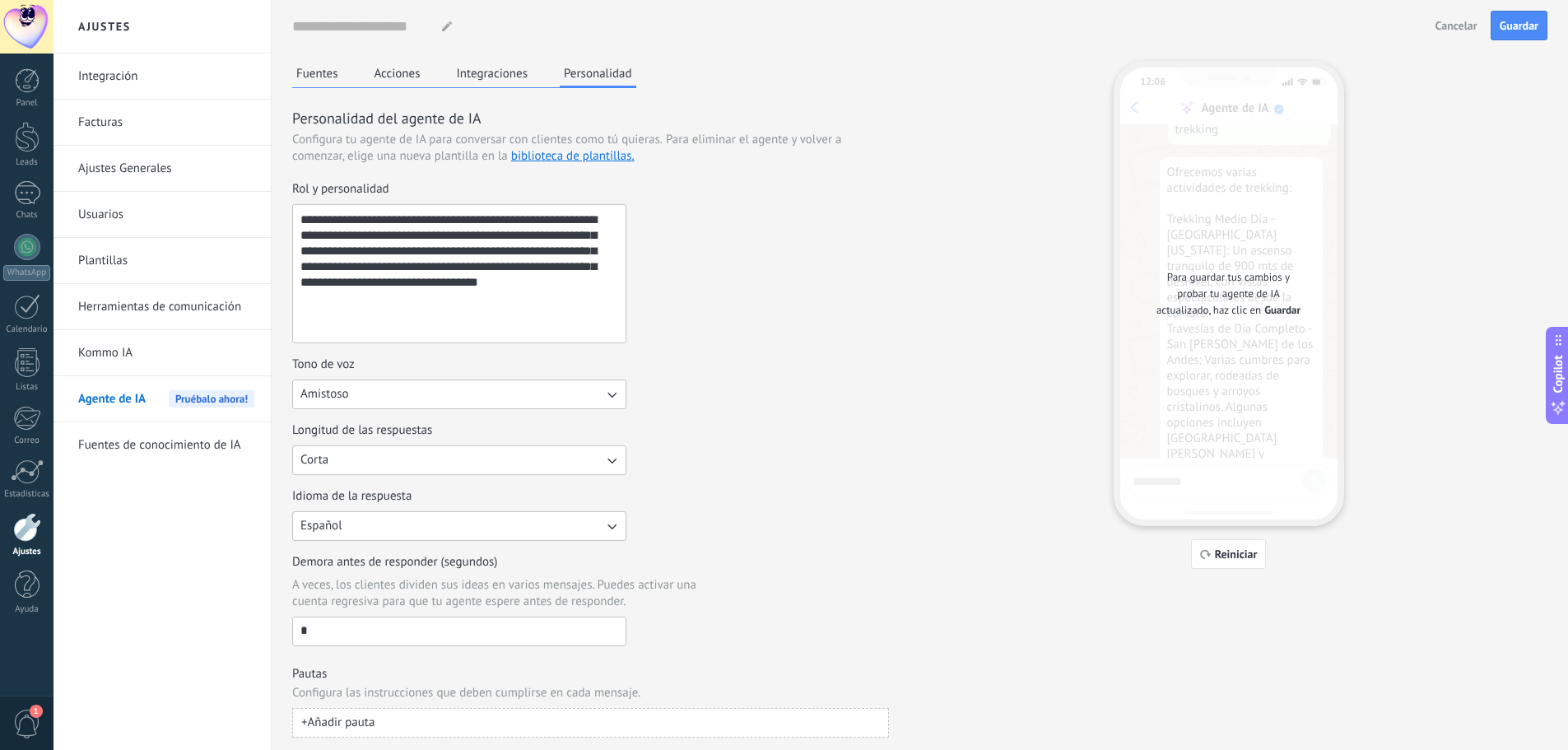
click at [572, 400] on button "Amistoso" at bounding box center [460, 394] width 335 height 29
click at [812, 444] on div "Longitud de las respuestas Corta" at bounding box center [591, 449] width 597 height 53
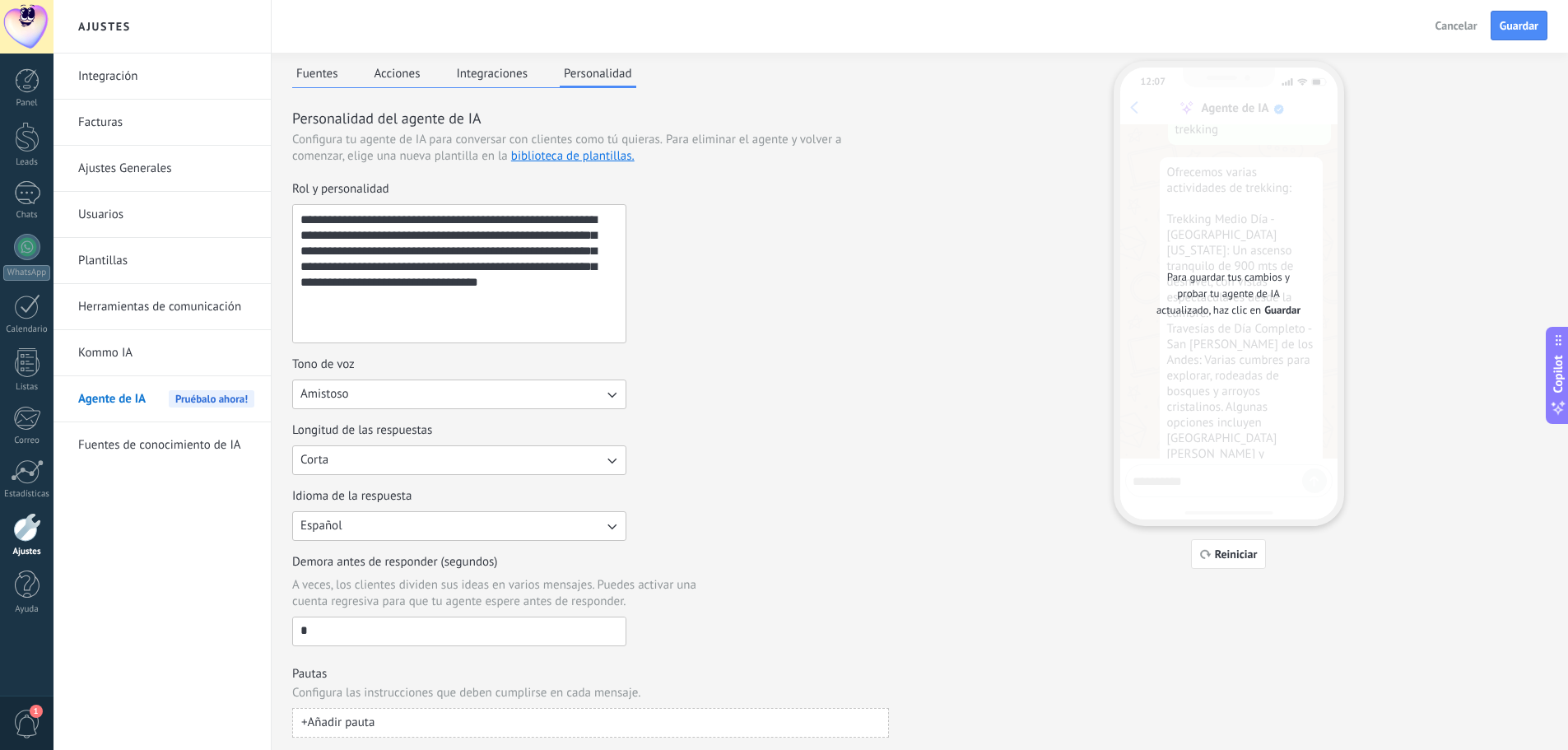
scroll to position [41, 0]
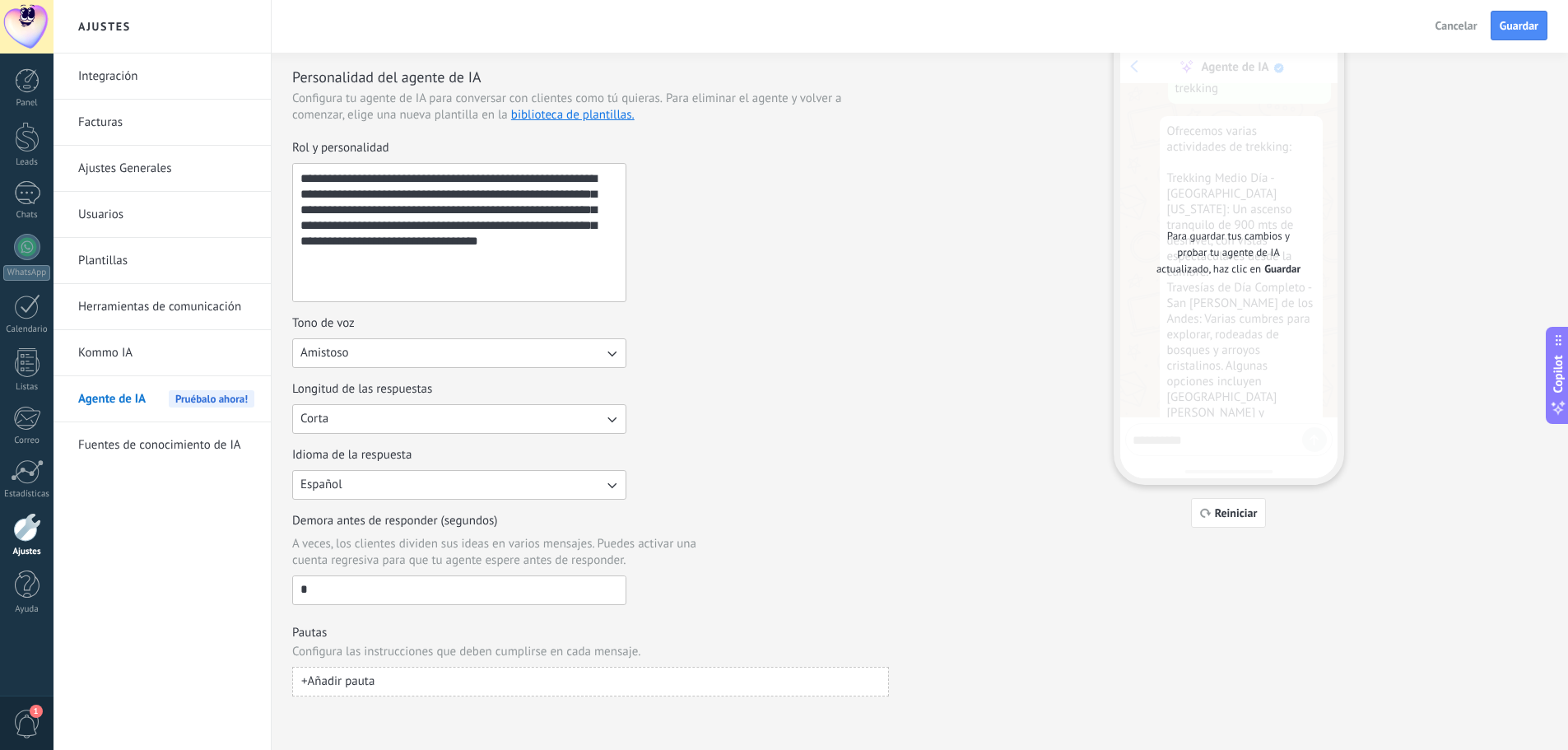
click at [499, 686] on button "+ Añadir pauta" at bounding box center [591, 682] width 597 height 29
paste input "**********"
type input "**********"
click at [786, 253] on div "**********" at bounding box center [591, 221] width 597 height 162
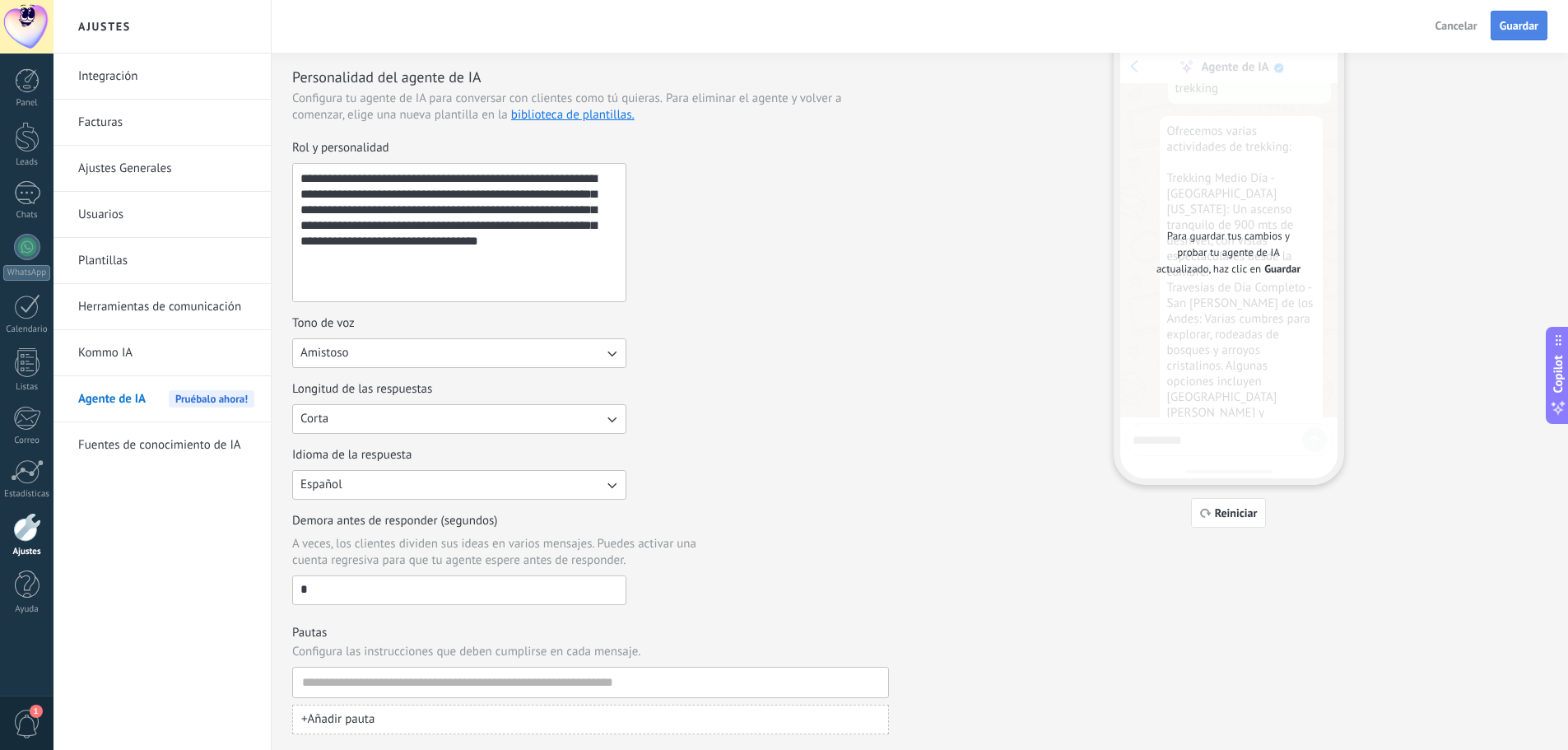
click at [1523, 26] on span "Guardar" at bounding box center [1519, 25] width 39 height 11
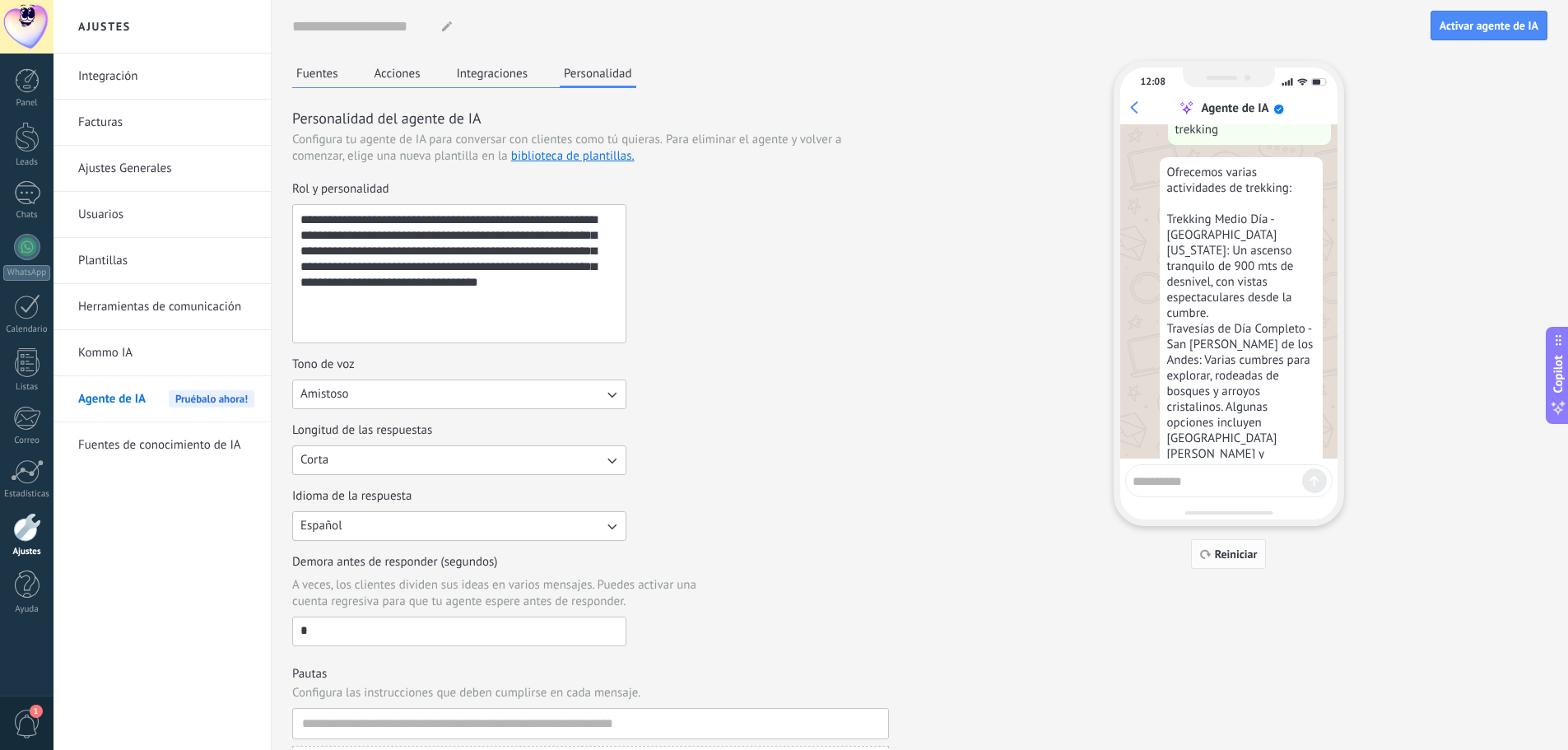
click at [1238, 554] on span "Reiniciar" at bounding box center [1237, 554] width 43 height 11
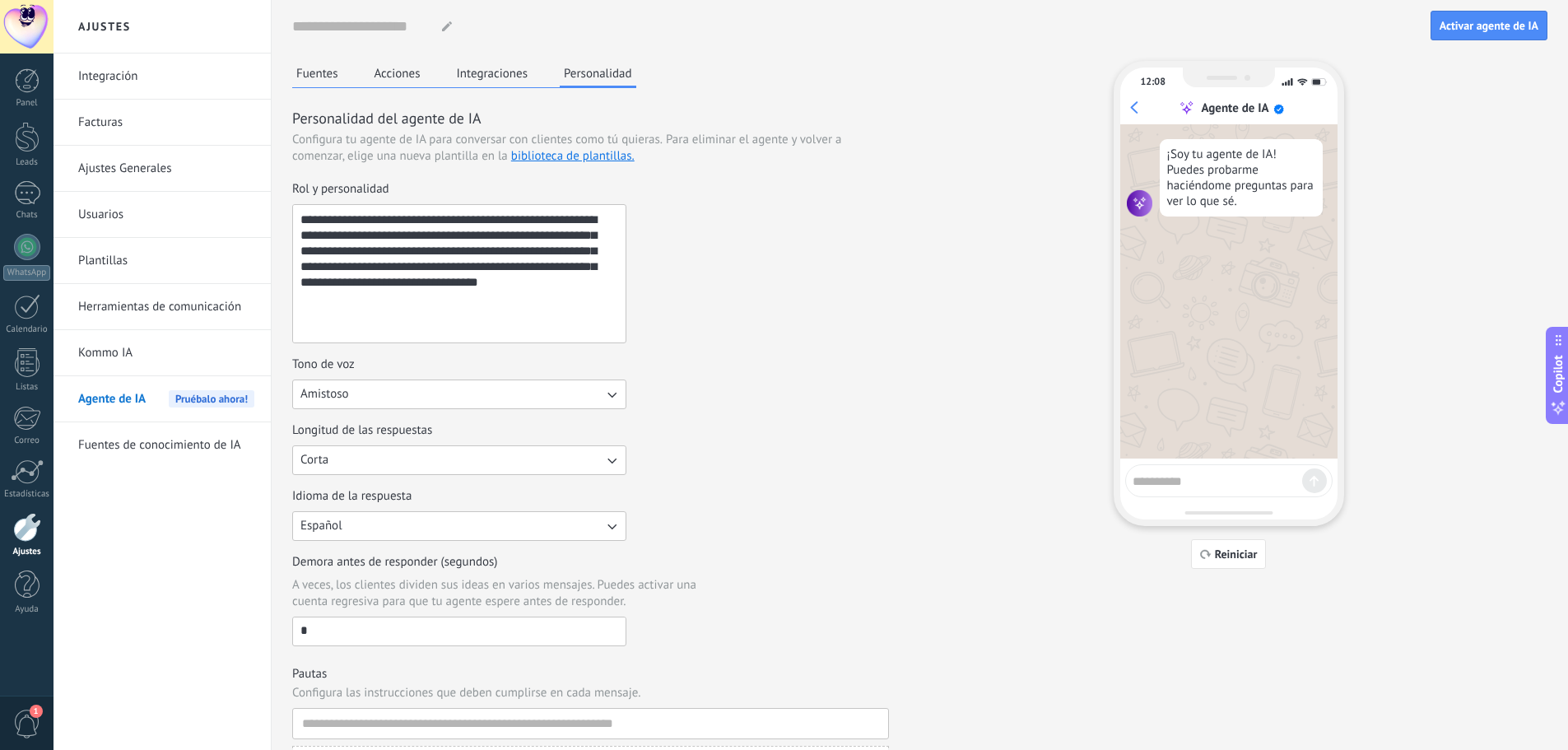
click at [1189, 479] on textarea at bounding box center [1217, 479] width 170 height 21
type textarea "**********"
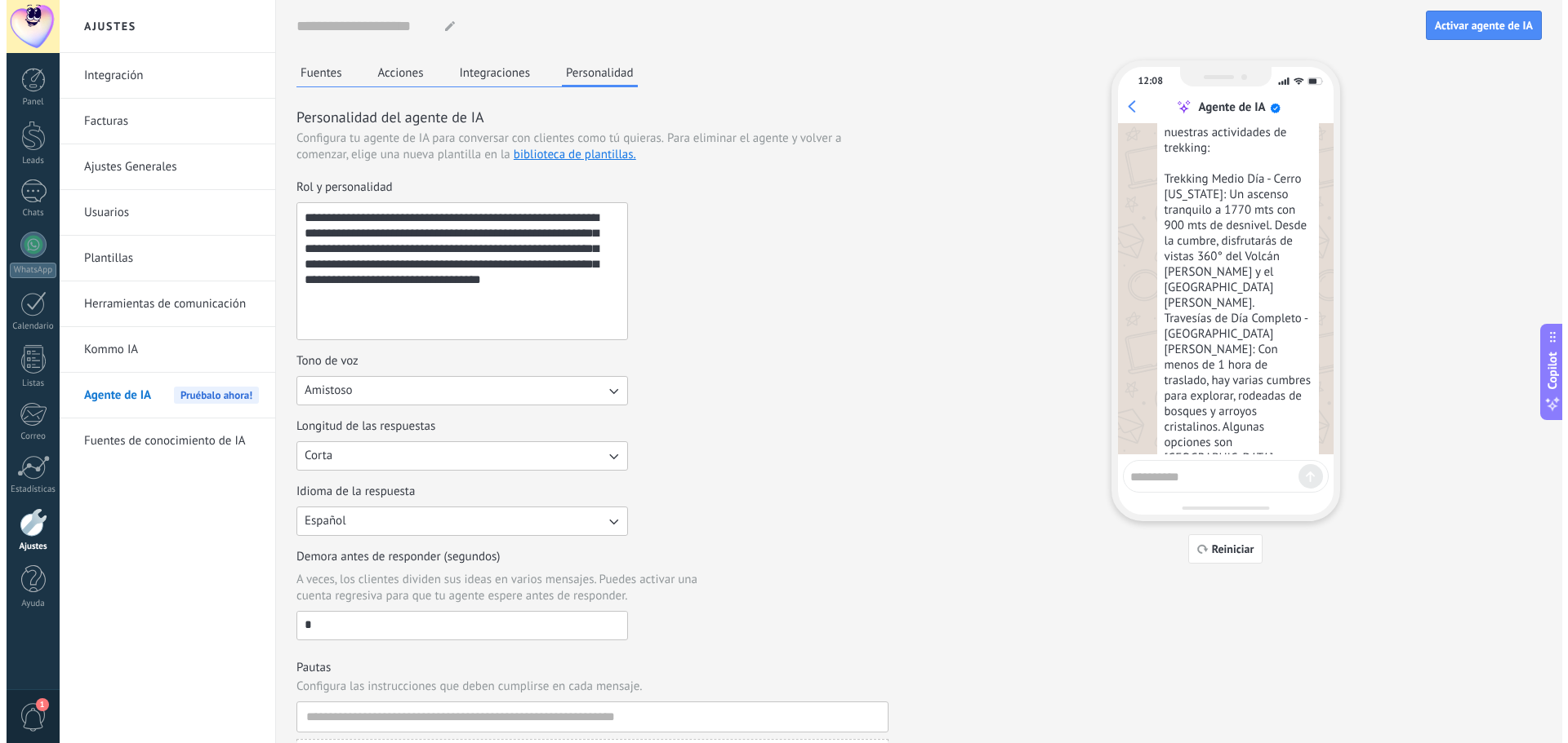
scroll to position [116, 0]
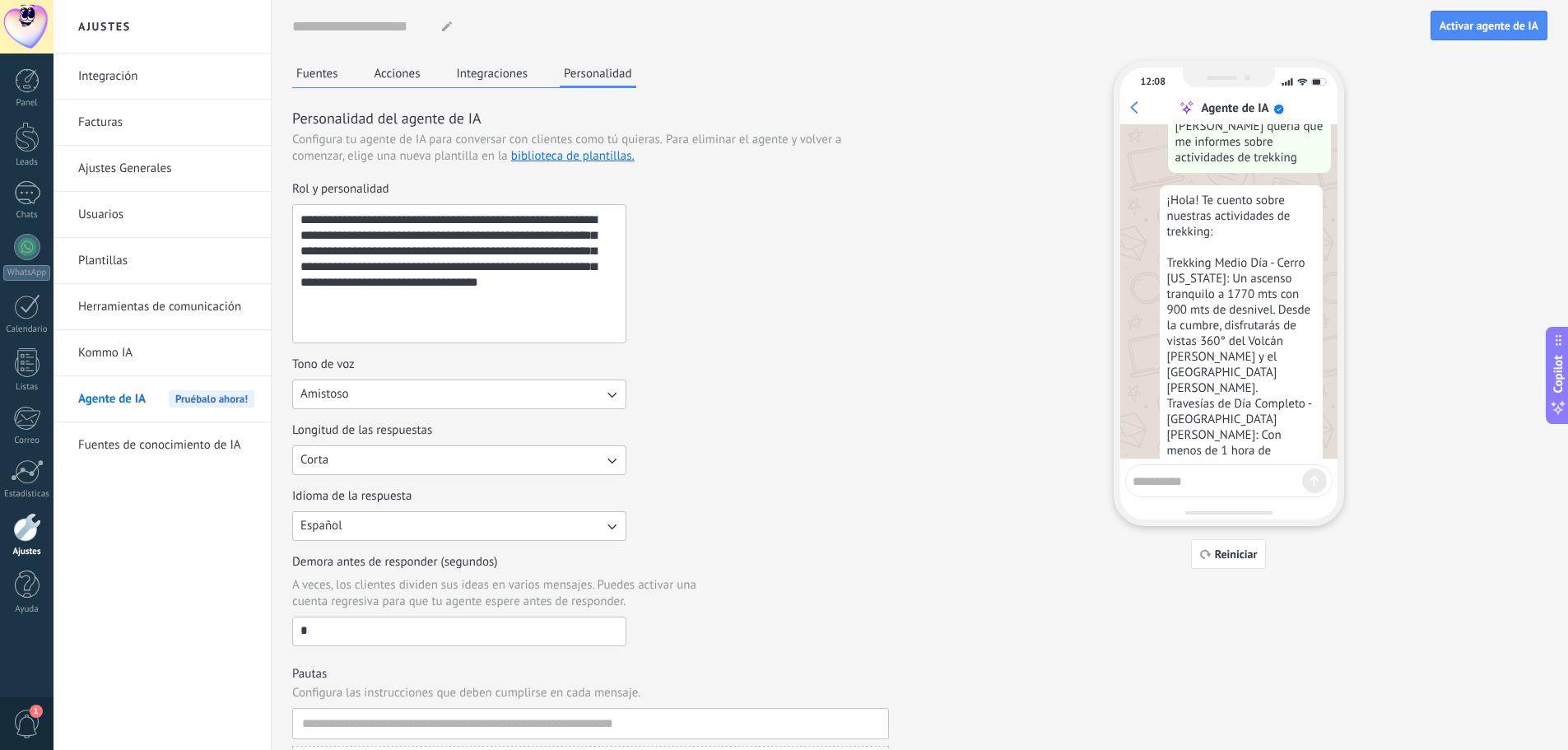
click at [1238, 469] on textarea at bounding box center [1217, 479] width 170 height 21
click at [311, 69] on button "Fuentes" at bounding box center [317, 73] width 50 height 25
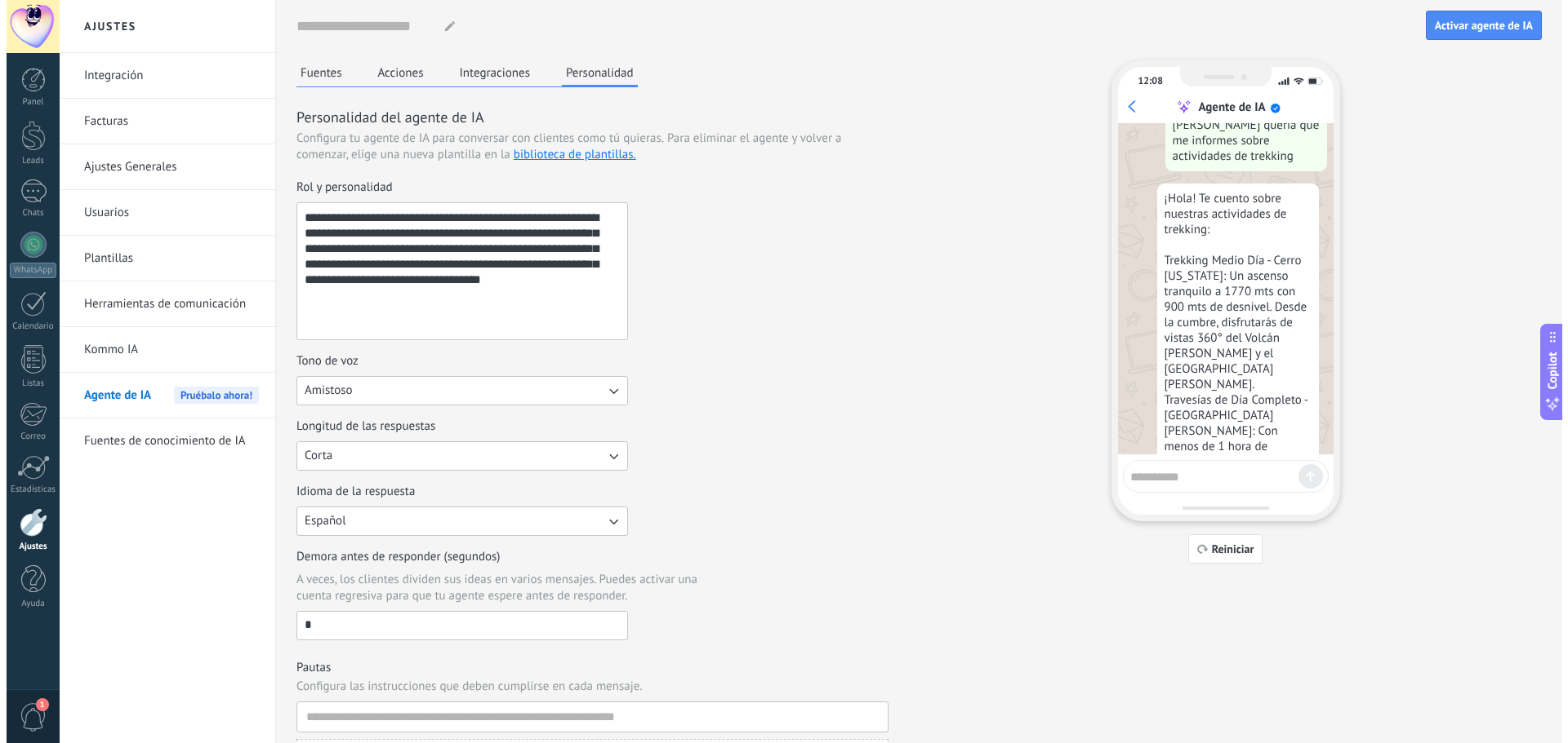
scroll to position [362, 0]
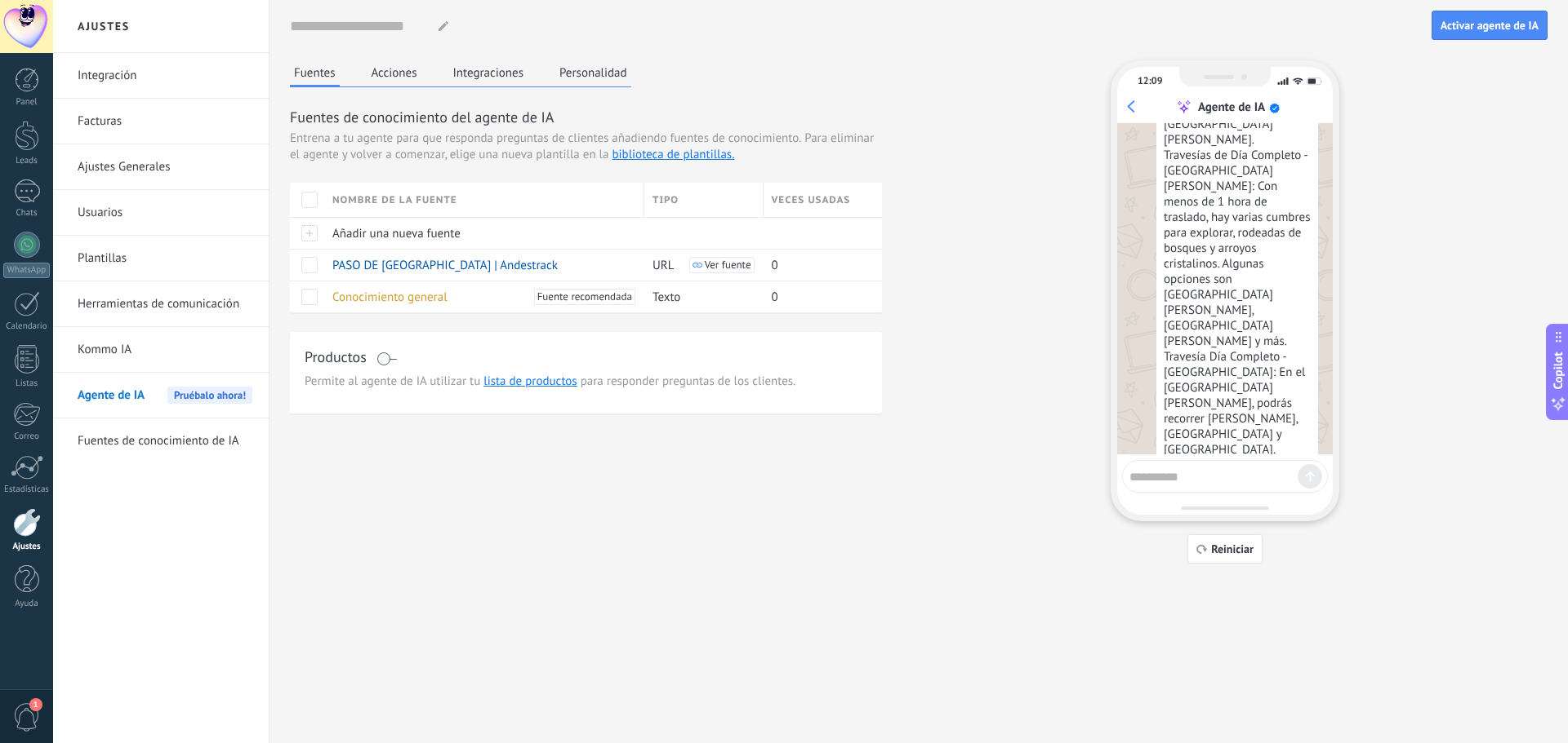
click at [1223, 481] on textarea at bounding box center [1213, 475] width 169 height 21
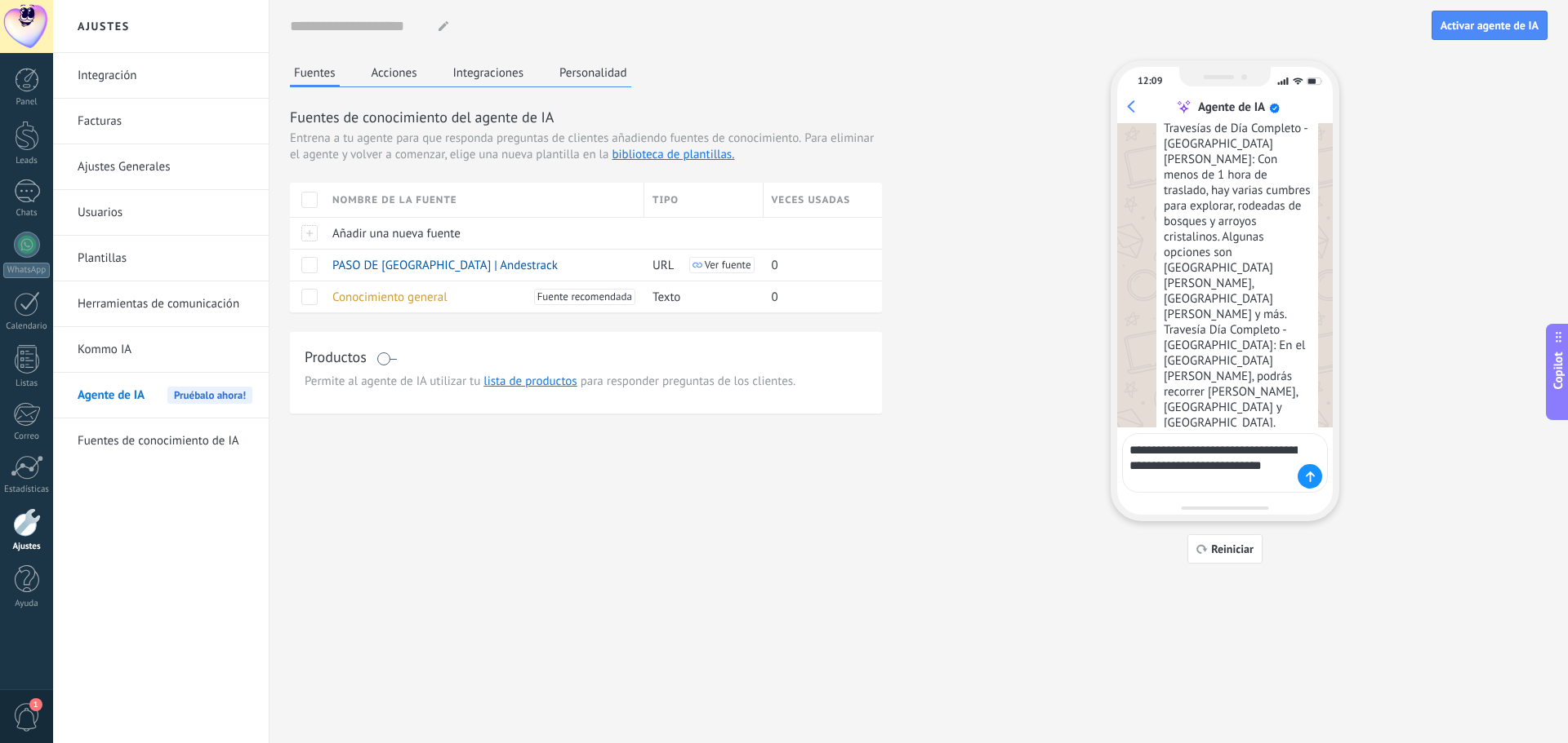
type textarea "**********"
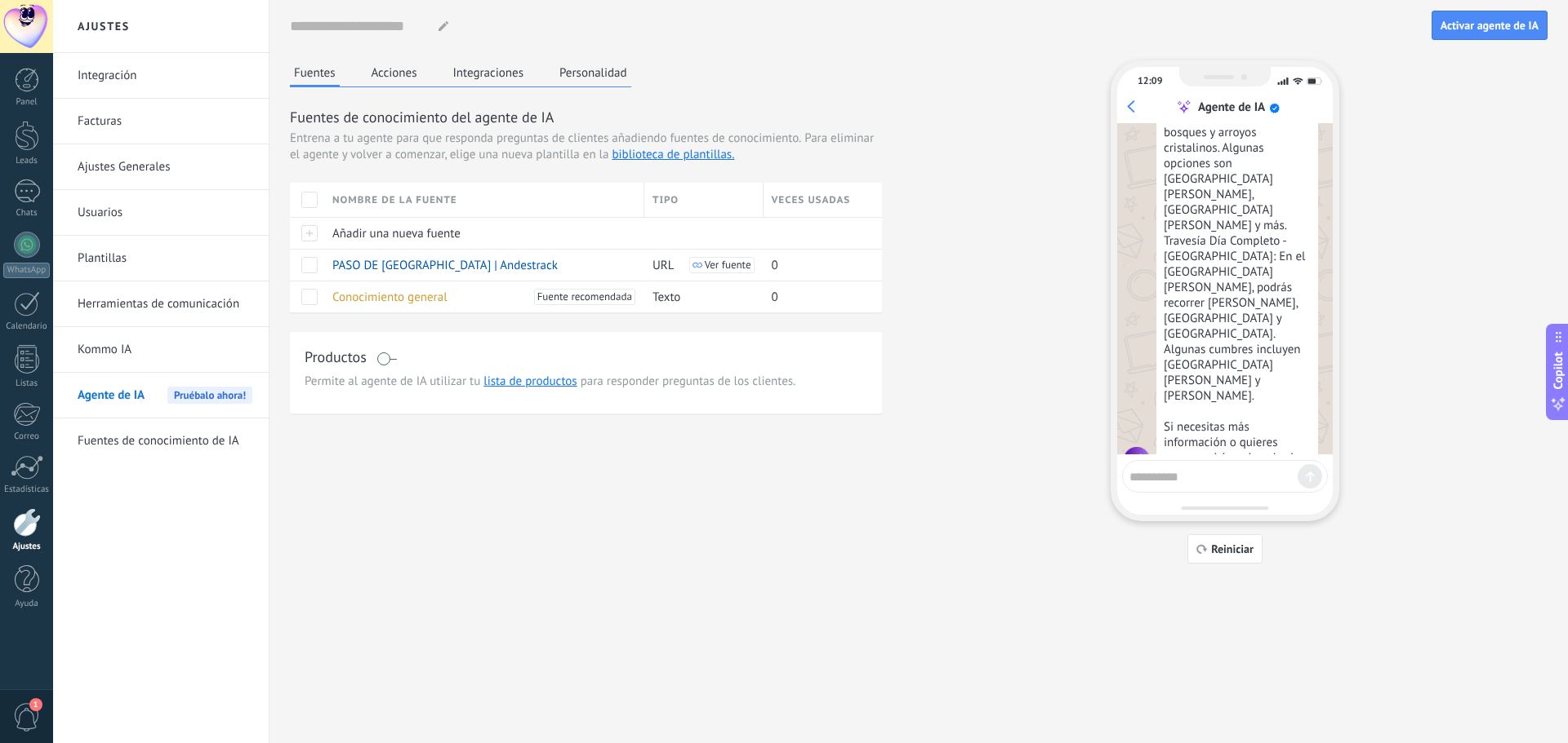
scroll to position [741, 0]
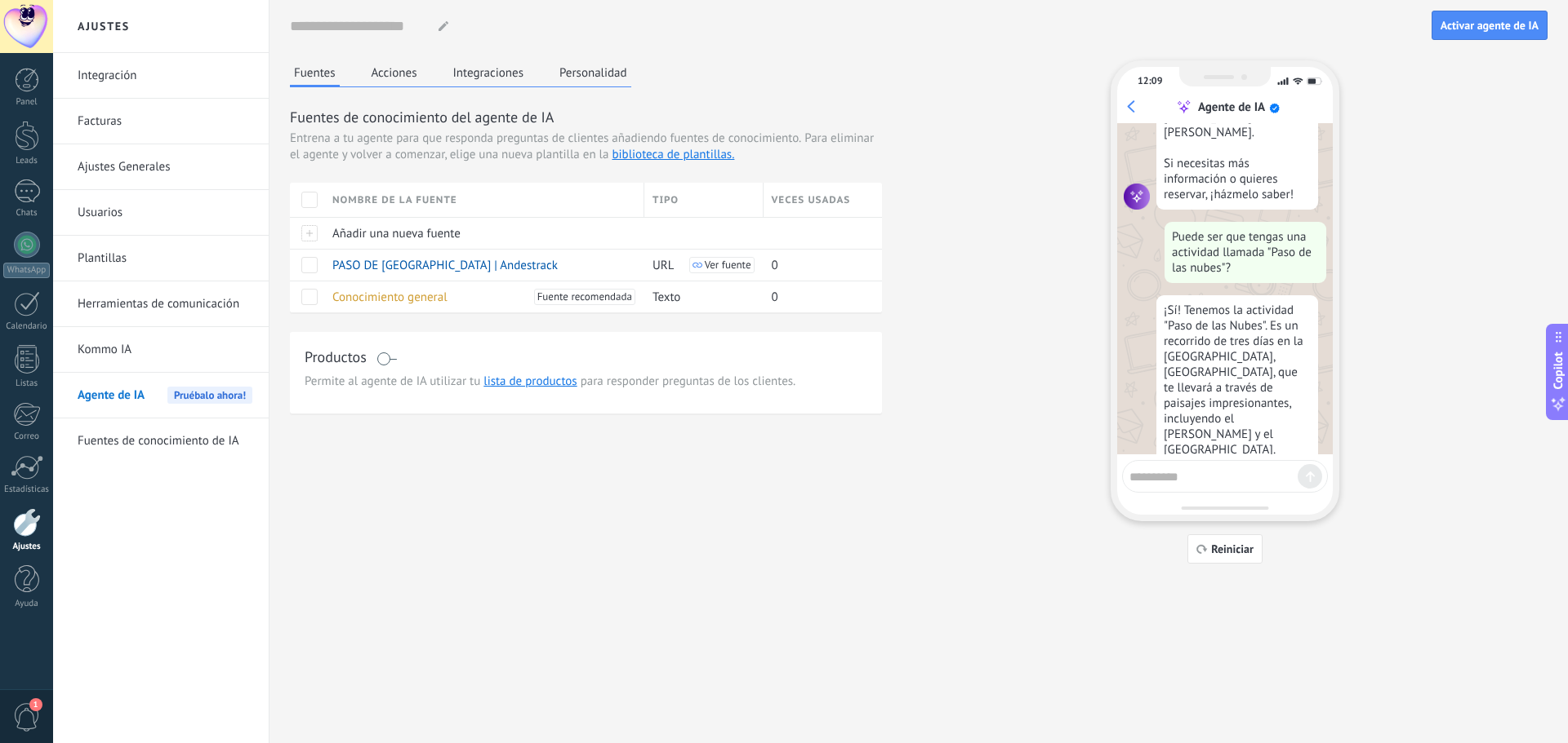
click at [1230, 481] on textarea at bounding box center [1213, 475] width 169 height 21
type textarea "**********"
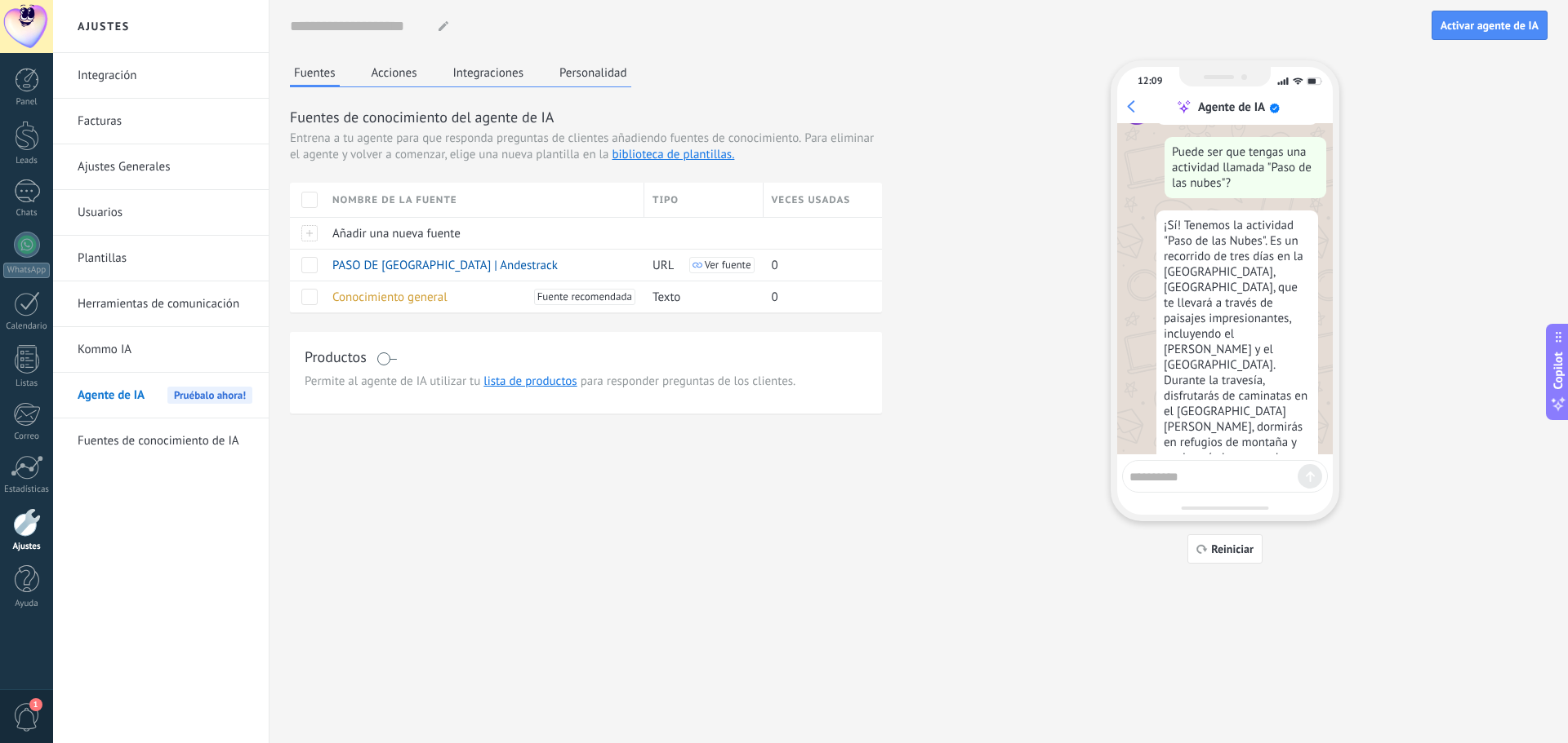
scroll to position [1058, 0]
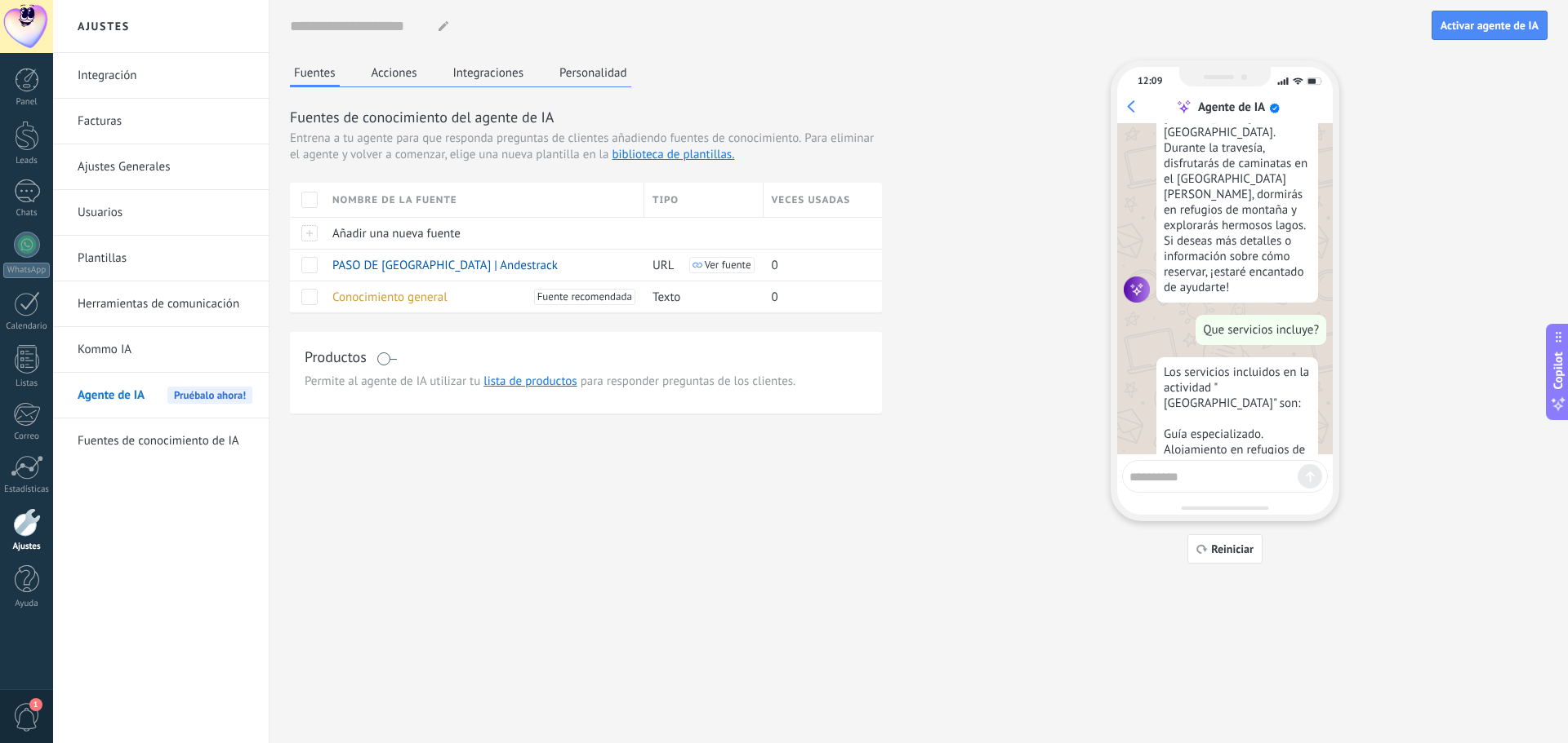
click at [898, 589] on div "Nombre del agente... Activar agente de IA Fuentes Acciones Integraciones Person…" at bounding box center [919, 309] width 1299 height 617
click at [863, 592] on div "Nombre del agente... Activar agente de IA Fuentes Acciones Integraciones Person…" at bounding box center [919, 309] width 1299 height 617
click at [742, 34] on div "Nombre del agente..." at bounding box center [861, 26] width 1141 height 30
click at [387, 76] on button "Acciones" at bounding box center [393, 73] width 54 height 25
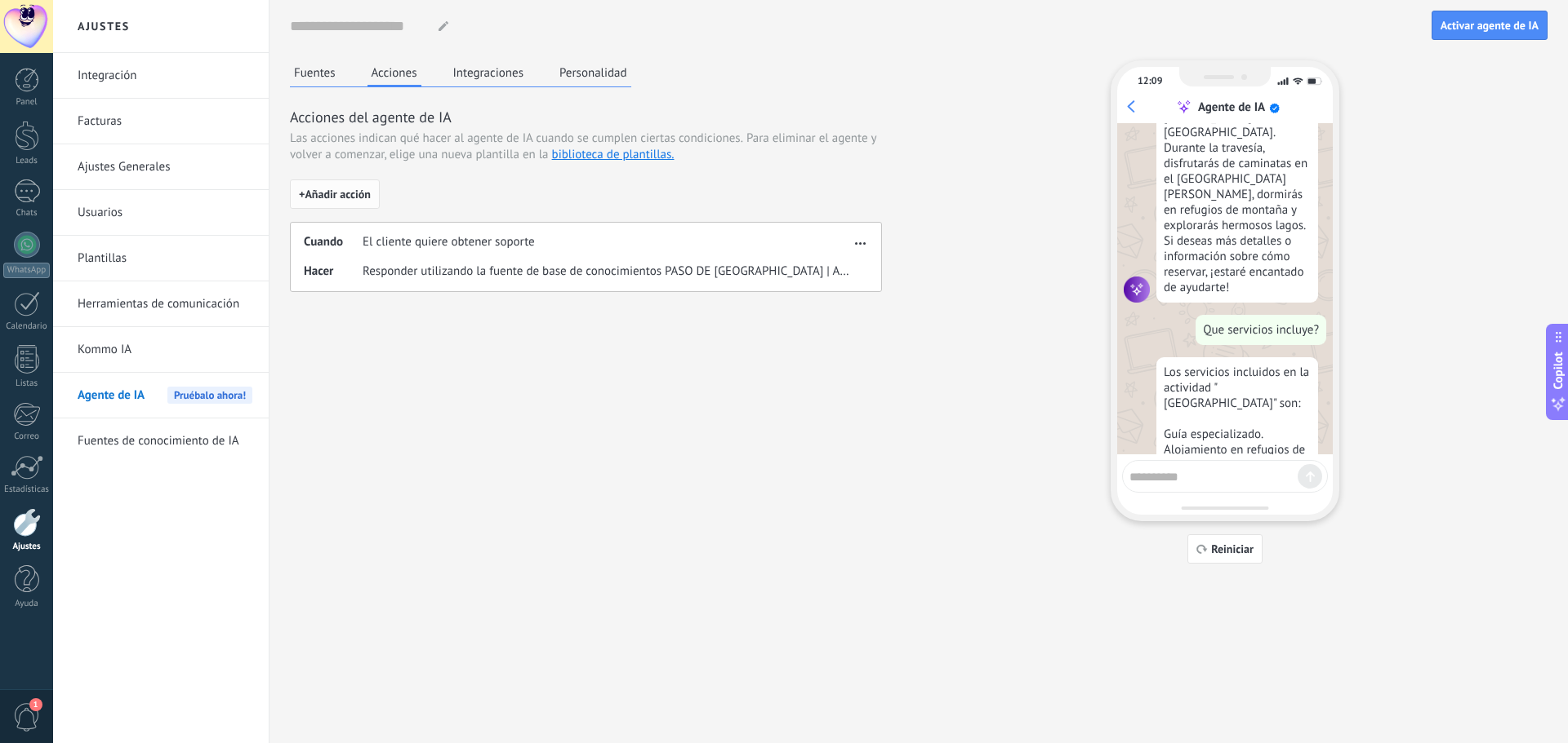
click at [346, 195] on span "+ Añadir acción" at bounding box center [334, 193] width 72 height 11
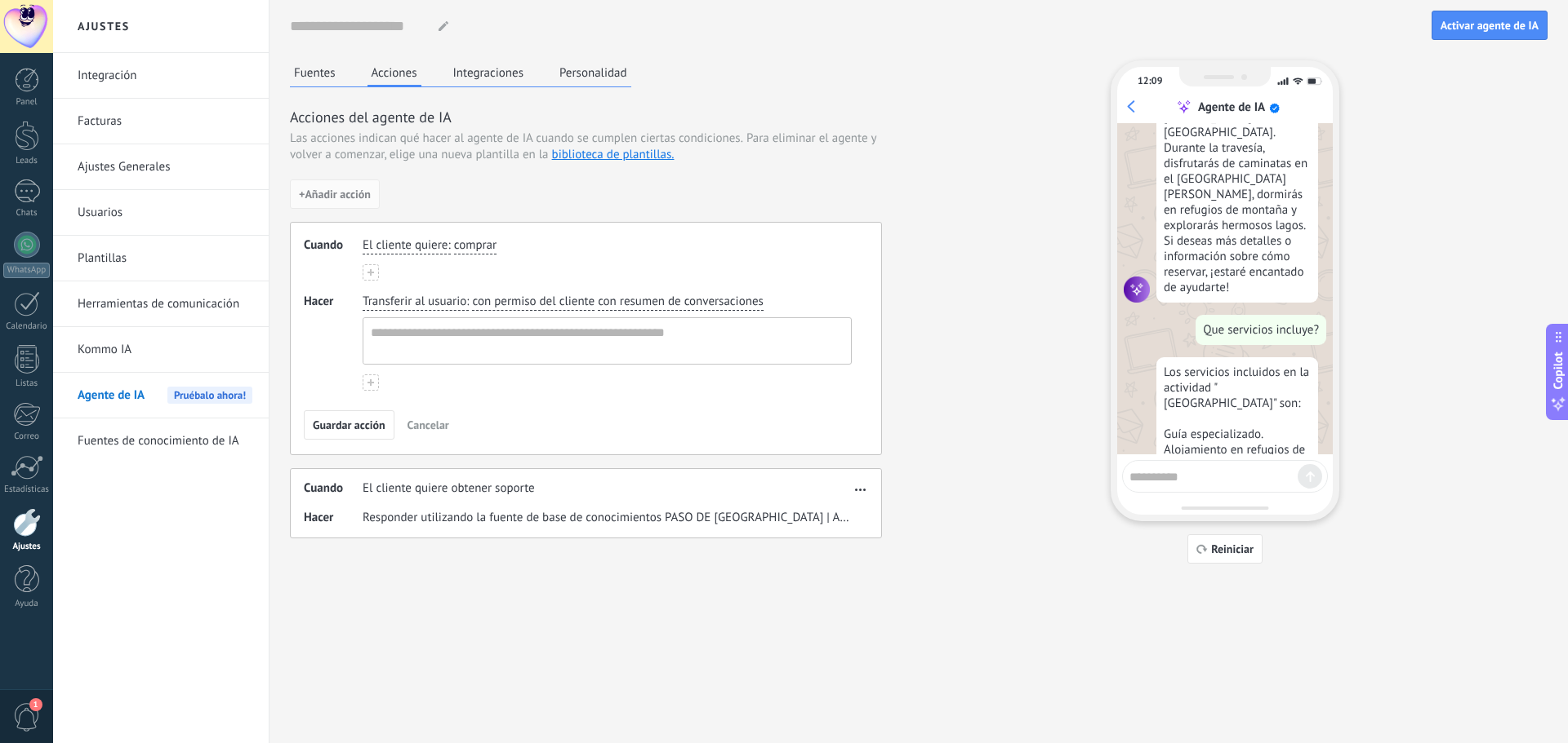
click at [457, 242] on span "comprar" at bounding box center [476, 245] width 43 height 16
